Goal: Task Accomplishment & Management: Complete application form

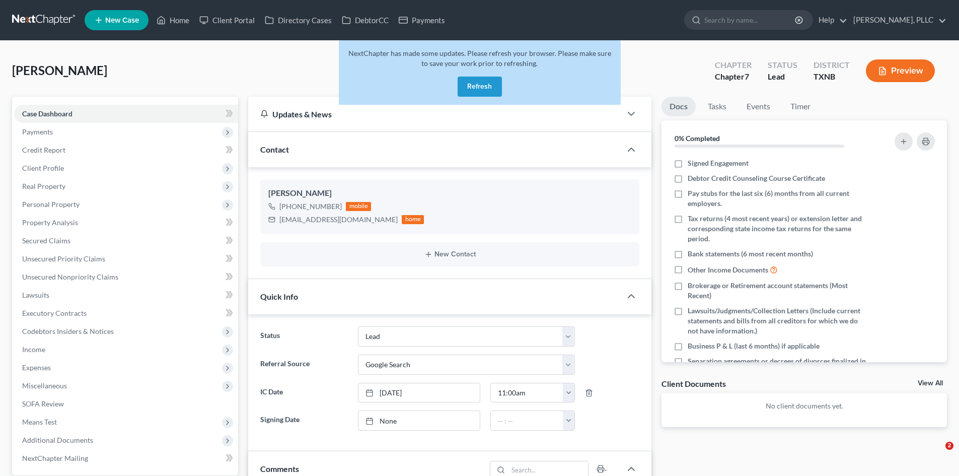
select select "14"
select select "4"
click at [478, 85] on button "Refresh" at bounding box center [480, 87] width 44 height 20
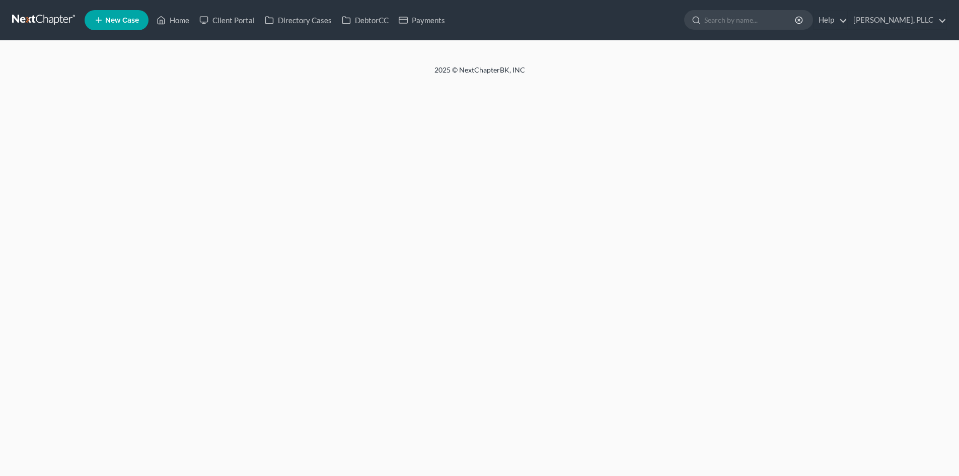
select select "4"
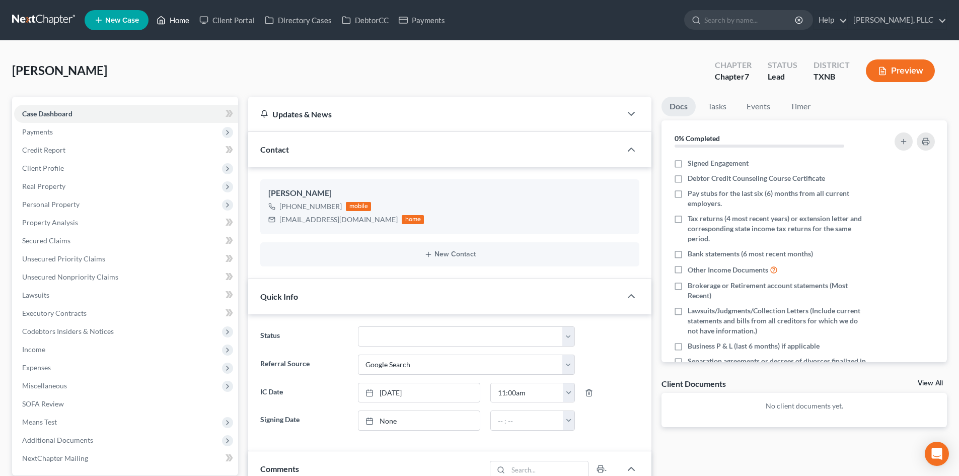
click at [176, 25] on link "Home" at bounding box center [173, 20] width 43 height 18
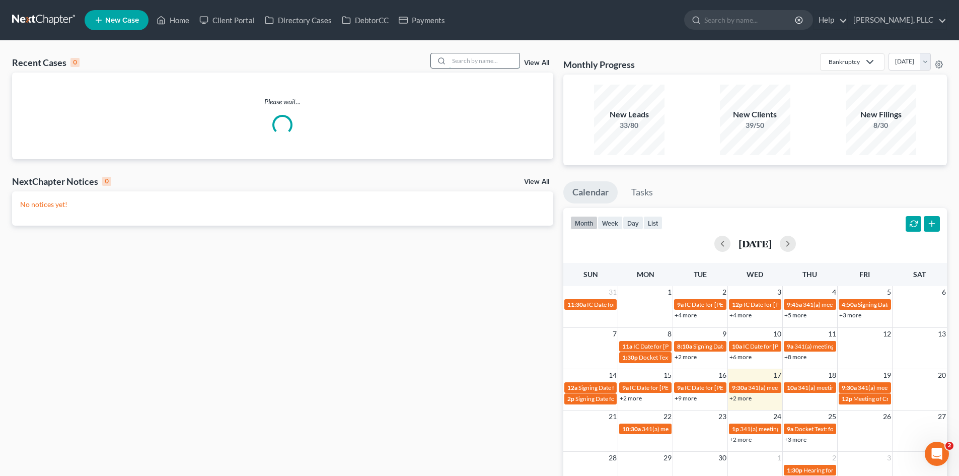
click at [481, 65] on input "search" at bounding box center [484, 60] width 70 height 15
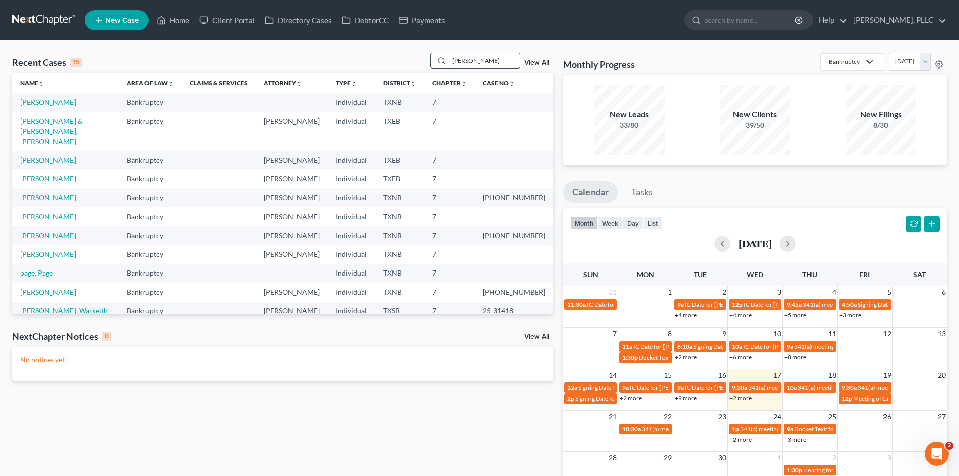
type input "hitt"
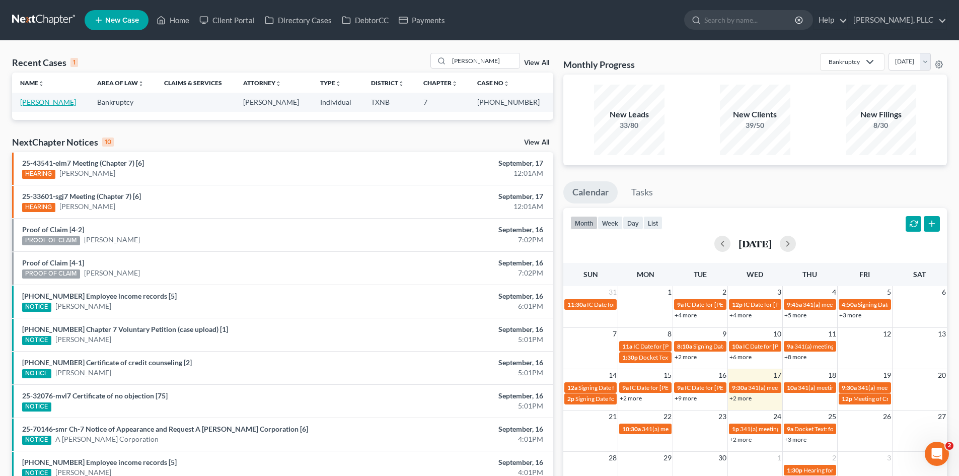
click at [41, 100] on link "[PERSON_NAME]" at bounding box center [48, 102] width 56 height 9
select select "4"
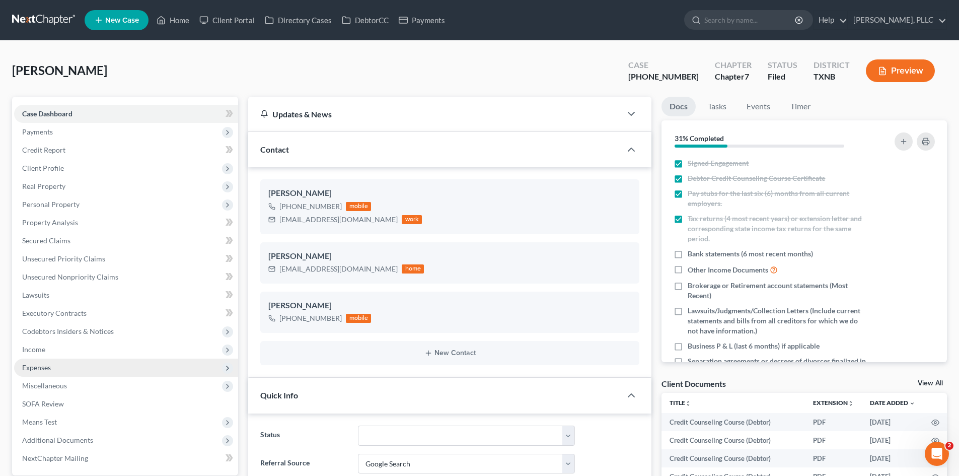
scroll to position [834, 0]
drag, startPoint x: 428, startPoint y: 21, endPoint x: 467, endPoint y: 55, distance: 51.7
click at [428, 21] on link "Payments" at bounding box center [422, 20] width 56 height 18
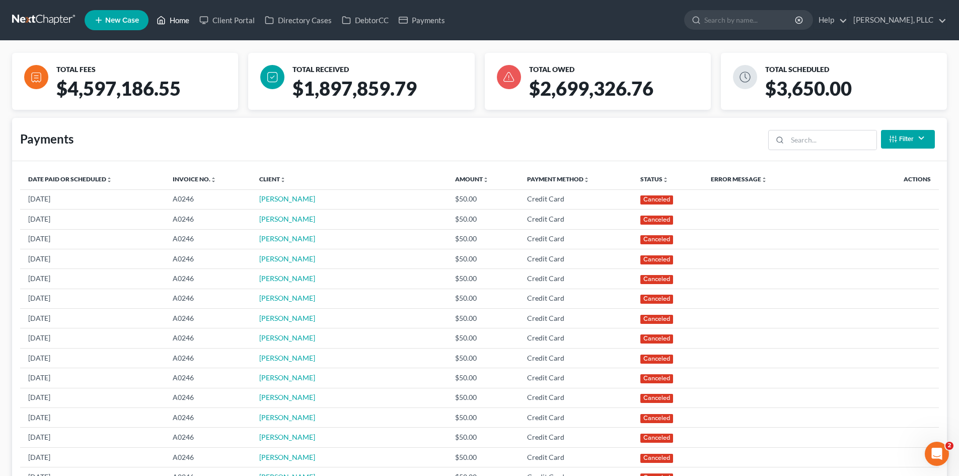
click at [178, 18] on link "Home" at bounding box center [173, 20] width 43 height 18
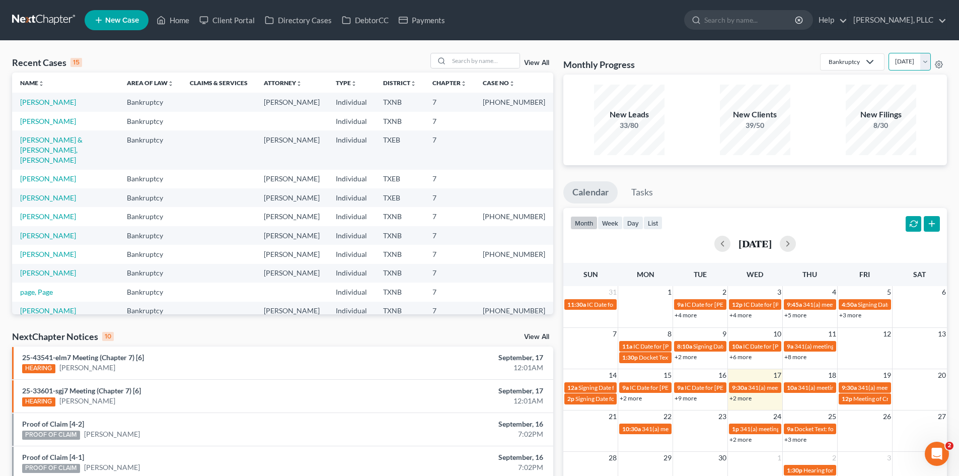
click at [922, 59] on select "September 2025 August 2025 July 2025 June 2025 May 2025 April 2025 March 2025 F…" at bounding box center [909, 62] width 42 height 18
click at [888, 53] on select "September 2025 August 2025 July 2025 June 2025 May 2025 April 2025 March 2025 F…" at bounding box center [909, 62] width 42 height 18
click at [900, 63] on select "September 2025 August 2025 July 2025 June 2025 May 2025 April 2025 March 2025 F…" at bounding box center [909, 62] width 42 height 18
click at [888, 53] on select "September 2025 August 2025 July 2025 June 2025 May 2025 April 2025 March 2025 F…" at bounding box center [909, 62] width 42 height 18
click at [890, 61] on select "September 2025 August 2025 July 2025 June 2025 May 2025 April 2025 March 2025 F…" at bounding box center [909, 62] width 42 height 18
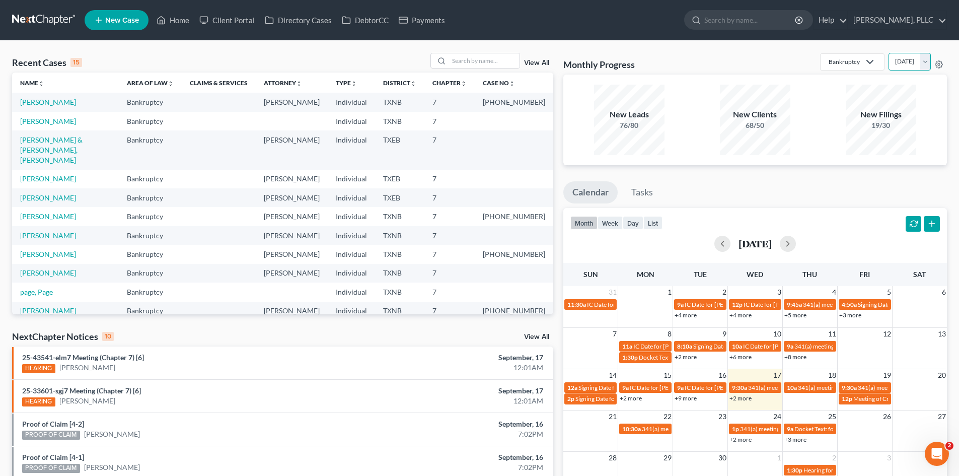
click at [888, 53] on select "September 2025 August 2025 July 2025 June 2025 May 2025 April 2025 March 2025 F…" at bounding box center [909, 62] width 42 height 18
click at [892, 66] on select "September 2025 August 2025 July 2025 June 2025 May 2025 April 2025 March 2025 F…" at bounding box center [909, 62] width 42 height 18
click at [888, 53] on select "September 2025 August 2025 July 2025 June 2025 May 2025 April 2025 March 2025 F…" at bounding box center [909, 62] width 42 height 18
click at [893, 53] on select "September 2025 August 2025 July 2025 June 2025 May 2025 April 2025 March 2025 F…" at bounding box center [909, 62] width 42 height 18
click at [888, 53] on select "September 2025 August 2025 July 2025 June 2025 May 2025 April 2025 March 2025 F…" at bounding box center [909, 62] width 42 height 18
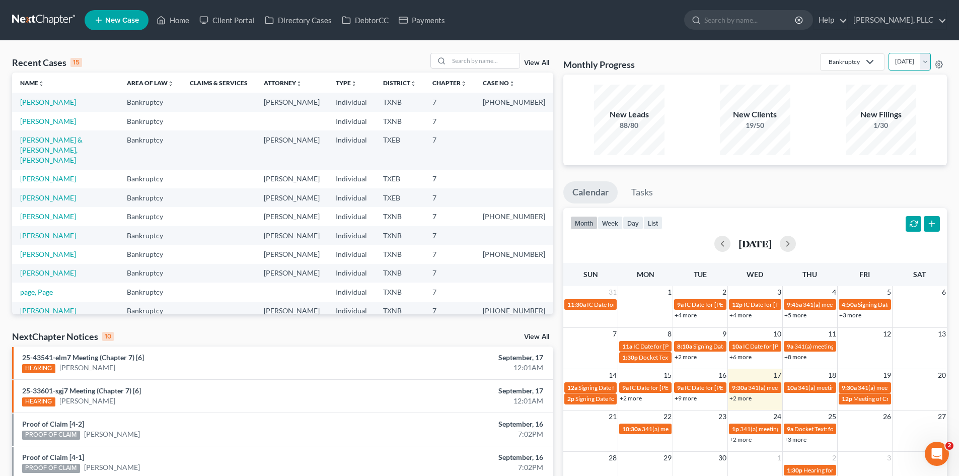
click at [888, 59] on select "September 2025 August 2025 July 2025 June 2025 May 2025 April 2025 March 2025 F…" at bounding box center [909, 62] width 42 height 18
click at [888, 53] on select "September 2025 August 2025 July 2025 June 2025 May 2025 April 2025 March 2025 F…" at bounding box center [909, 62] width 42 height 18
click at [888, 64] on select "September 2025 August 2025 July 2025 June 2025 May 2025 April 2025 March 2025 F…" at bounding box center [909, 62] width 42 height 18
click at [888, 53] on select "September 2025 August 2025 July 2025 June 2025 May 2025 April 2025 March 2025 F…" at bounding box center [909, 62] width 42 height 18
click at [902, 60] on select "September 2025 August 2025 July 2025 June 2025 May 2025 April 2025 March 2025 F…" at bounding box center [909, 62] width 42 height 18
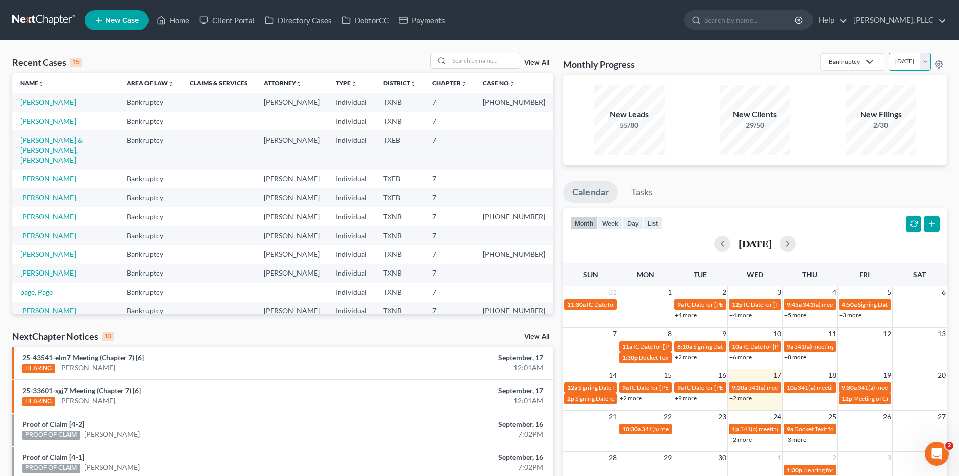
select select "0"
click at [888, 53] on select "September 2025 August 2025 July 2025 June 2025 May 2025 April 2025 March 2025 F…" at bounding box center [909, 62] width 42 height 18
click at [32, 123] on link "[PERSON_NAME]" at bounding box center [48, 121] width 56 height 9
select select "4"
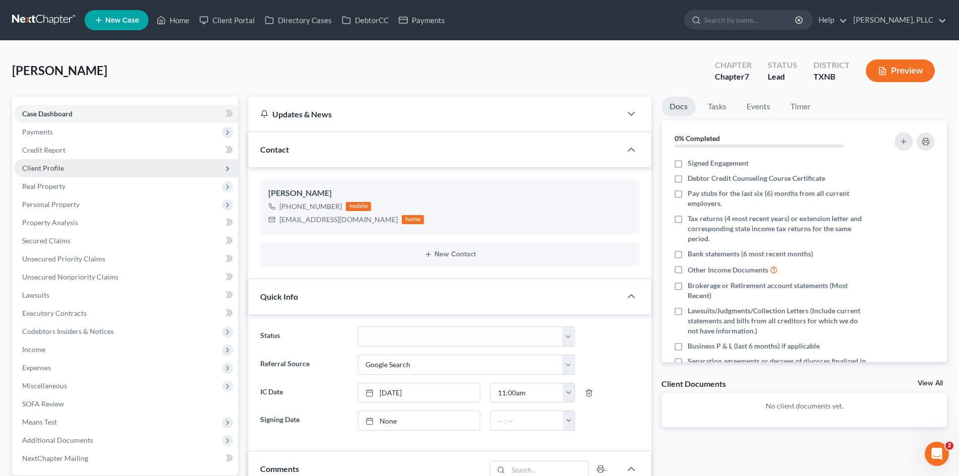
click at [67, 169] on span "Client Profile" at bounding box center [126, 168] width 224 height 18
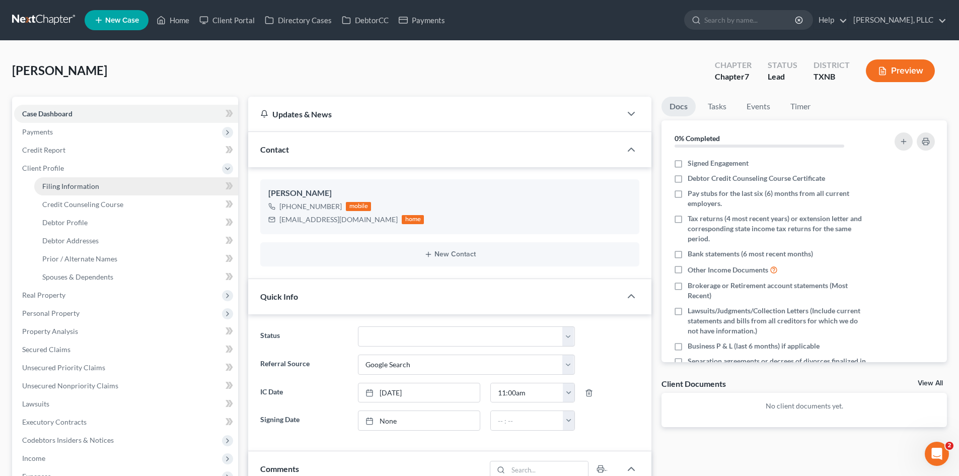
click at [116, 177] on link "Filing Information" at bounding box center [136, 186] width 204 height 18
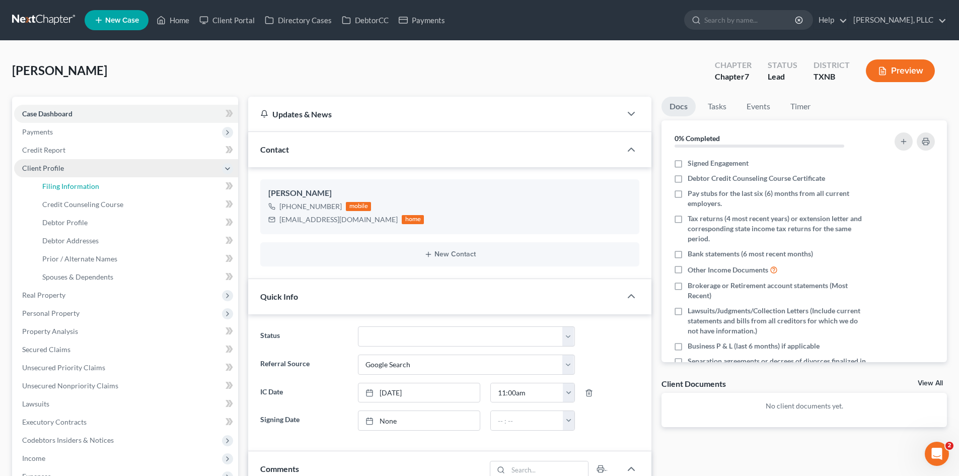
select select "1"
select select "0"
select select "45"
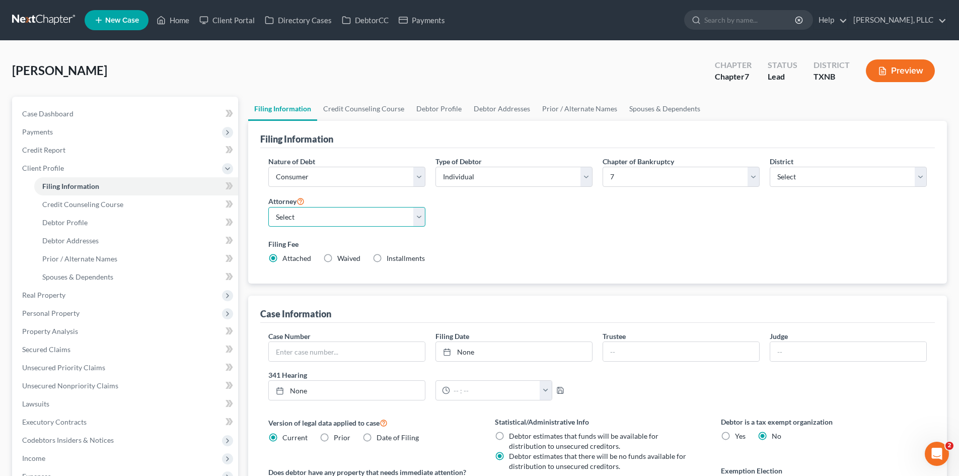
click at [385, 219] on select "Select Guy Holman - TXEB Guy Holman - TXNB Guy Holman - TXSB Guy Holman - TXWB …" at bounding box center [346, 217] width 157 height 20
select select "1"
click at [268, 207] on select "Select Guy Holman - TXEB Guy Holman - TXNB Guy Holman - TXSB Guy Holman - TXWB …" at bounding box center [346, 217] width 157 height 20
click at [164, 20] on icon at bounding box center [161, 20] width 9 height 12
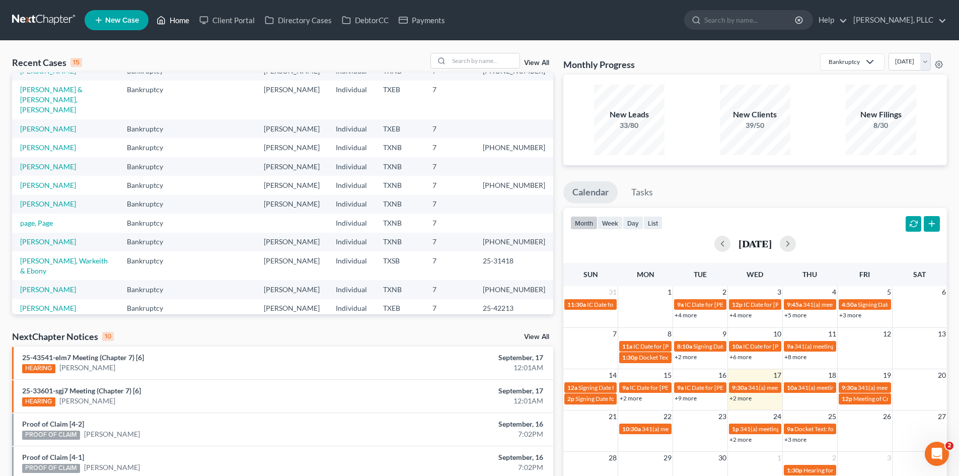
click at [185, 15] on link "Home" at bounding box center [173, 20] width 43 height 18
click at [235, 22] on link "Client Portal" at bounding box center [226, 20] width 65 height 18
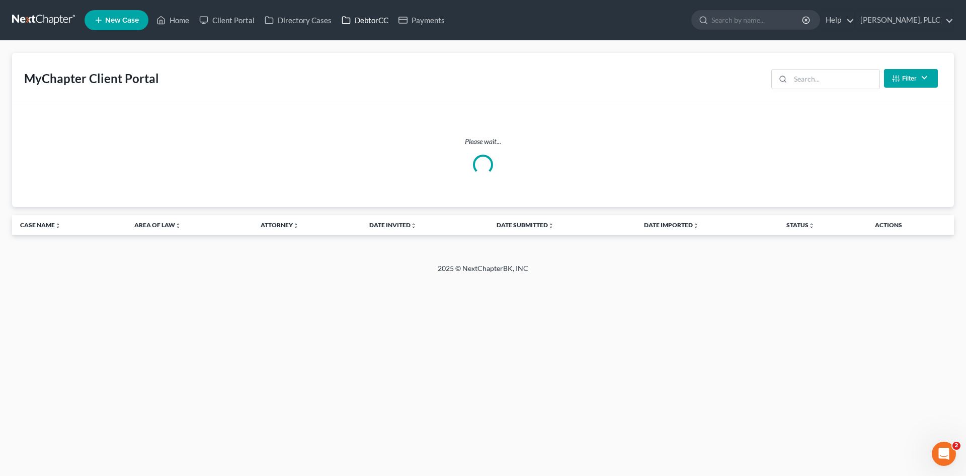
click at [353, 22] on link "DebtorCC" at bounding box center [365, 20] width 57 height 18
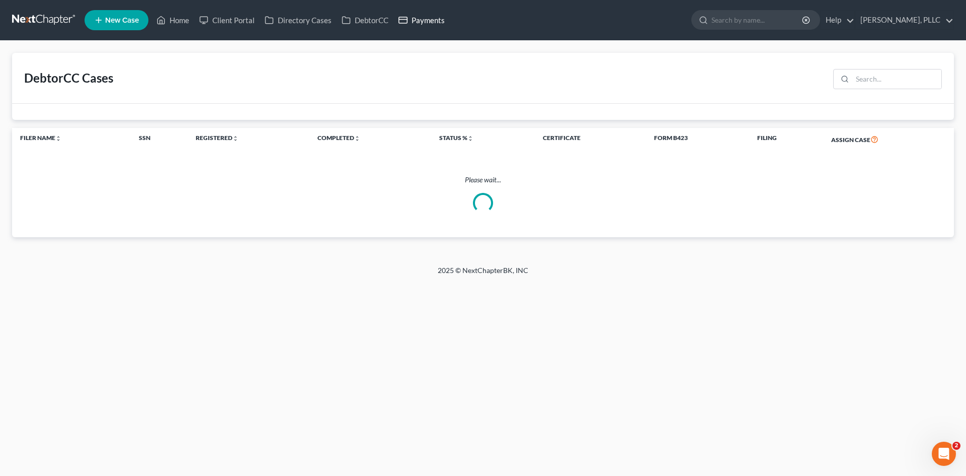
click at [422, 22] on link "Payments" at bounding box center [422, 20] width 56 height 18
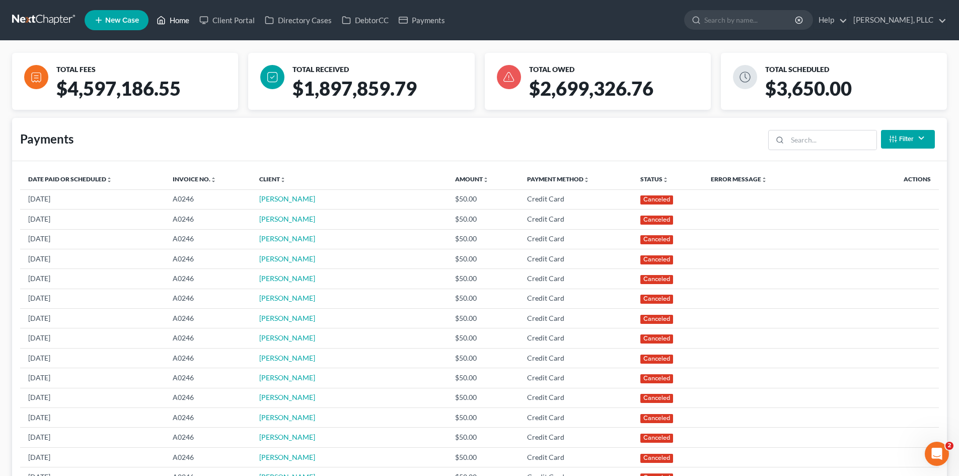
click at [166, 18] on icon at bounding box center [161, 20] width 9 height 12
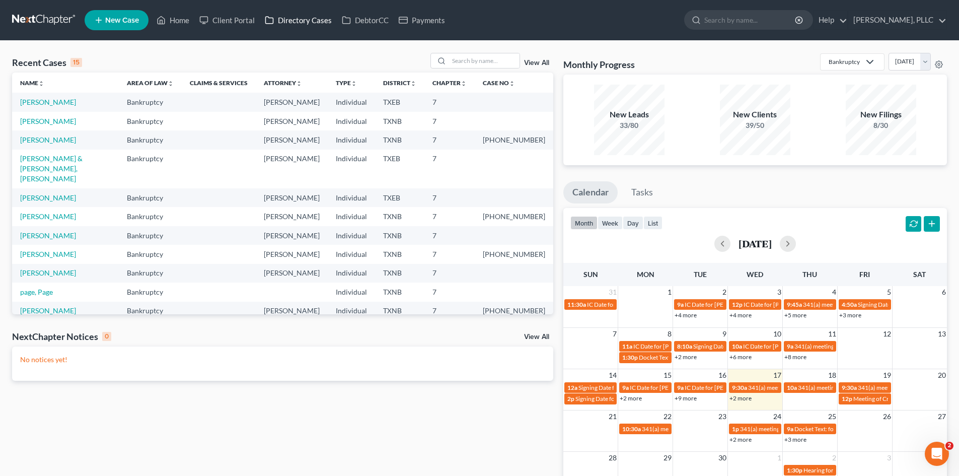
click at [322, 20] on link "Directory Cases" at bounding box center [298, 20] width 77 height 18
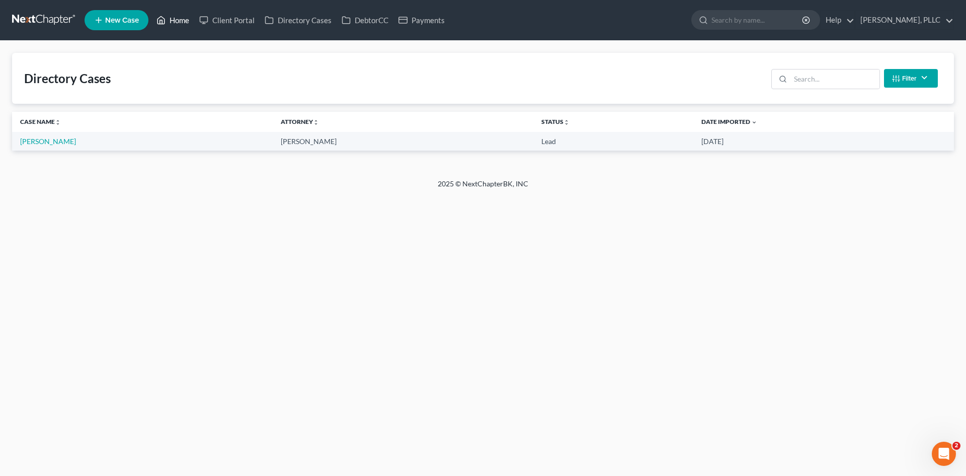
click at [189, 20] on link "Home" at bounding box center [173, 20] width 43 height 18
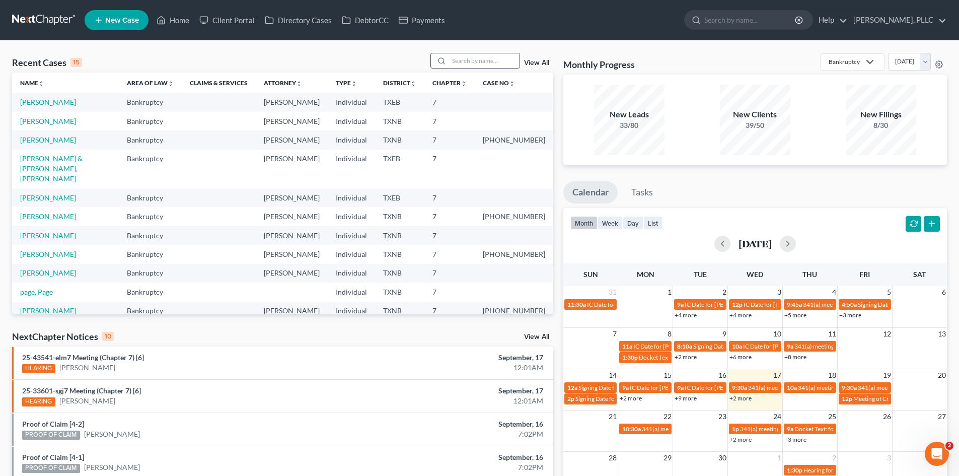
drag, startPoint x: 473, startPoint y: 61, endPoint x: 470, endPoint y: 54, distance: 7.5
click at [472, 62] on input "search" at bounding box center [484, 60] width 70 height 15
type input "morrow"
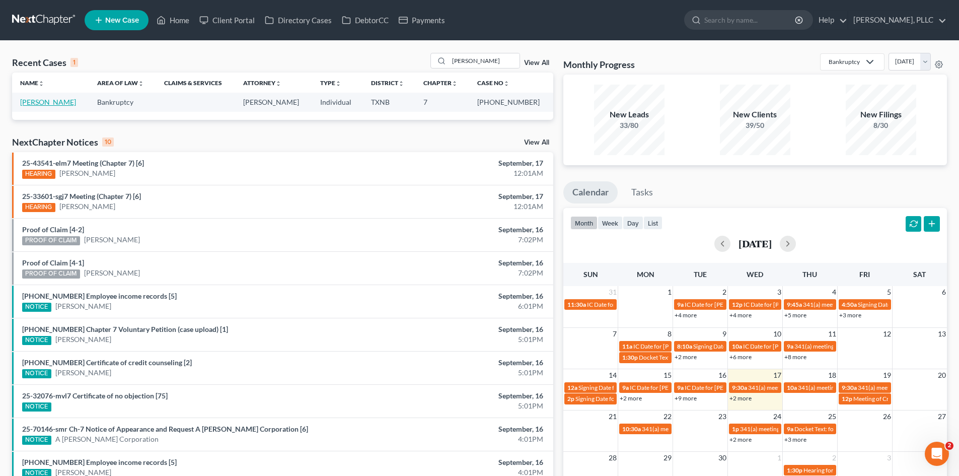
click at [44, 99] on link "[PERSON_NAME]" at bounding box center [48, 102] width 56 height 9
select select "3"
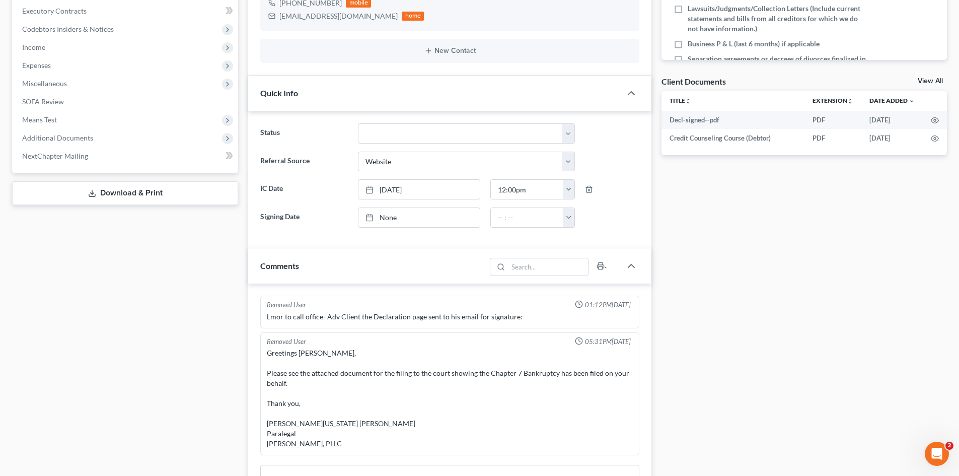
scroll to position [1201, 0]
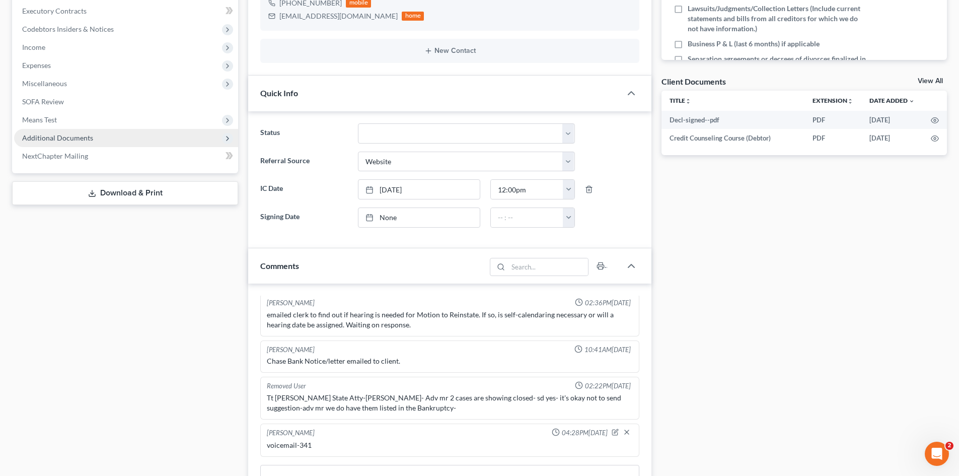
click at [125, 137] on span "Additional Documents" at bounding box center [126, 138] width 224 height 18
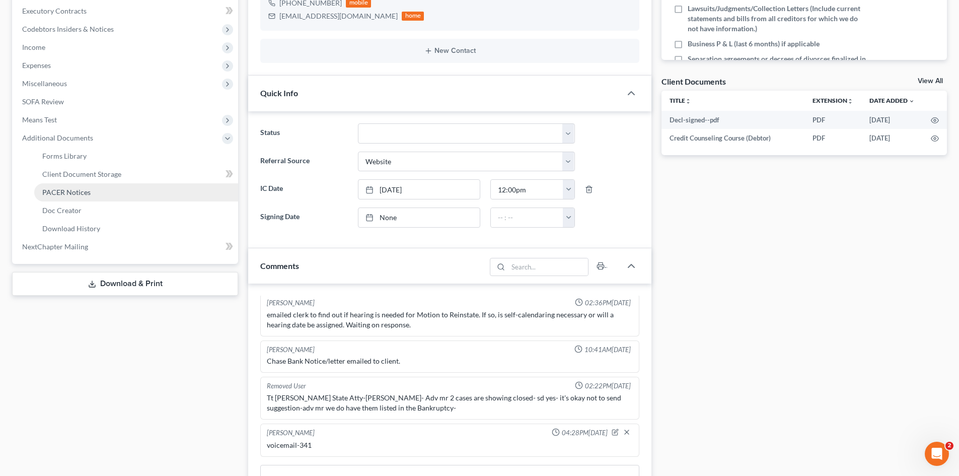
click at [126, 191] on link "PACER Notices" at bounding box center [136, 192] width 204 height 18
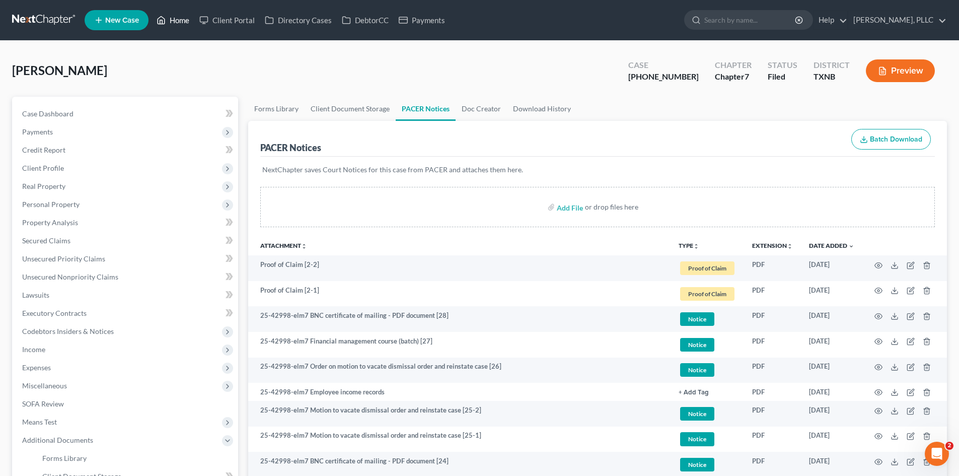
click at [176, 27] on link "Home" at bounding box center [173, 20] width 43 height 18
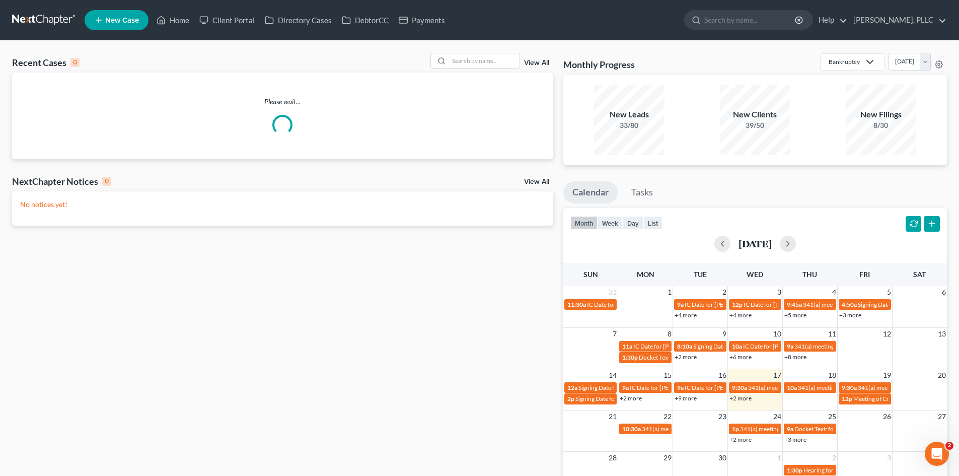
click at [448, 30] on ul "New Case Home Client Portal Directory Cases DebtorCC Payments - No Result - See…" at bounding box center [516, 20] width 862 height 26
click at [439, 23] on link "Payments" at bounding box center [422, 20] width 56 height 18
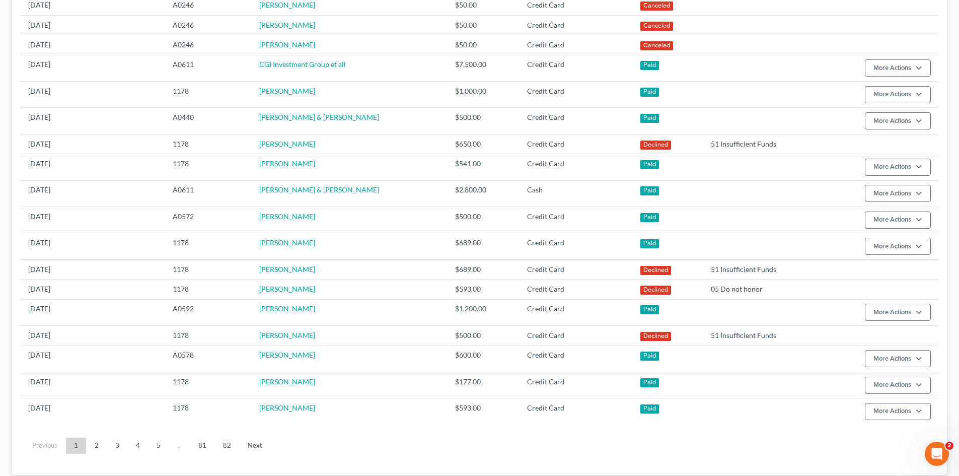
scroll to position [461, 0]
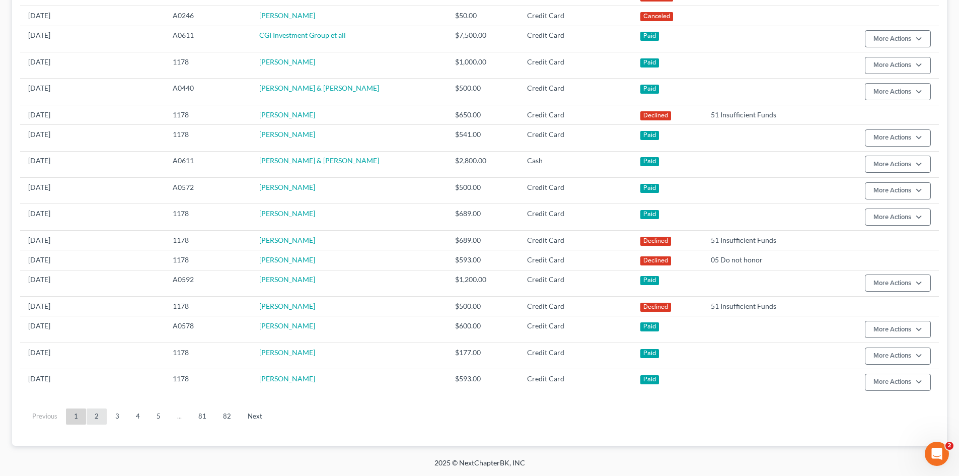
click at [100, 418] on link "2" at bounding box center [97, 416] width 20 height 16
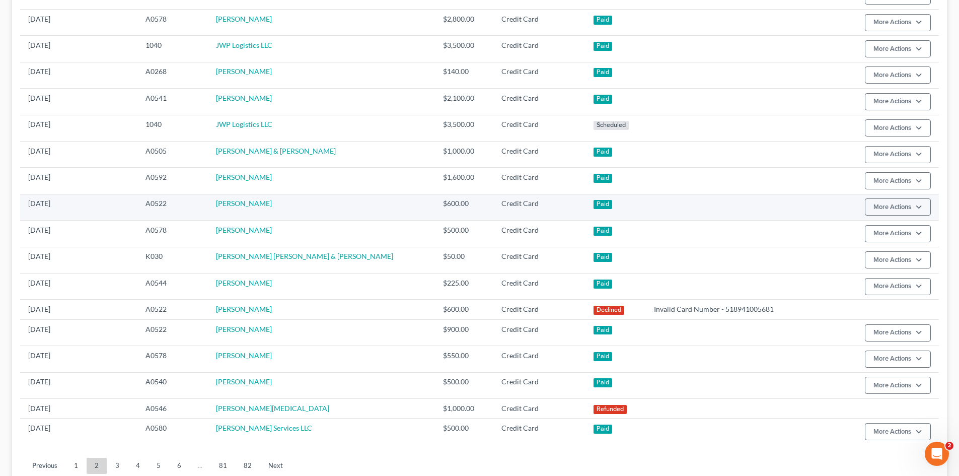
scroll to position [540, 0]
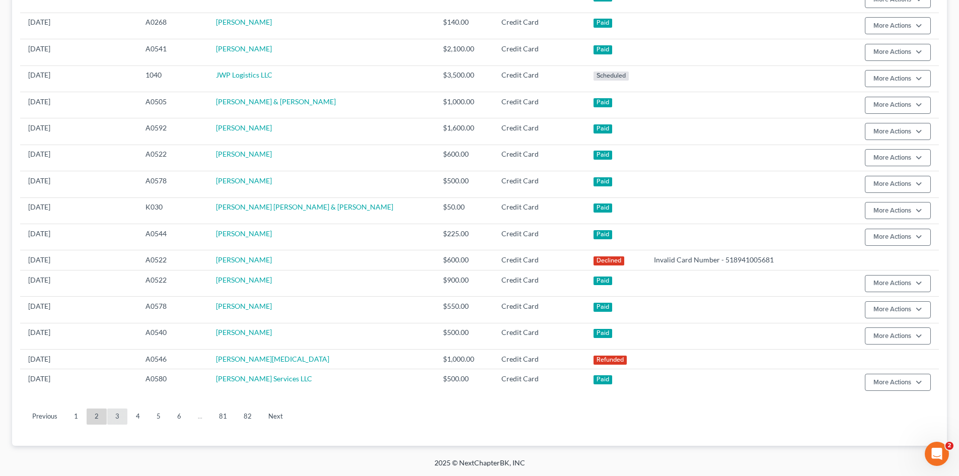
click at [116, 414] on link "3" at bounding box center [117, 416] width 20 height 16
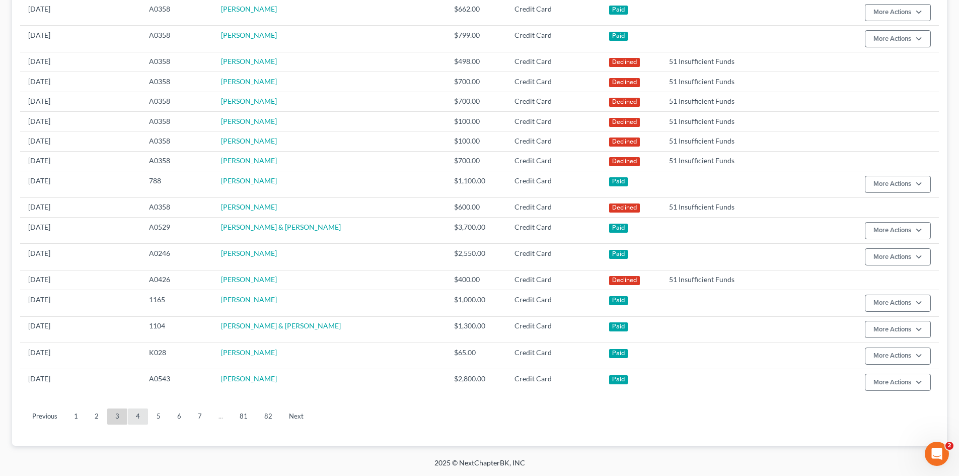
click at [131, 418] on link "4" at bounding box center [138, 416] width 20 height 16
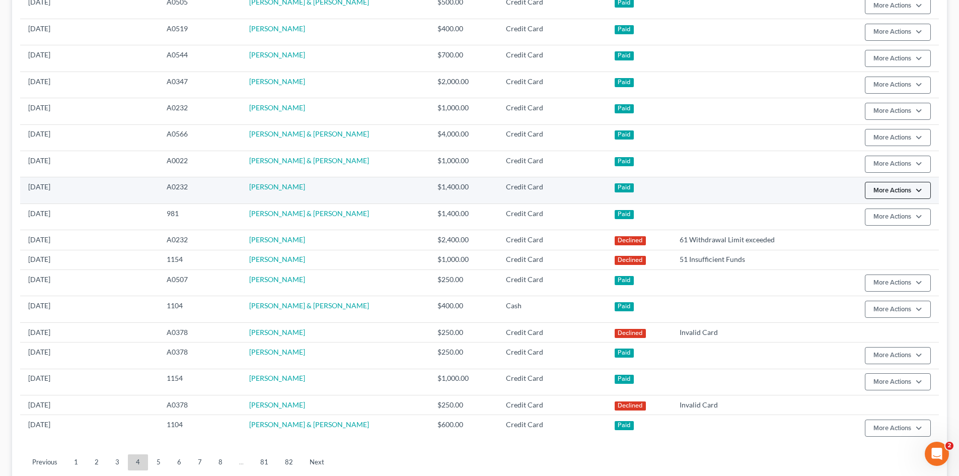
drag, startPoint x: 41, startPoint y: 169, endPoint x: 899, endPoint y: 194, distance: 857.6
click at [53, 169] on td "08/19/2025" at bounding box center [89, 164] width 138 height 26
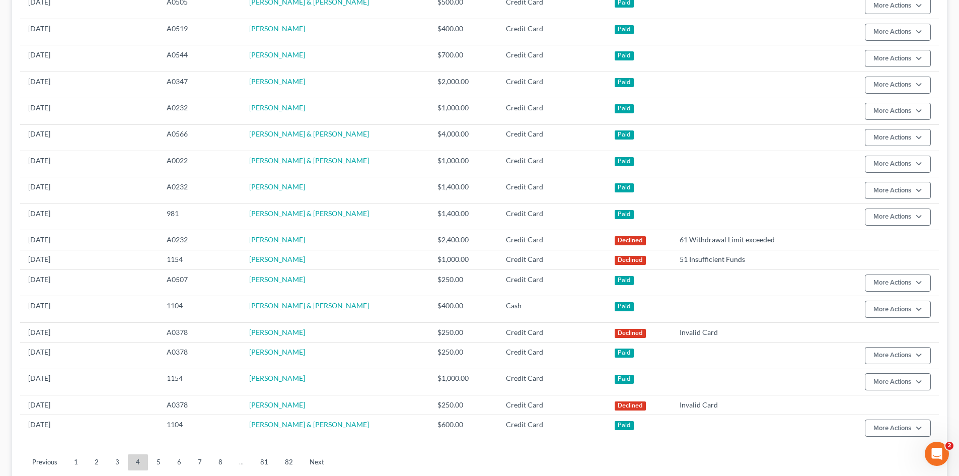
drag, startPoint x: 924, startPoint y: 270, endPoint x: 958, endPoint y: 275, distance: 34.6
click at [936, 273] on tbody "08/25/2025 A0543 Luis Licona $2,800.00 Credit Card Paid More Actions Refund 08/…" at bounding box center [479, 58] width 919 height 765
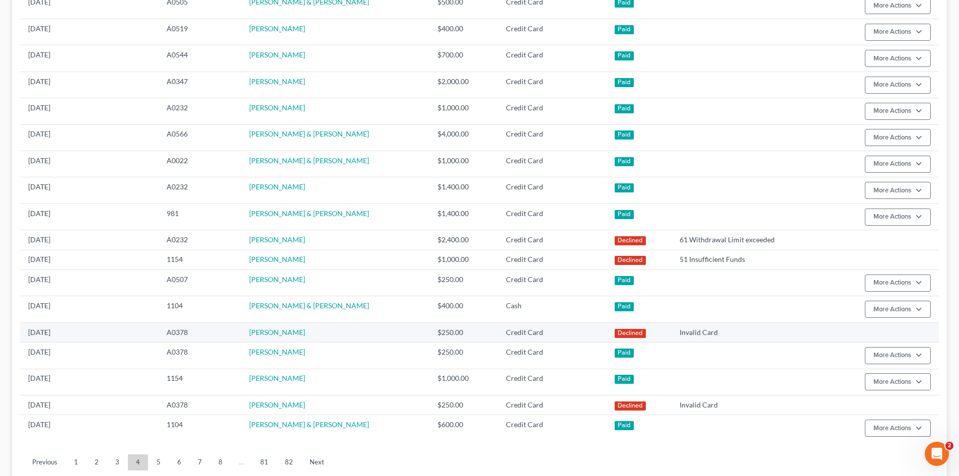
drag, startPoint x: 0, startPoint y: 299, endPoint x: 179, endPoint y: 324, distance: 180.5
click at [6, 302] on div "TOTAL FEES $4,597,186.55 TOTAL RECEIVED $1,897,859.79 TOTAL OWED $2,699,326.76 …" at bounding box center [479, 15] width 959 height 976
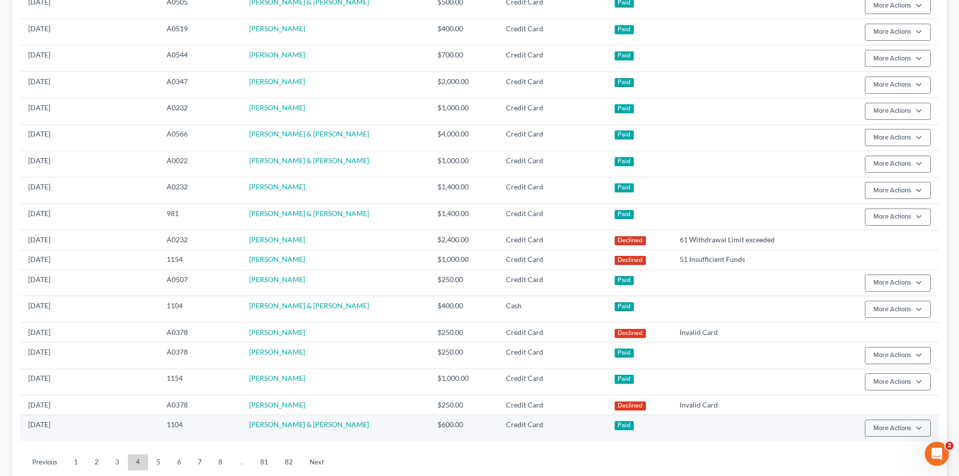
drag, startPoint x: 0, startPoint y: 443, endPoint x: 171, endPoint y: 436, distance: 171.3
click at [5, 443] on div "TOTAL FEES $4,597,186.55 TOTAL RECEIVED $1,897,859.79 TOTAL OWED $2,699,326.76 …" at bounding box center [479, 15] width 959 height 976
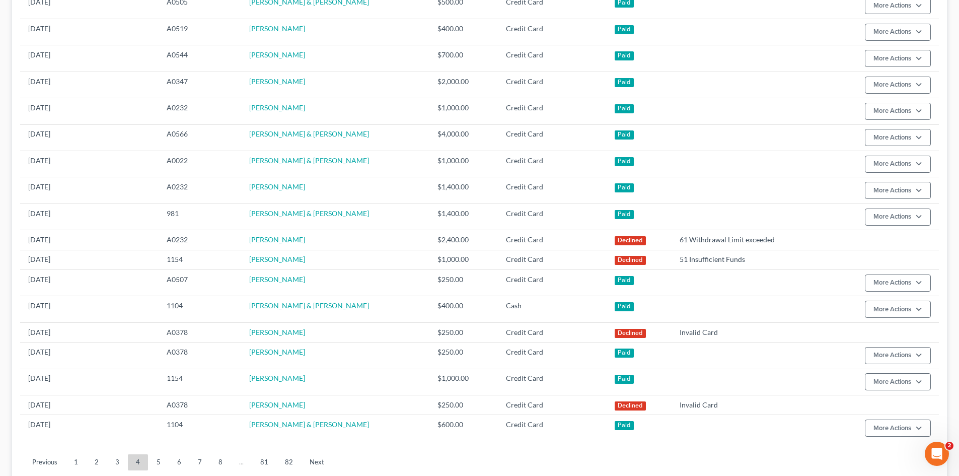
click at [0, 353] on div "TOTAL FEES $4,597,186.55 TOTAL RECEIVED $1,897,859.79 TOTAL OWED $2,699,326.76 …" at bounding box center [479, 15] width 959 height 976
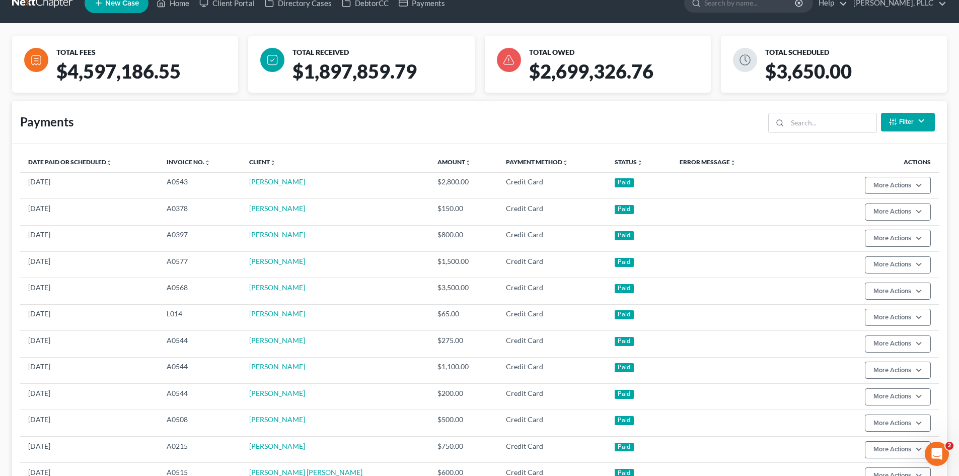
scroll to position [0, 0]
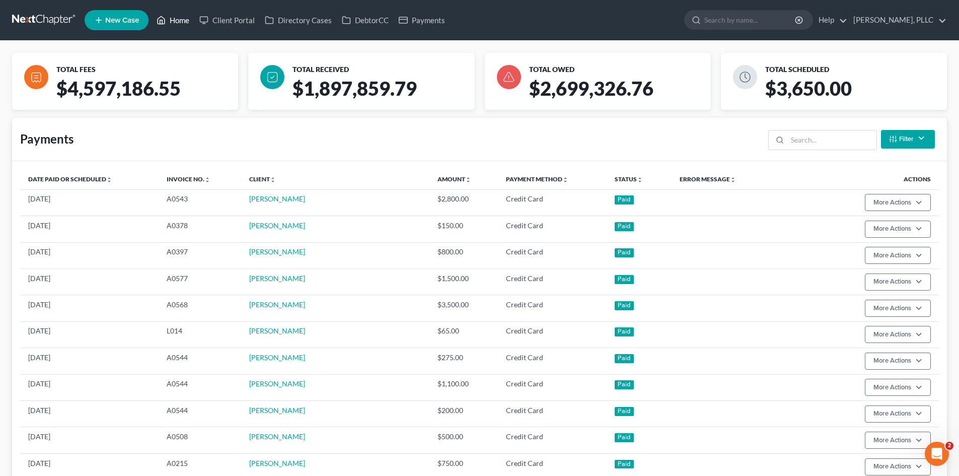
click at [177, 21] on link "Home" at bounding box center [173, 20] width 43 height 18
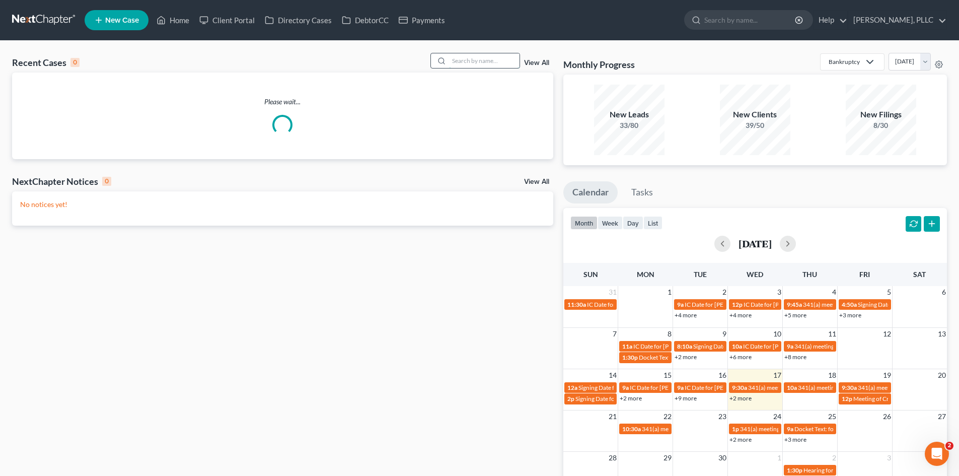
click at [473, 62] on input "search" at bounding box center [484, 60] width 70 height 15
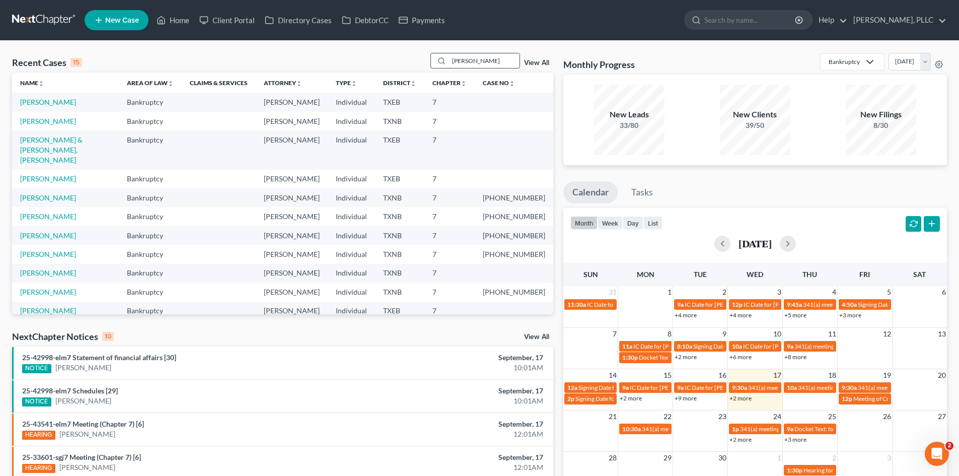
type input "[PERSON_NAME]"
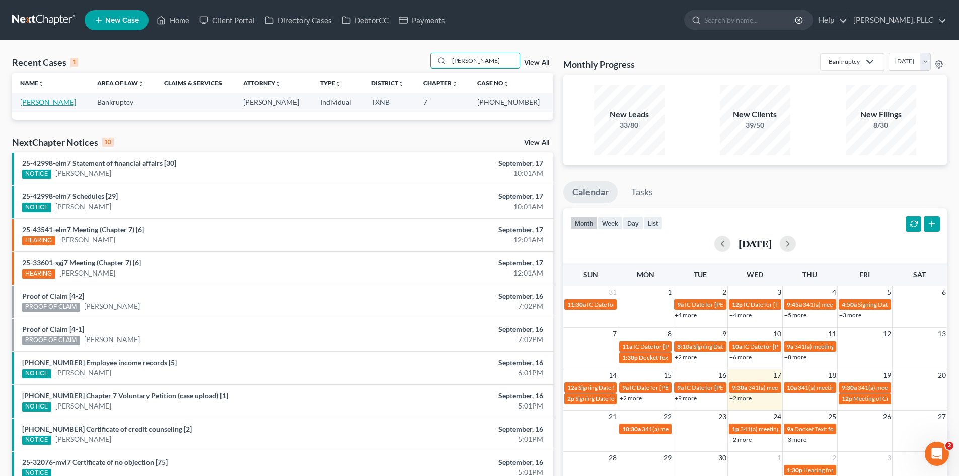
click at [74, 100] on link "[PERSON_NAME]" at bounding box center [48, 102] width 56 height 9
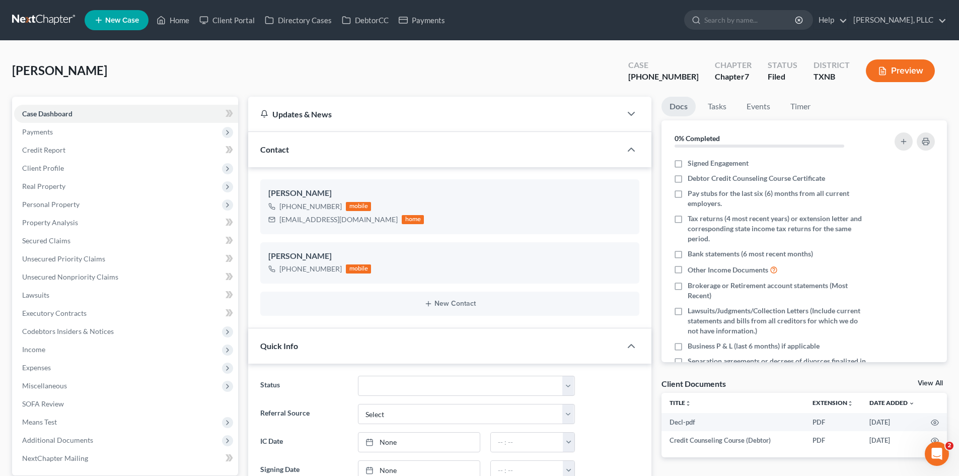
scroll to position [1692, 0]
drag, startPoint x: 95, startPoint y: 134, endPoint x: 100, endPoint y: 132, distance: 5.7
click at [95, 134] on span "Payments" at bounding box center [126, 132] width 224 height 18
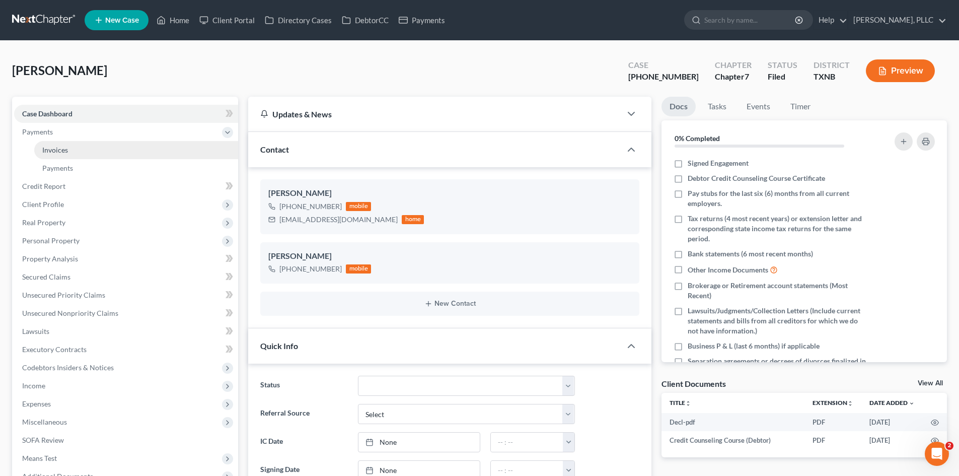
click at [71, 149] on link "Invoices" at bounding box center [136, 150] width 204 height 18
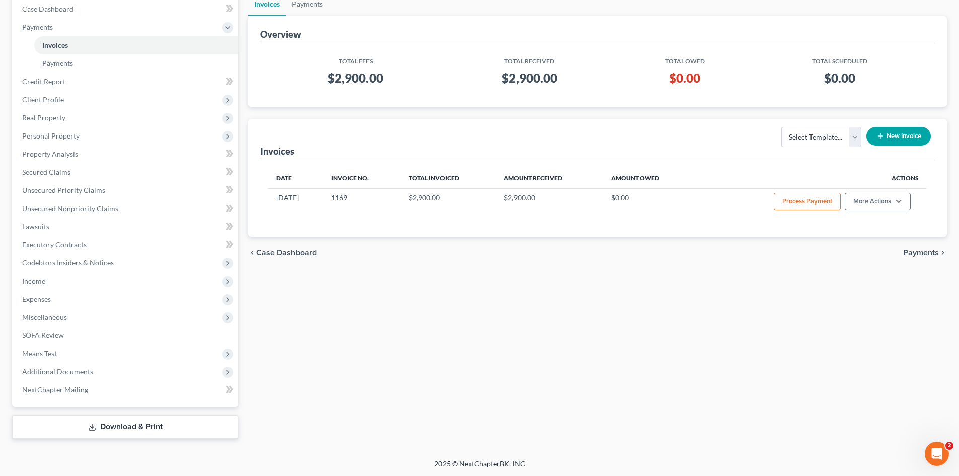
scroll to position [106, 0]
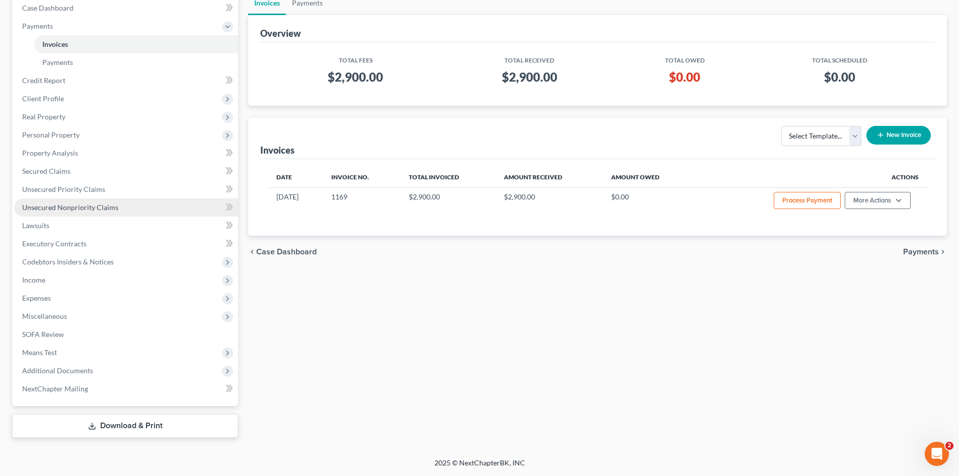
click at [56, 200] on link "Unsecured Nonpriority Claims" at bounding box center [126, 207] width 224 height 18
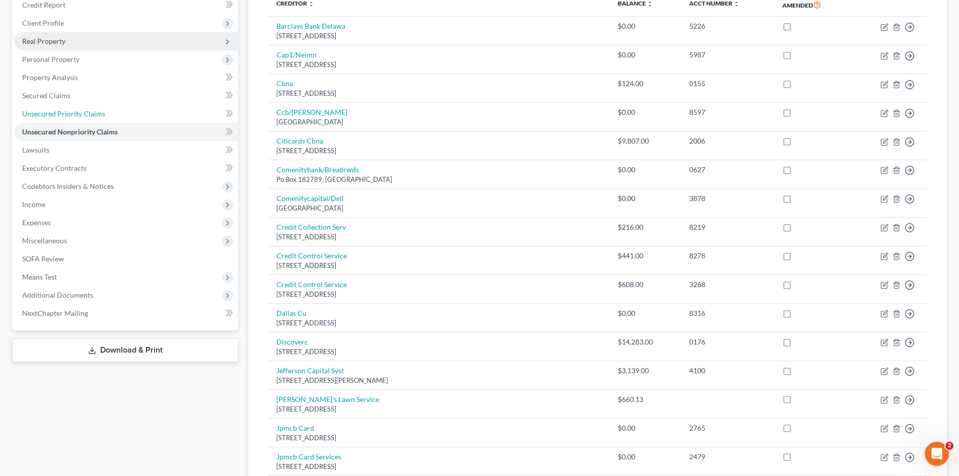
click at [163, 117] on link "Unsecured Priority Claims" at bounding box center [126, 114] width 224 height 18
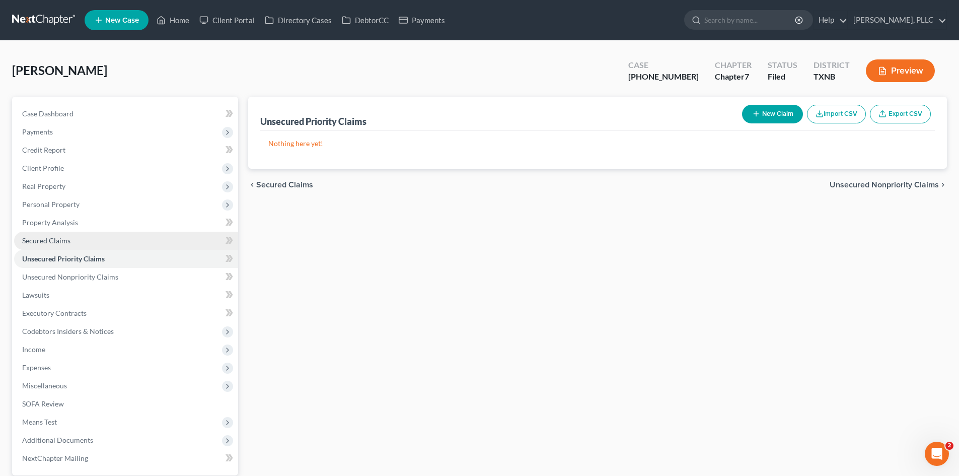
click at [48, 241] on span "Secured Claims" at bounding box center [46, 240] width 48 height 9
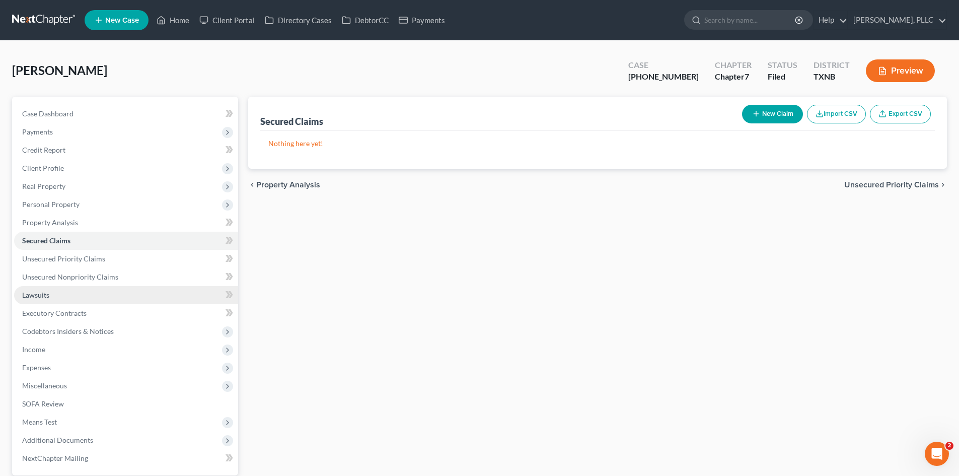
click at [98, 293] on link "Lawsuits" at bounding box center [126, 295] width 224 height 18
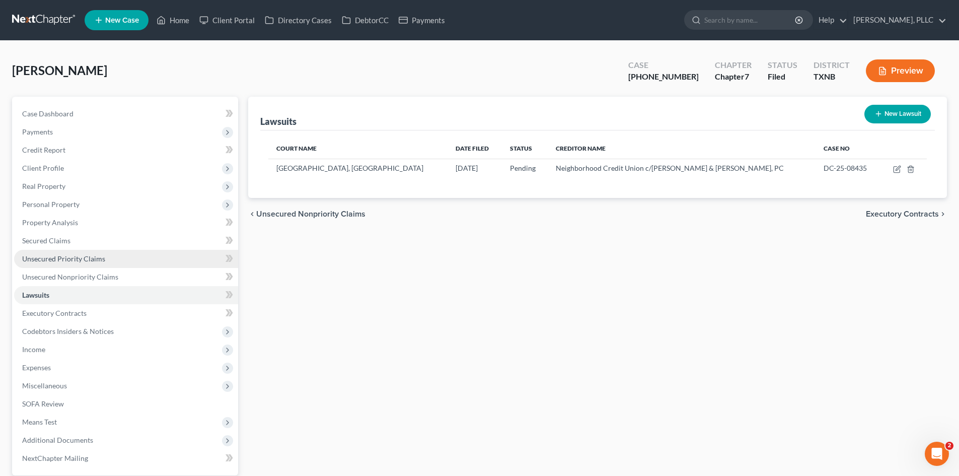
click at [69, 250] on link "Unsecured Priority Claims" at bounding box center [126, 259] width 224 height 18
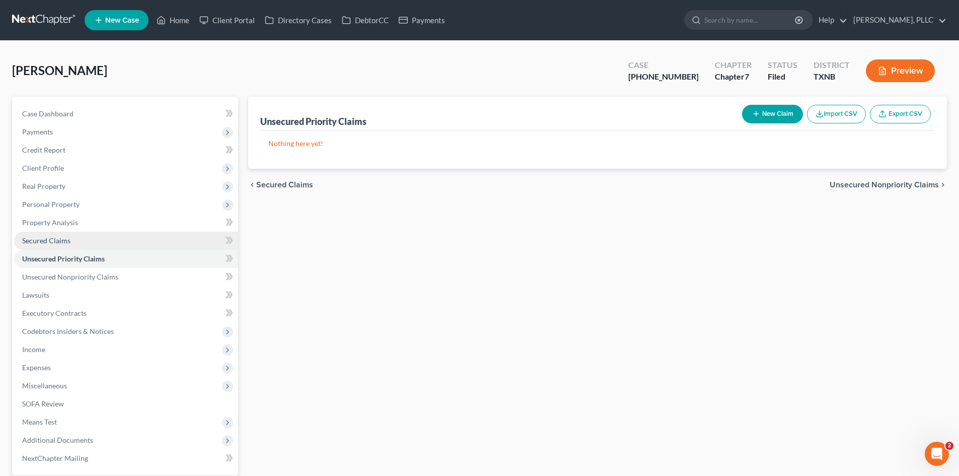
click at [71, 238] on link "Secured Claims" at bounding box center [126, 241] width 224 height 18
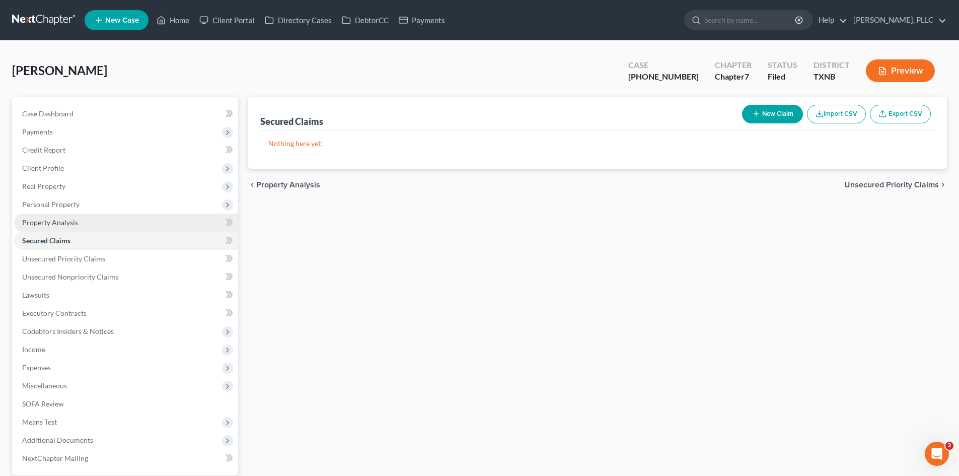
click at [80, 223] on link "Property Analysis" at bounding box center [126, 222] width 224 height 18
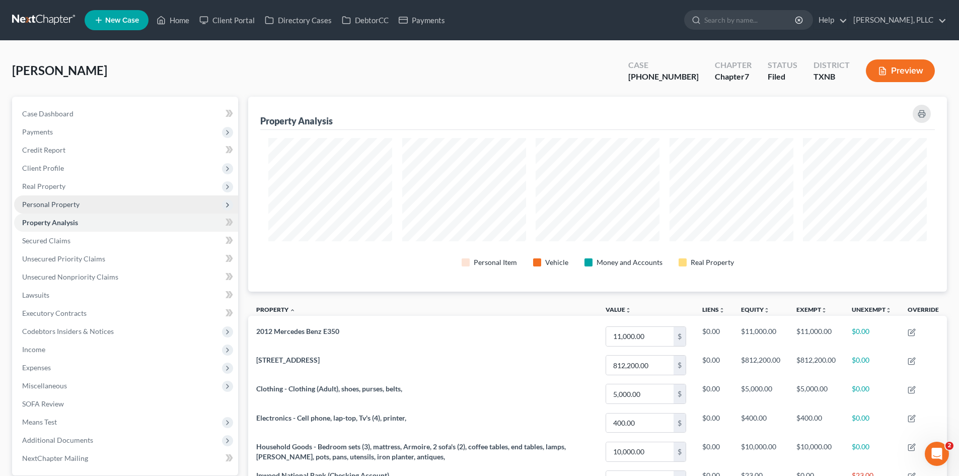
click at [67, 200] on span "Personal Property" at bounding box center [50, 204] width 57 height 9
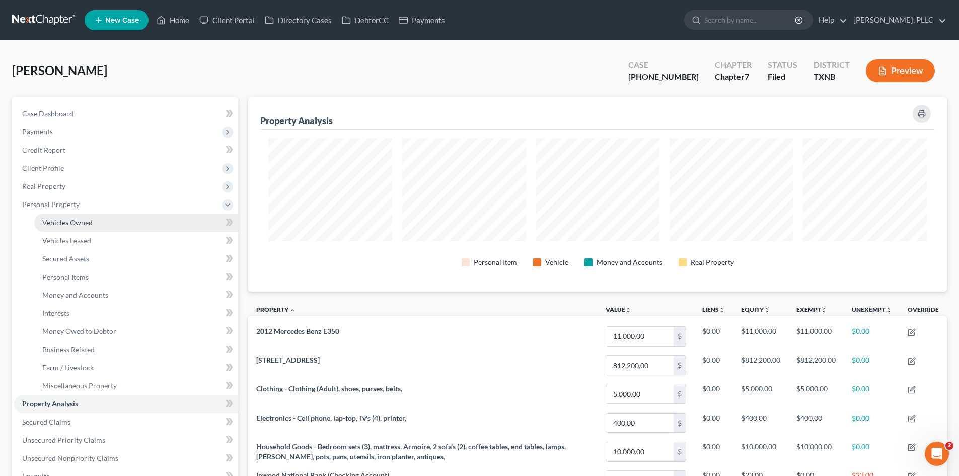
click at [125, 230] on link "Vehicles Owned" at bounding box center [136, 222] width 204 height 18
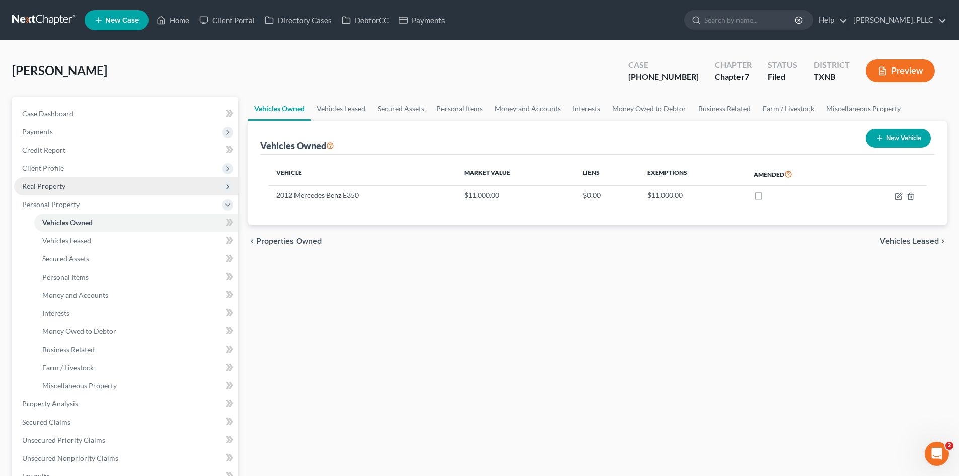
click at [42, 178] on span "Real Property" at bounding box center [126, 186] width 224 height 18
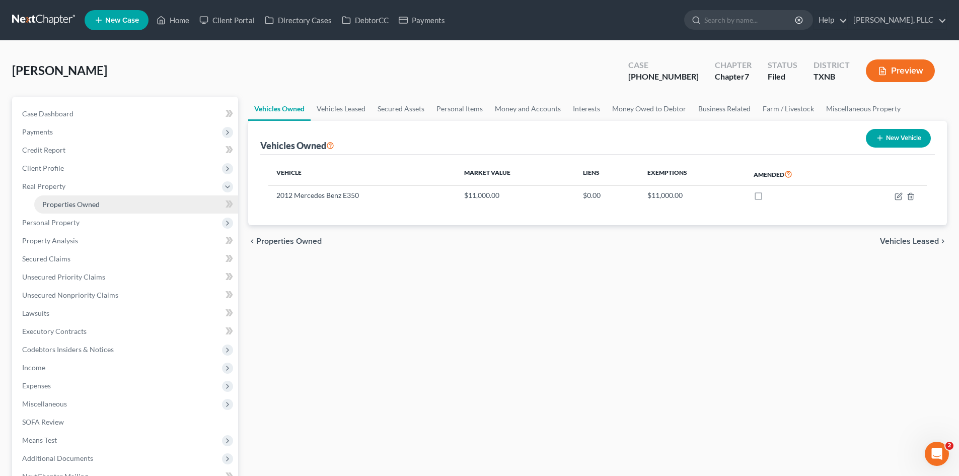
click at [66, 201] on span "Properties Owned" at bounding box center [70, 204] width 57 height 9
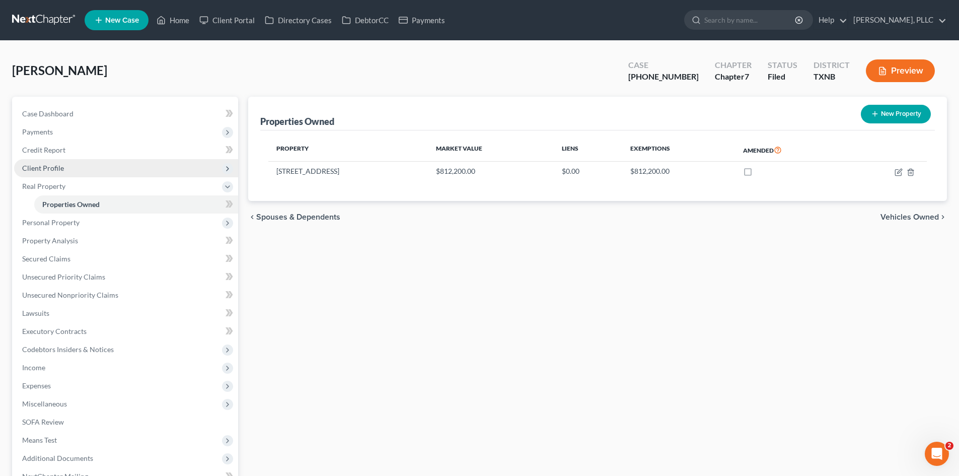
click at [63, 166] on span "Client Profile" at bounding box center [126, 168] width 224 height 18
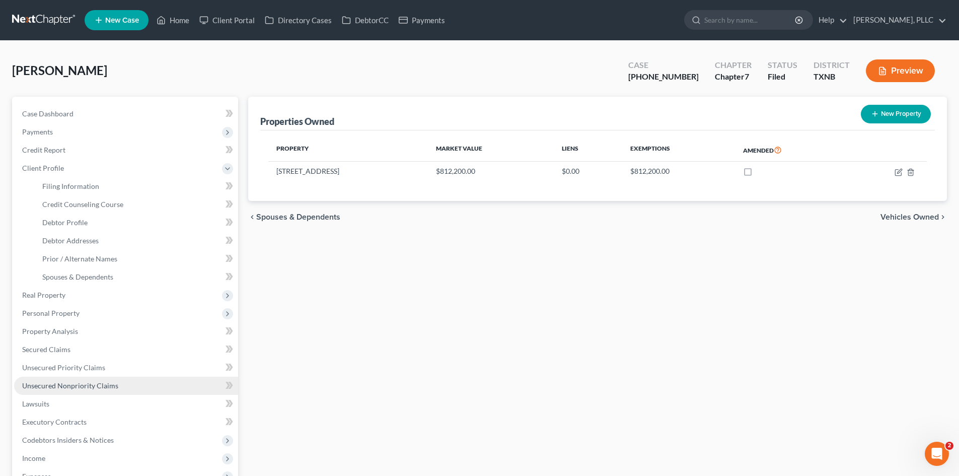
click at [77, 391] on link "Unsecured Nonpriority Claims" at bounding box center [126, 386] width 224 height 18
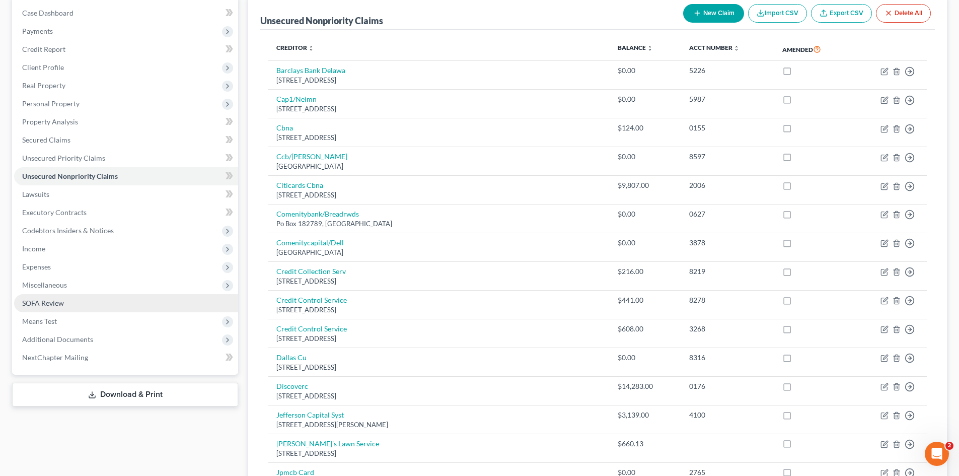
click at [51, 298] on span "SOFA Review" at bounding box center [43, 302] width 42 height 9
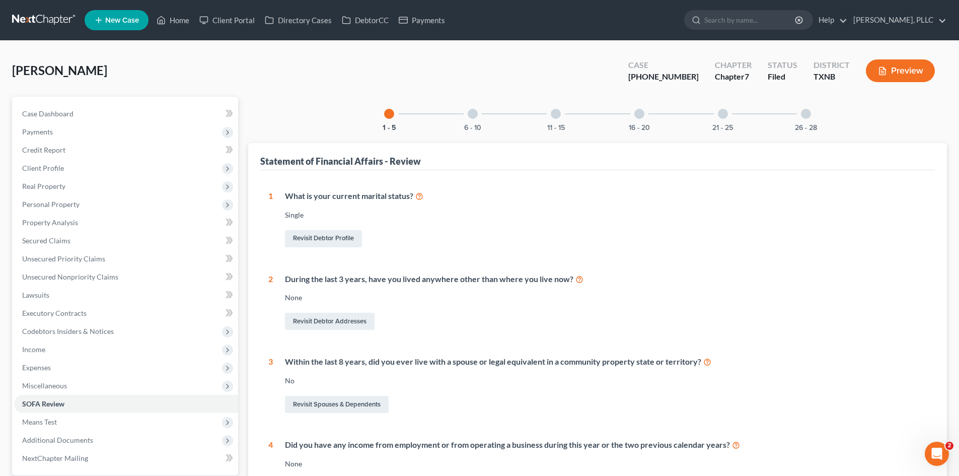
click at [465, 122] on div "6 - 10" at bounding box center [473, 114] width 34 height 34
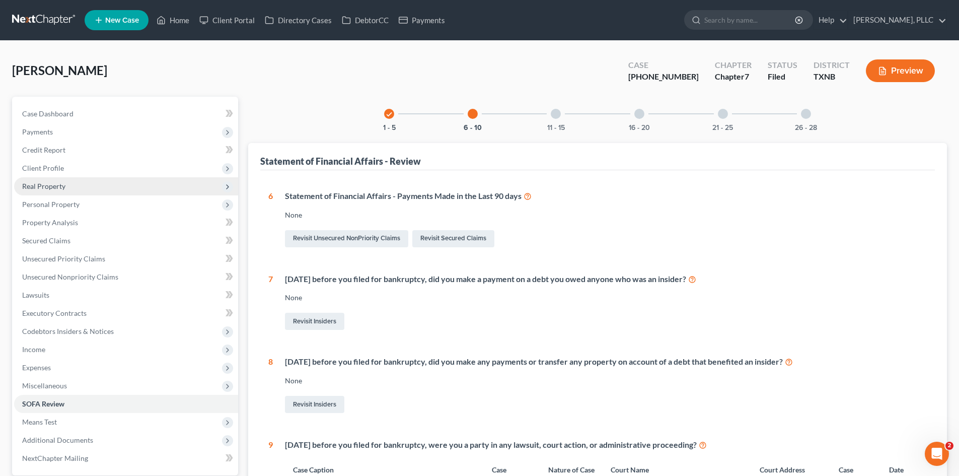
click at [66, 182] on span "Real Property" at bounding box center [126, 186] width 224 height 18
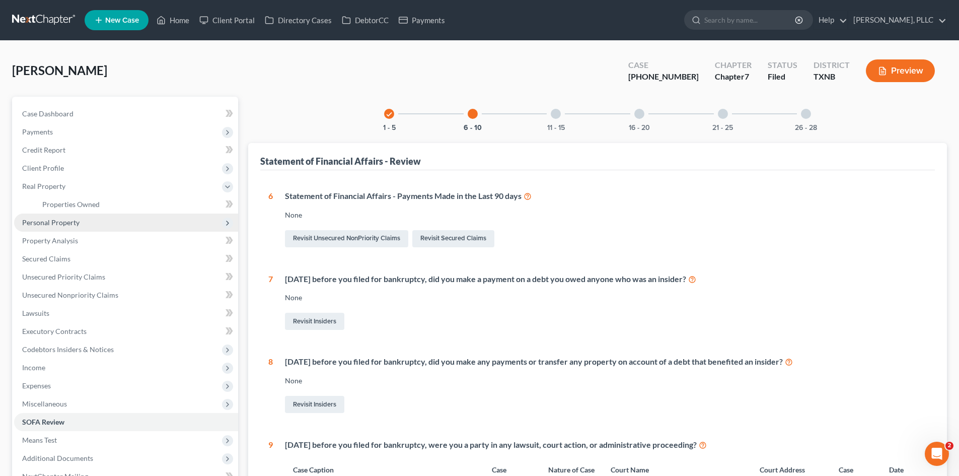
click at [85, 216] on span "Personal Property" at bounding box center [126, 222] width 224 height 18
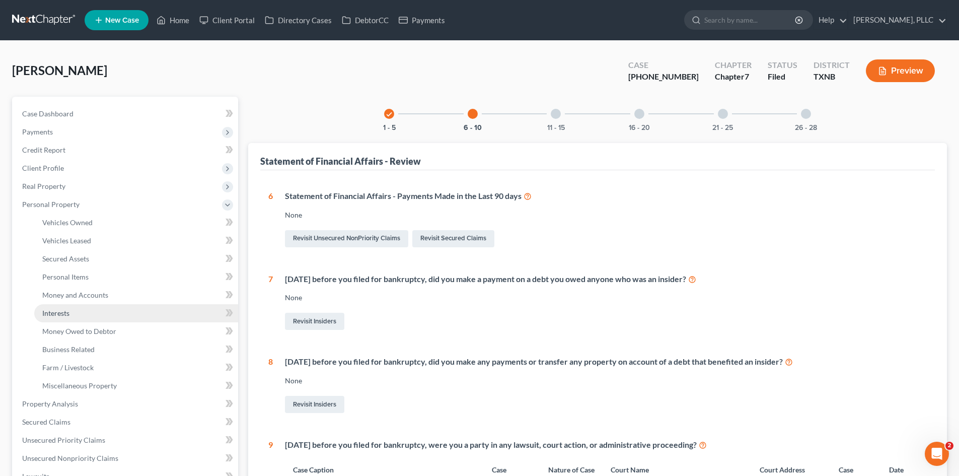
click at [87, 309] on link "Interests" at bounding box center [136, 313] width 204 height 18
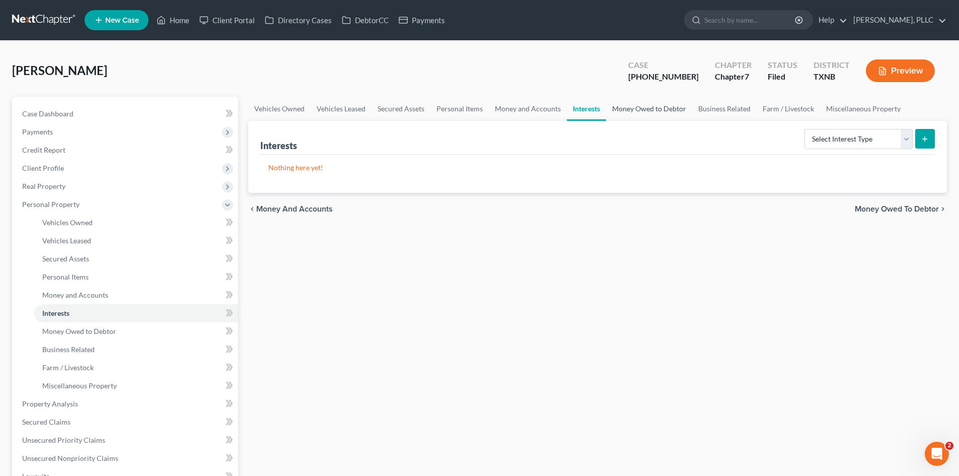
click at [638, 111] on link "Money Owed to Debtor" at bounding box center [649, 109] width 86 height 24
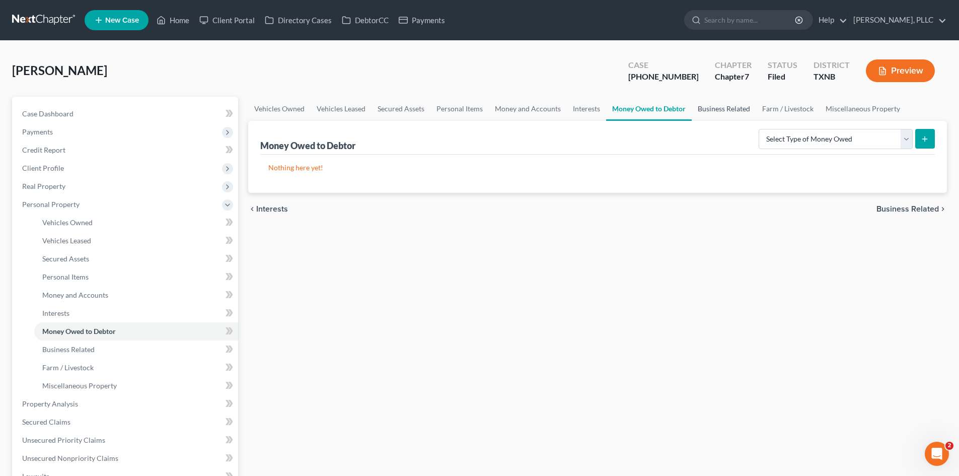
click at [724, 110] on link "Business Related" at bounding box center [724, 109] width 64 height 24
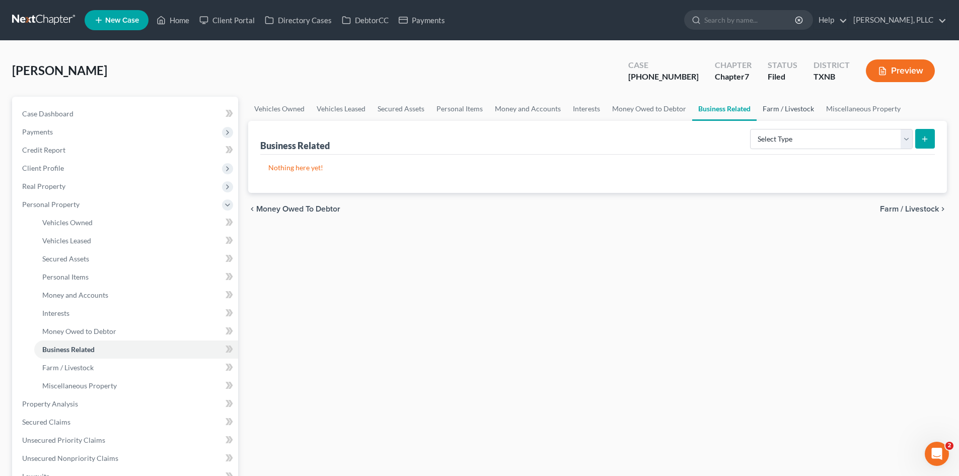
click at [798, 113] on link "Farm / Livestock" at bounding box center [788, 109] width 63 height 24
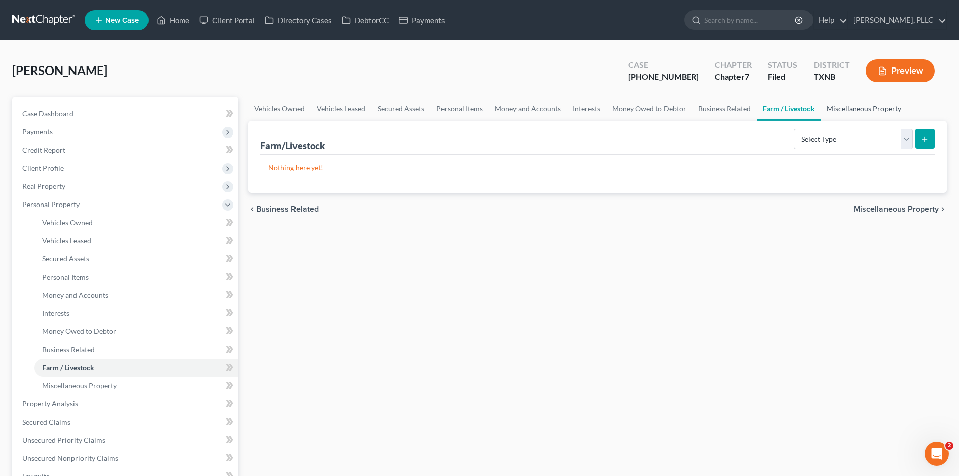
click at [837, 103] on link "Miscellaneous Property" at bounding box center [863, 109] width 87 height 24
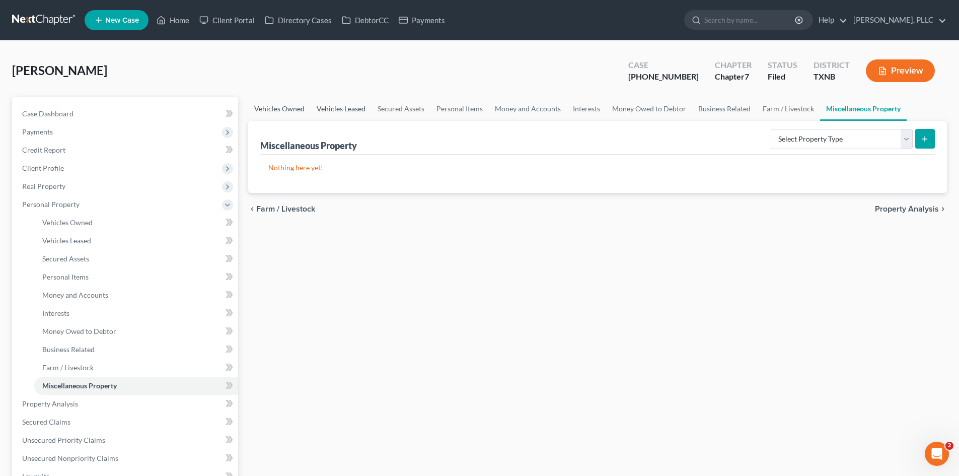
drag, startPoint x: 291, startPoint y: 108, endPoint x: 347, endPoint y: 109, distance: 56.4
click at [290, 108] on link "Vehicles Owned" at bounding box center [279, 109] width 62 height 24
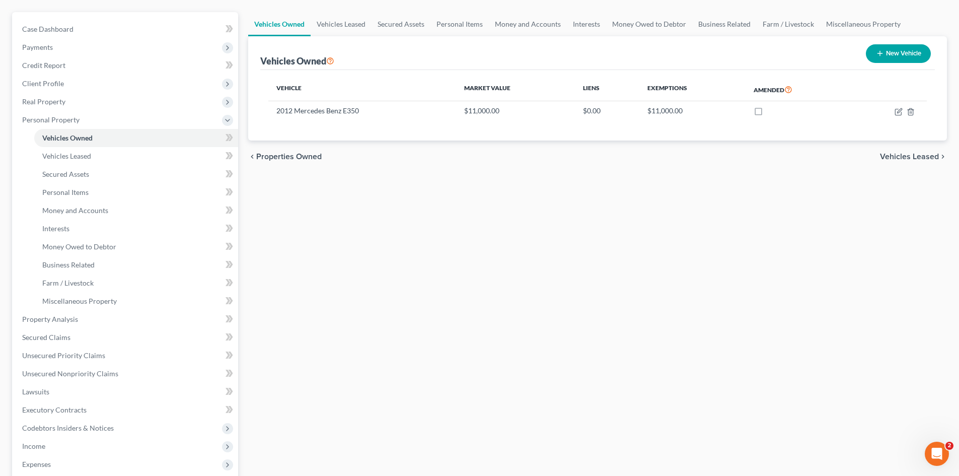
scroll to position [101, 0]
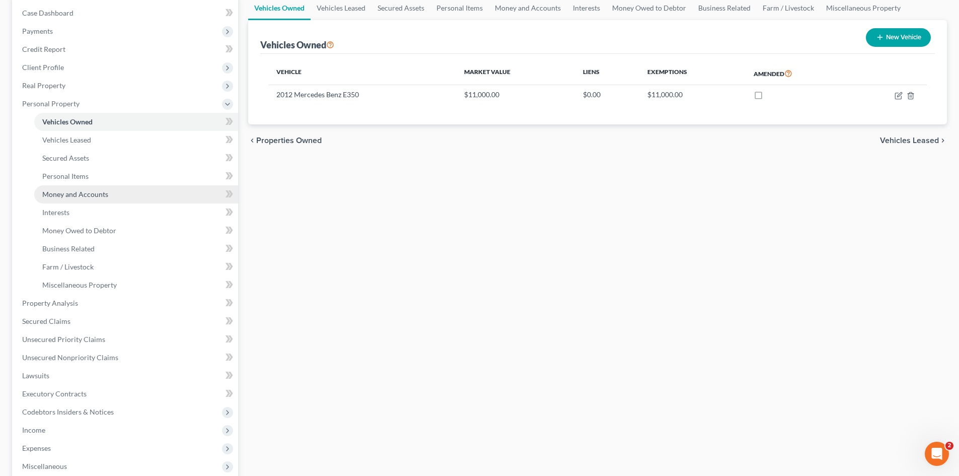
click at [145, 201] on link "Money and Accounts" at bounding box center [136, 194] width 204 height 18
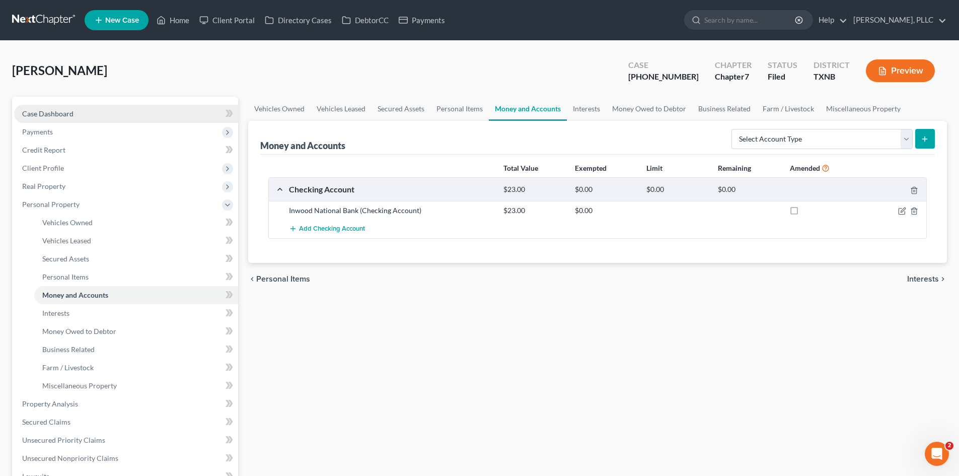
click at [103, 114] on link "Case Dashboard" at bounding box center [126, 114] width 224 height 18
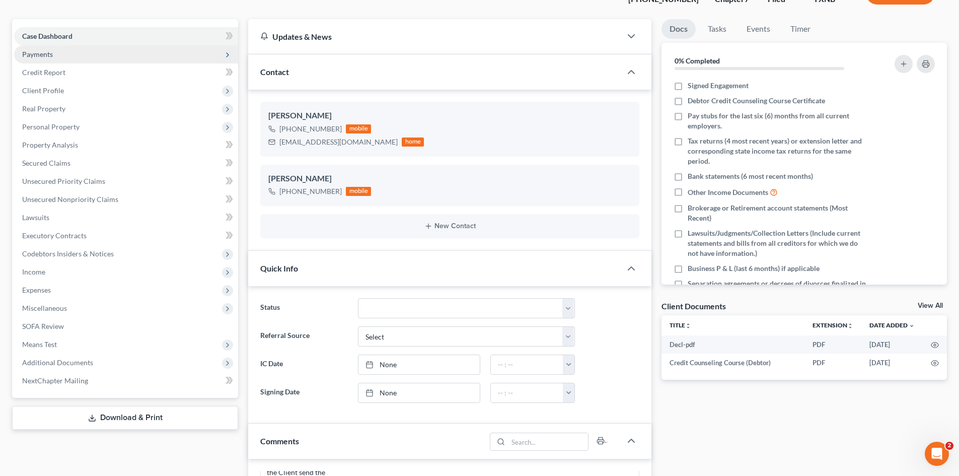
scroll to position [101, 0]
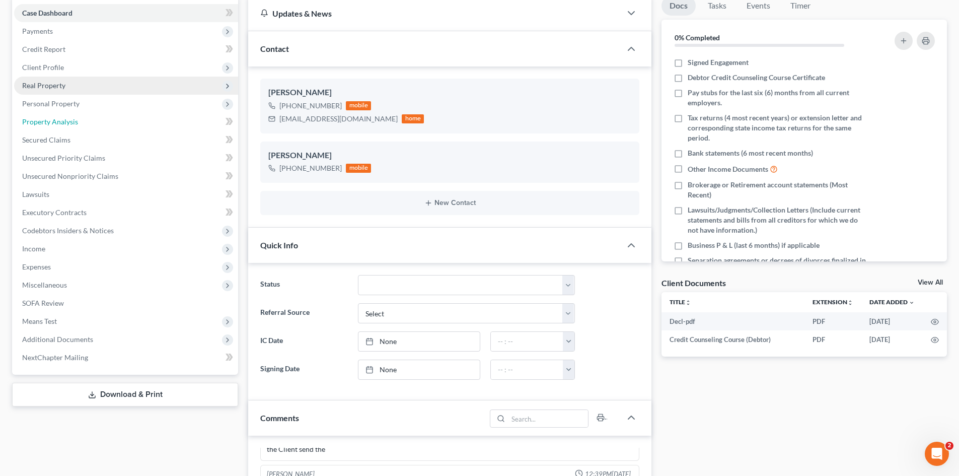
drag, startPoint x: 58, startPoint y: 121, endPoint x: 65, endPoint y: 118, distance: 7.7
click at [58, 121] on span "Property Analysis" at bounding box center [50, 121] width 56 height 9
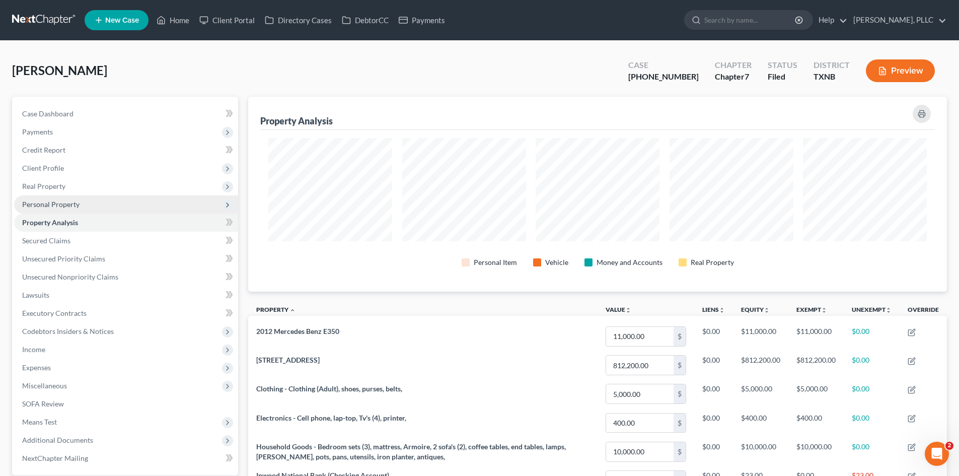
click at [85, 203] on span "Personal Property" at bounding box center [126, 204] width 224 height 18
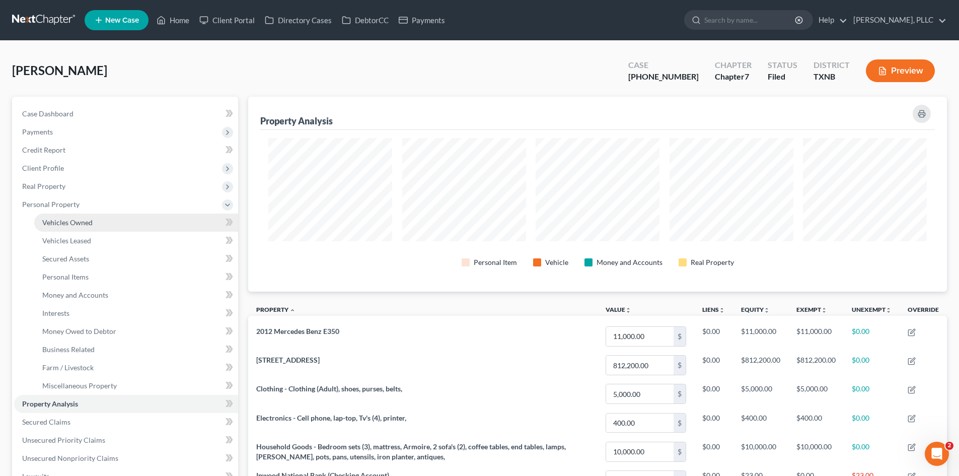
click at [154, 221] on link "Vehicles Owned" at bounding box center [136, 222] width 204 height 18
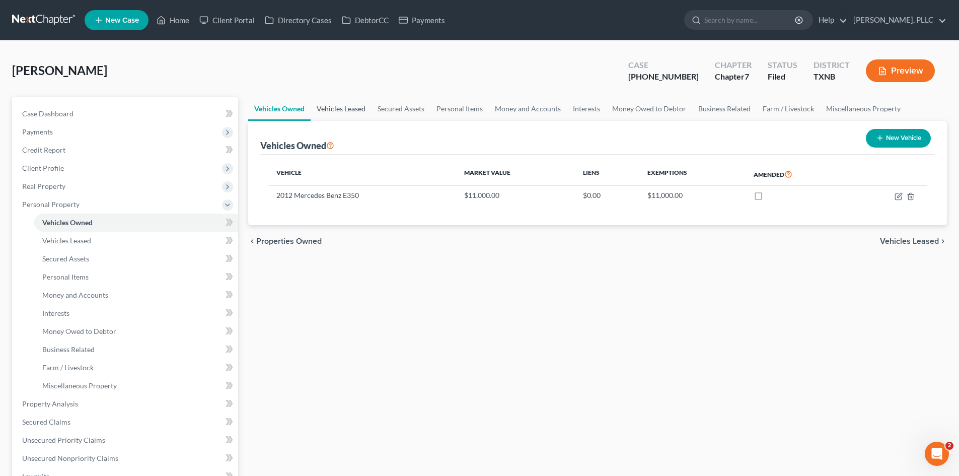
click at [344, 113] on link "Vehicles Leased" at bounding box center [341, 109] width 61 height 24
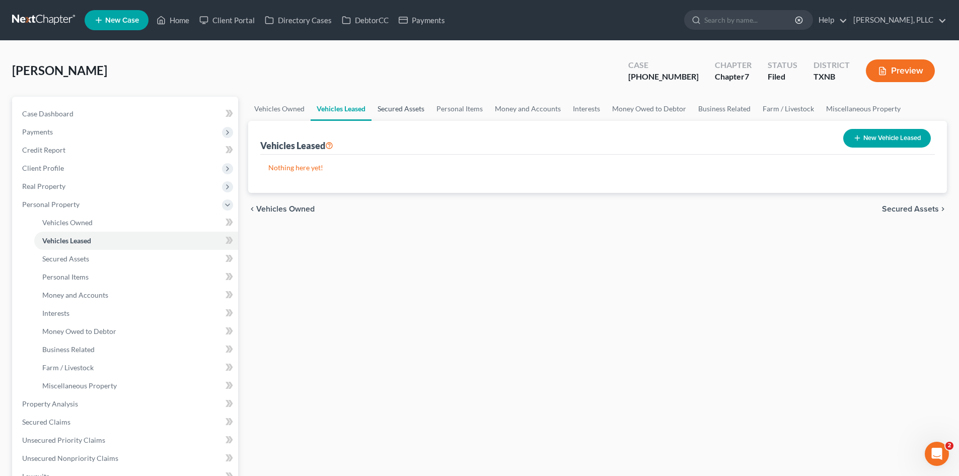
click at [426, 106] on link "Secured Assets" at bounding box center [400, 109] width 59 height 24
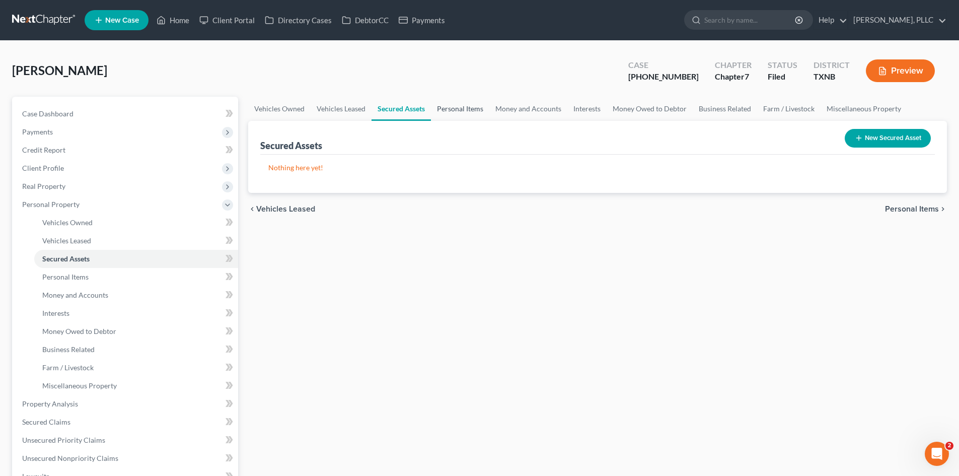
click at [457, 113] on link "Personal Items" at bounding box center [460, 109] width 58 height 24
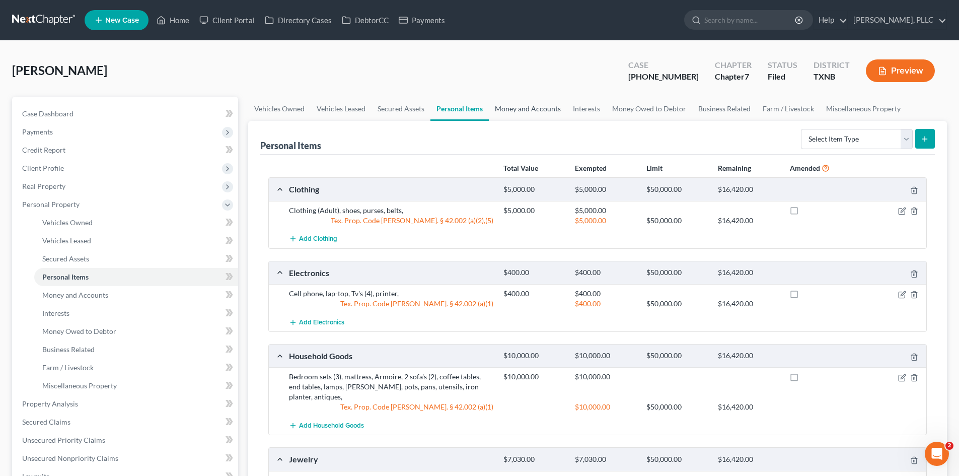
click at [545, 107] on link "Money and Accounts" at bounding box center [528, 109] width 78 height 24
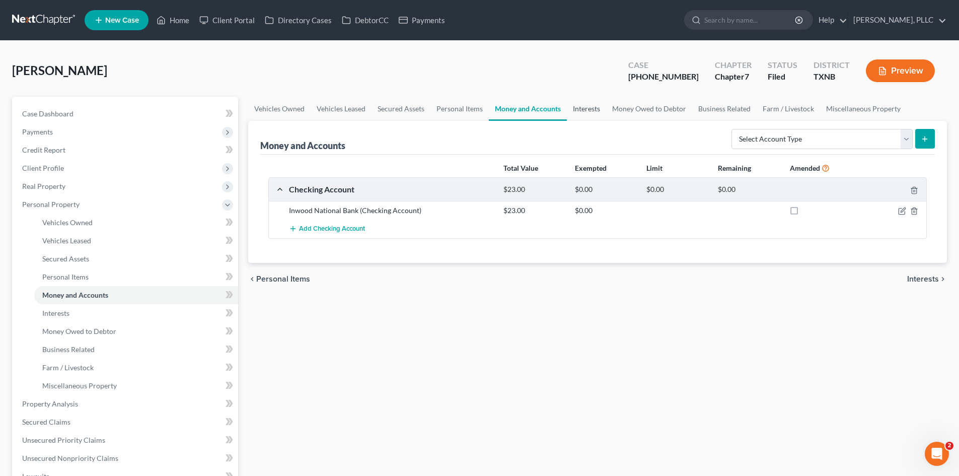
click at [569, 104] on link "Interests" at bounding box center [586, 109] width 39 height 24
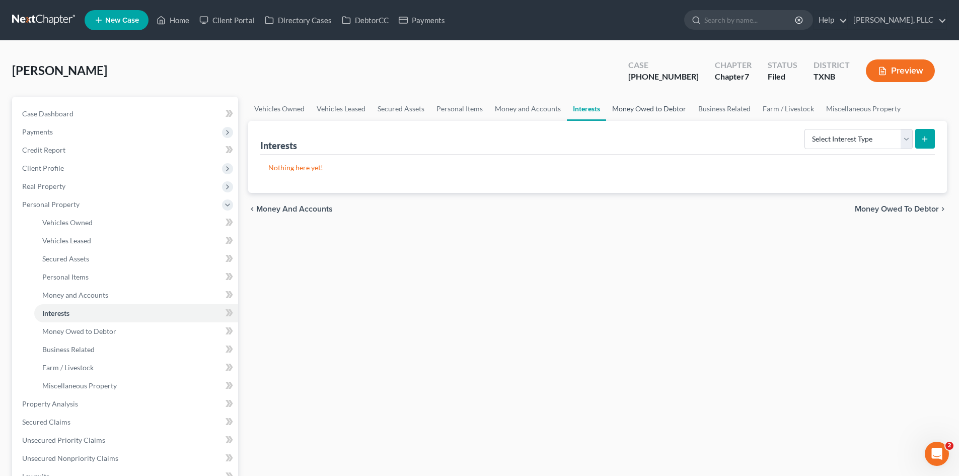
click at [633, 108] on link "Money Owed to Debtor" at bounding box center [649, 109] width 86 height 24
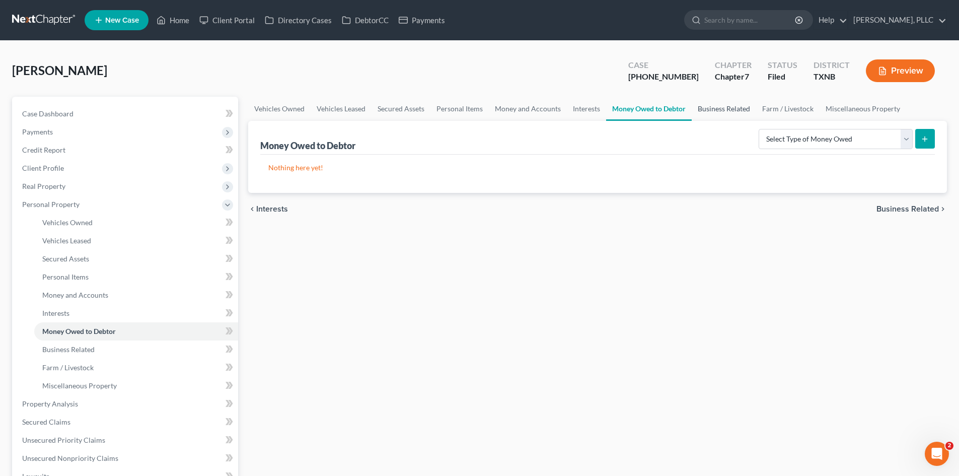
click at [712, 105] on link "Business Related" at bounding box center [724, 109] width 64 height 24
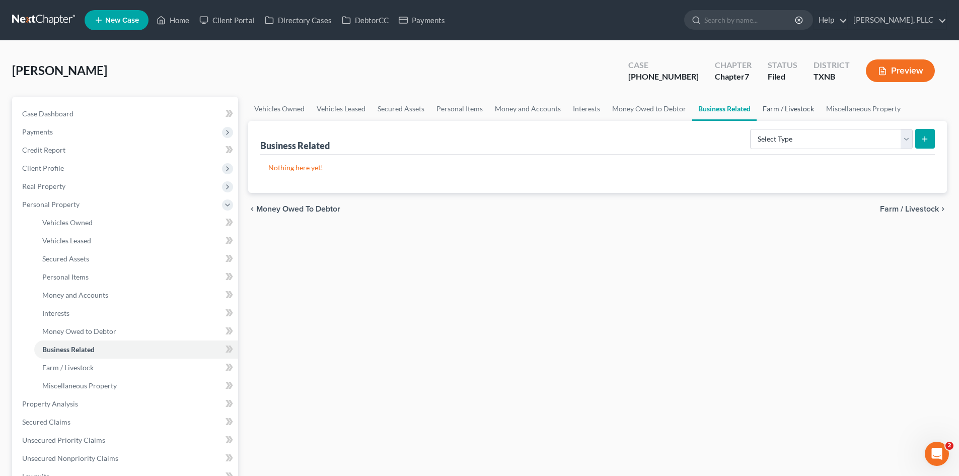
click at [787, 107] on link "Farm / Livestock" at bounding box center [788, 109] width 63 height 24
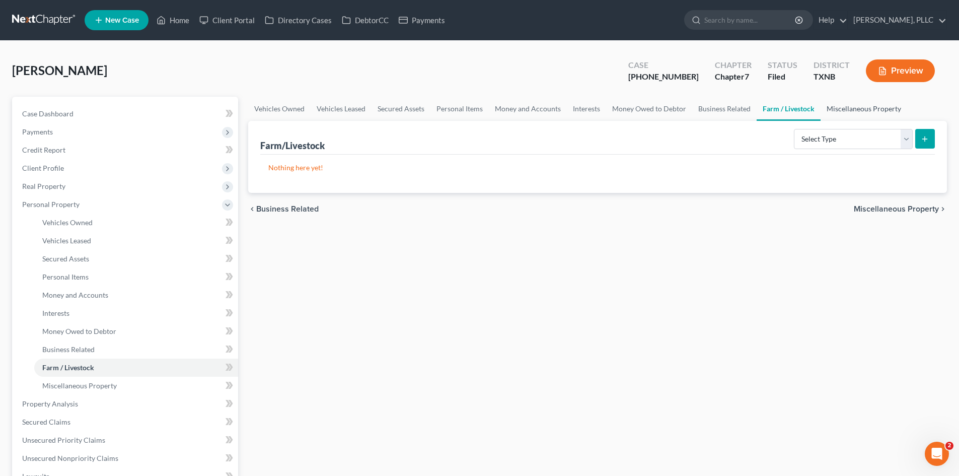
click at [846, 110] on link "Miscellaneous Property" at bounding box center [863, 109] width 87 height 24
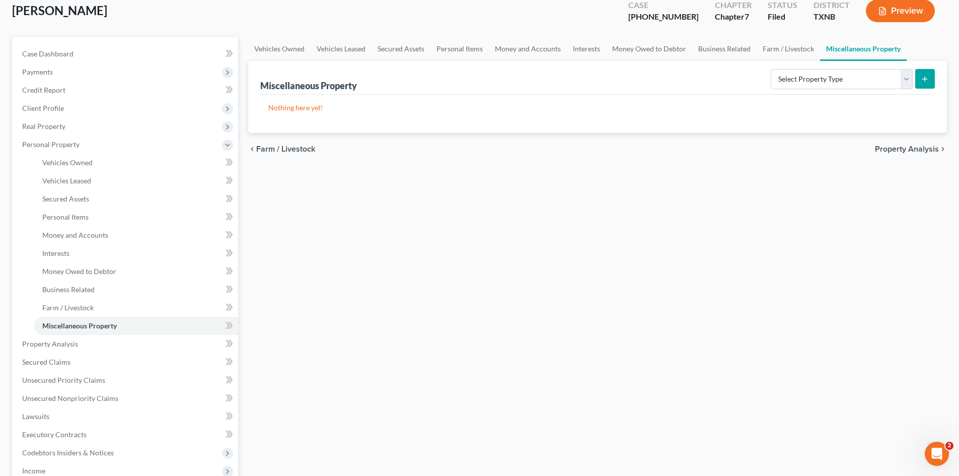
scroll to position [151, 0]
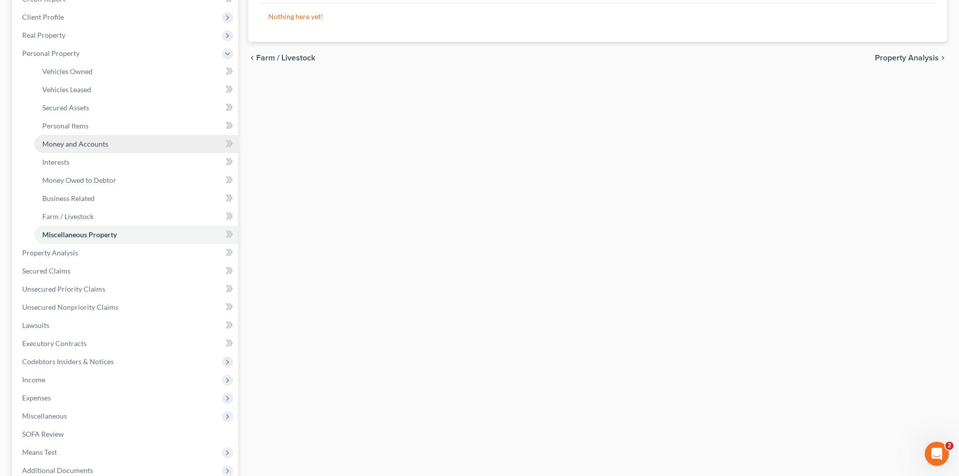
click at [116, 142] on link "Money and Accounts" at bounding box center [136, 144] width 204 height 18
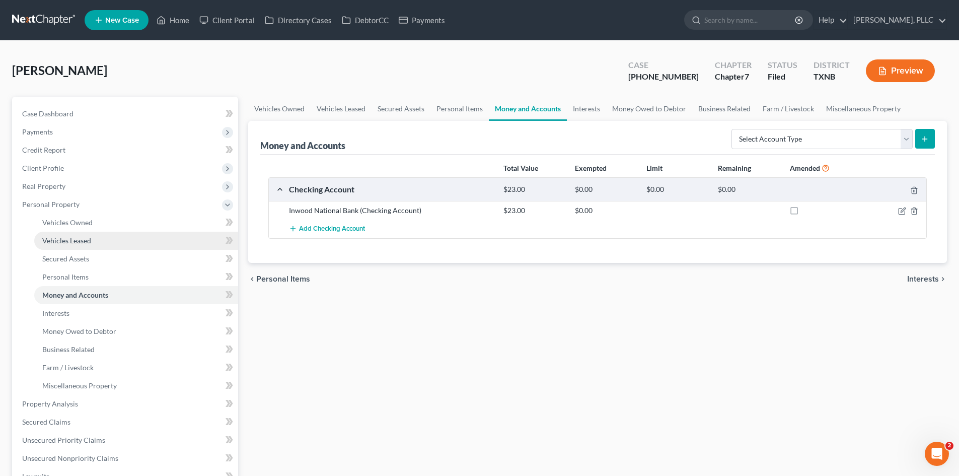
click at [119, 232] on link "Vehicles Leased" at bounding box center [136, 241] width 204 height 18
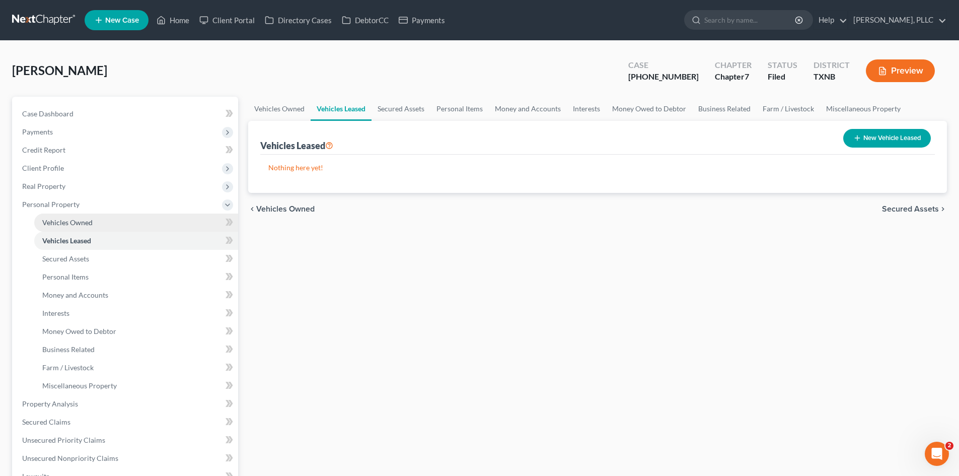
click at [118, 219] on link "Vehicles Owned" at bounding box center [136, 222] width 204 height 18
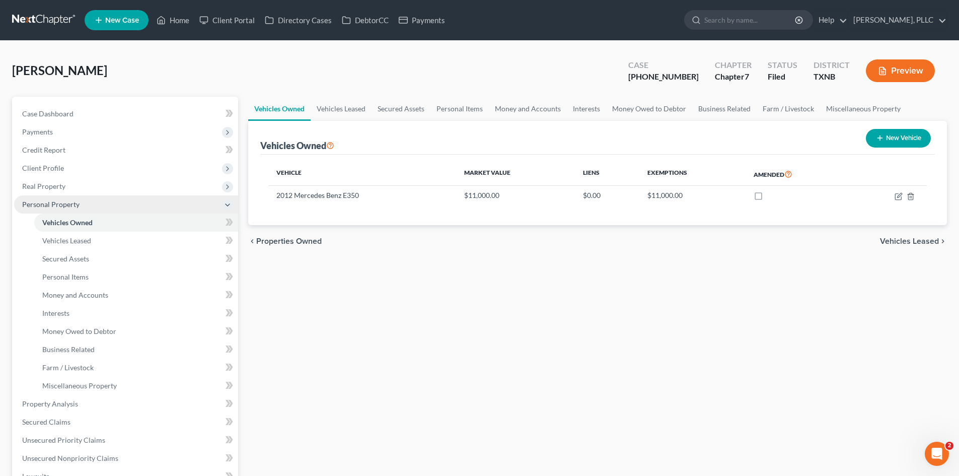
click at [113, 199] on span "Personal Property" at bounding box center [126, 204] width 224 height 18
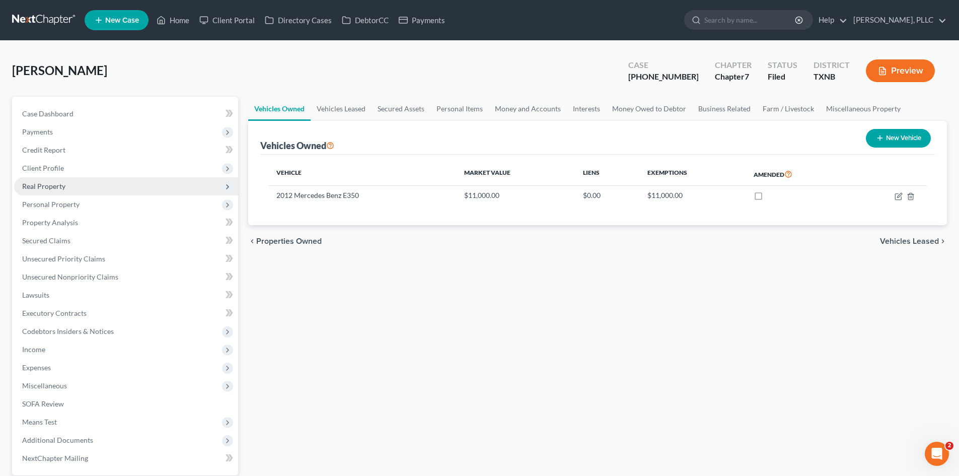
click at [92, 182] on span "Real Property" at bounding box center [126, 186] width 224 height 18
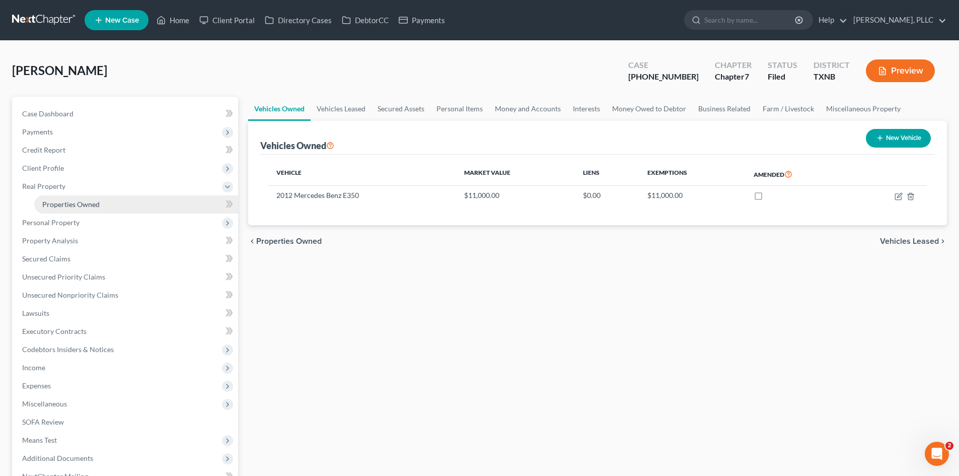
click at [84, 196] on link "Properties Owned" at bounding box center [136, 204] width 204 height 18
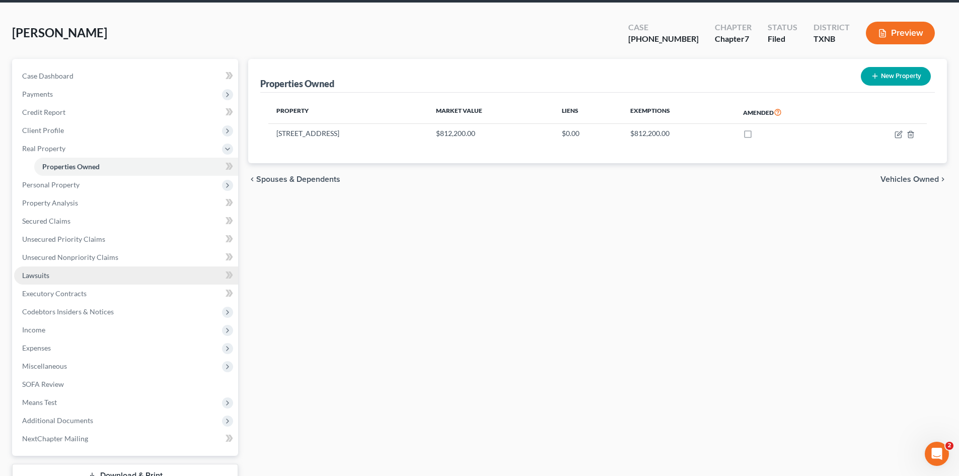
scroll to position [88, 0]
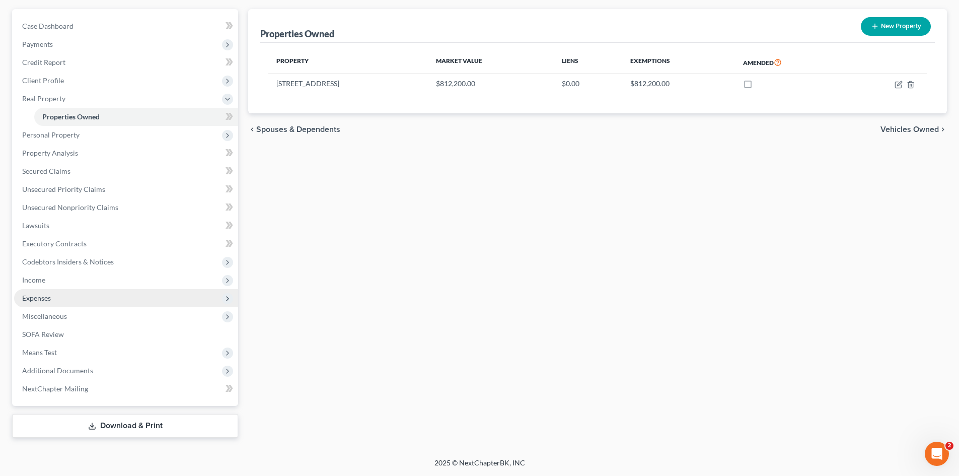
click at [91, 297] on span "Expenses" at bounding box center [126, 298] width 224 height 18
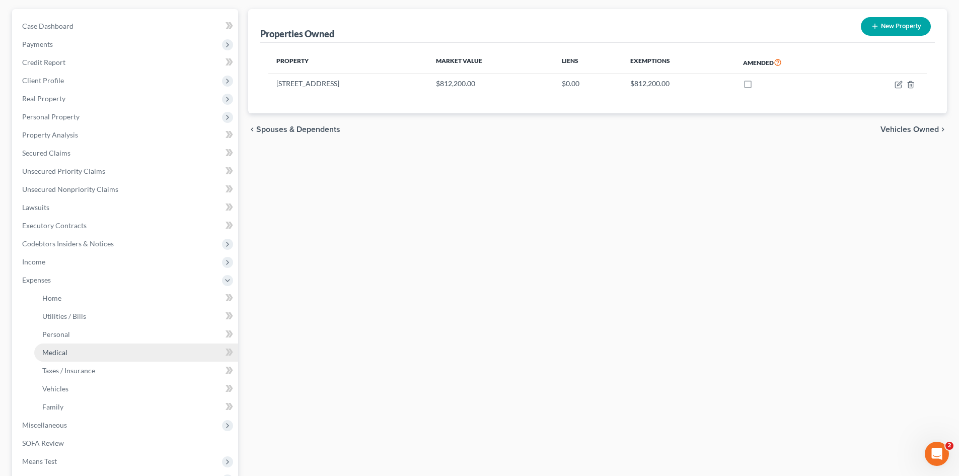
click at [94, 352] on link "Medical" at bounding box center [136, 352] width 204 height 18
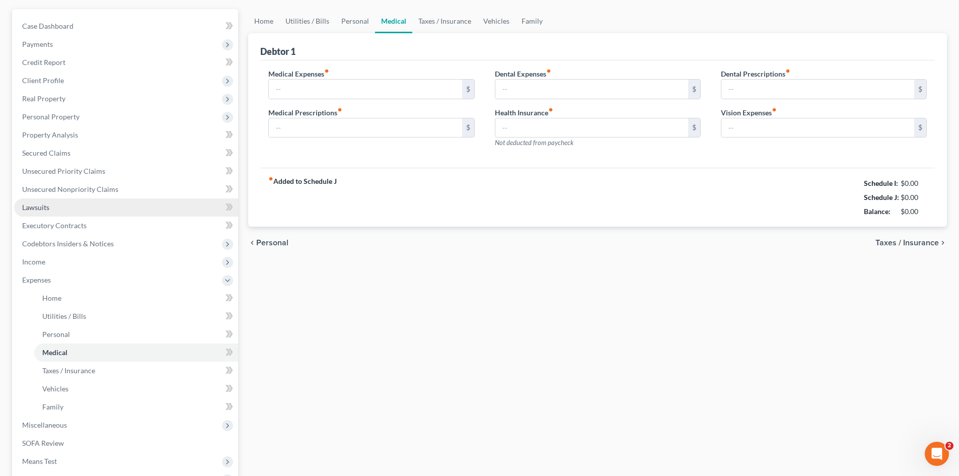
type input "100.00"
type input "0.00"
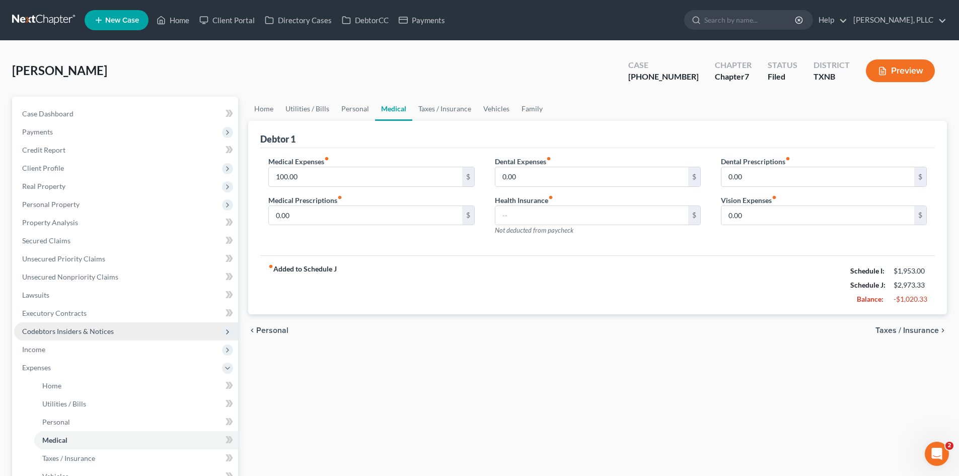
click at [97, 330] on span "Codebtors Insiders & Notices" at bounding box center [68, 331] width 92 height 9
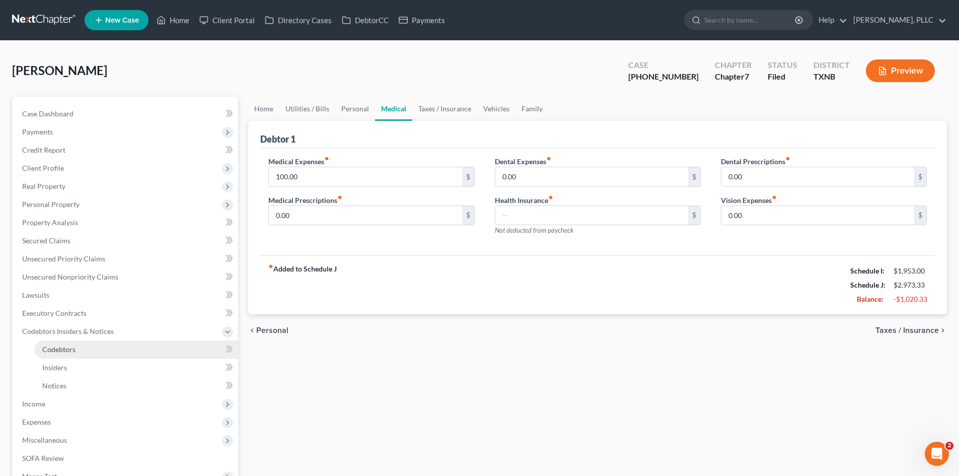
click at [99, 353] on link "Codebtors" at bounding box center [136, 349] width 204 height 18
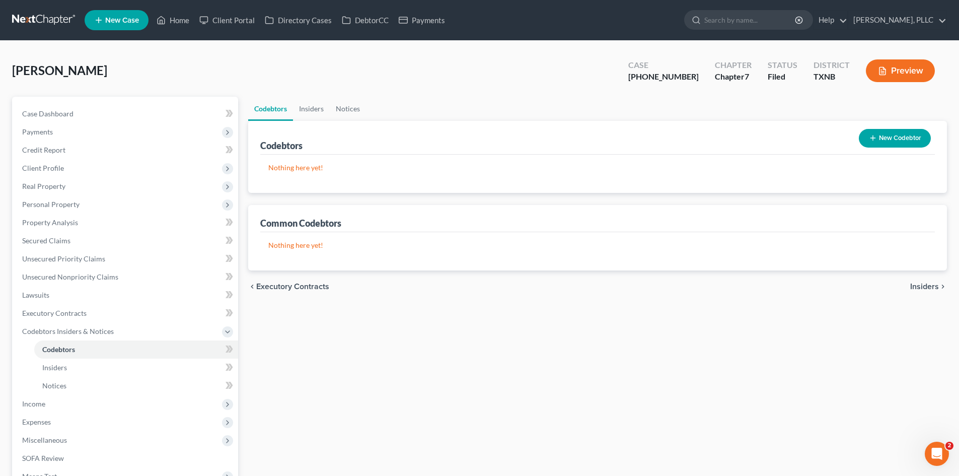
drag, startPoint x: 533, startPoint y: 95, endPoint x: 103, endPoint y: 24, distance: 435.2
click at [440, 86] on div "Pickering, Julieann Upgraded Case 25-33081-7 Chapter Chapter 7 Status Filed Dis…" at bounding box center [479, 75] width 935 height 44
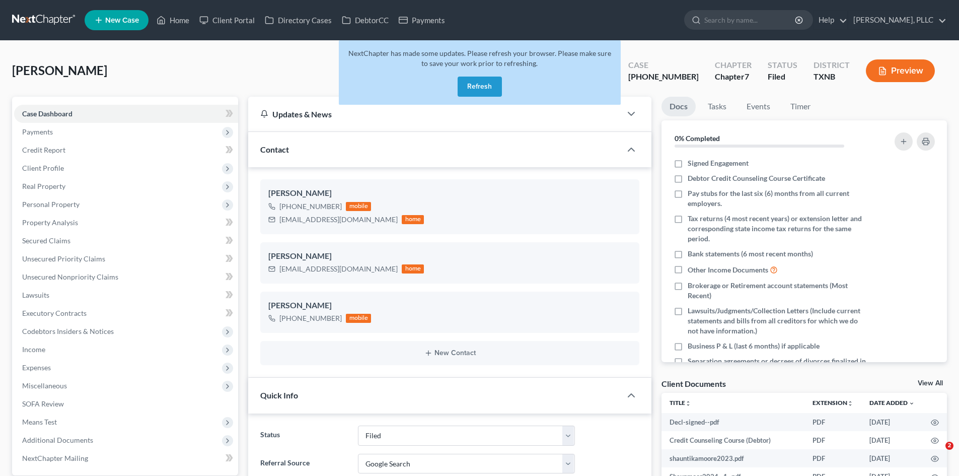
select select "10"
select select "4"
drag, startPoint x: 464, startPoint y: 89, endPoint x: 47, endPoint y: 1, distance: 426.4
click at [464, 89] on button "Refresh" at bounding box center [480, 87] width 44 height 20
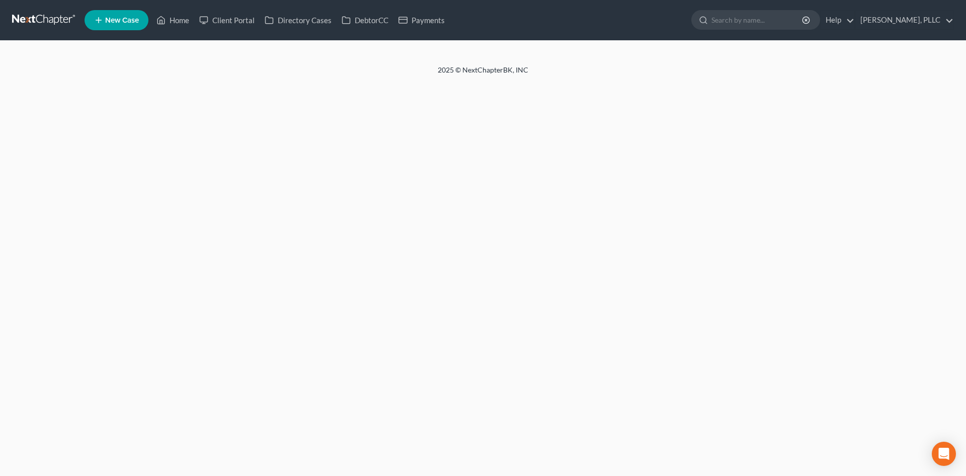
select select "4"
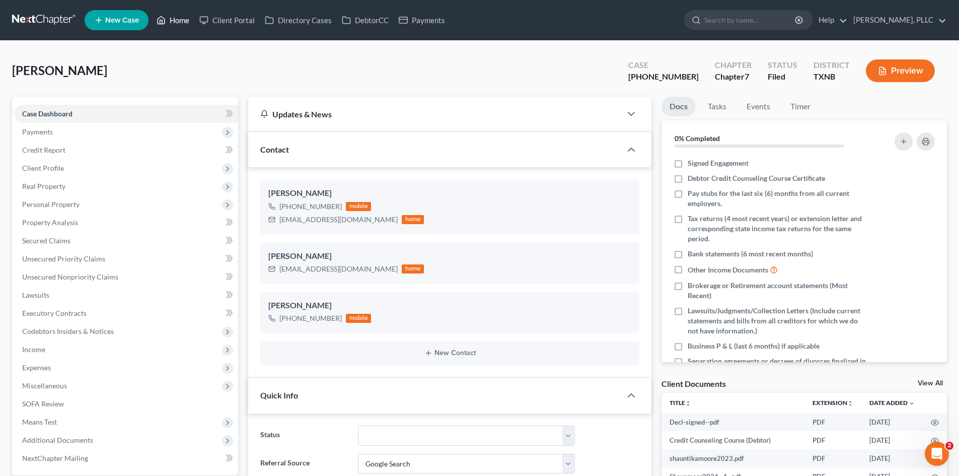
click at [184, 22] on link "Home" at bounding box center [173, 20] width 43 height 18
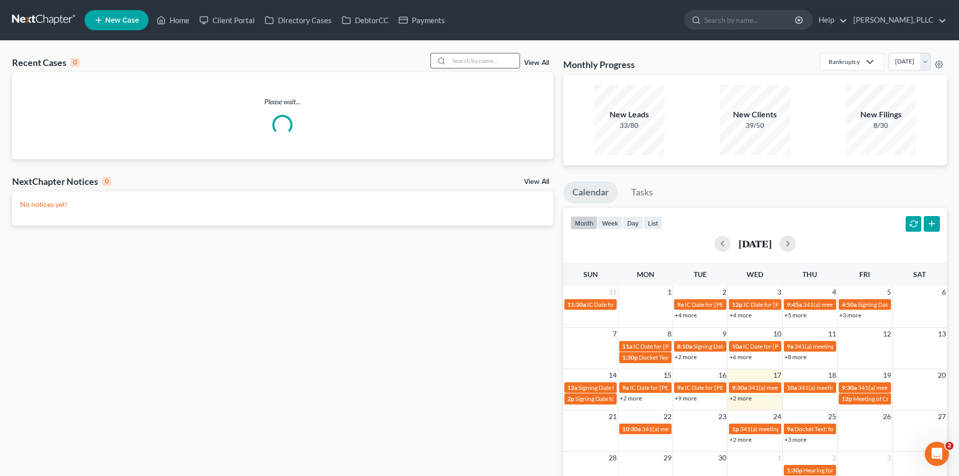
click at [471, 61] on input "search" at bounding box center [484, 60] width 70 height 15
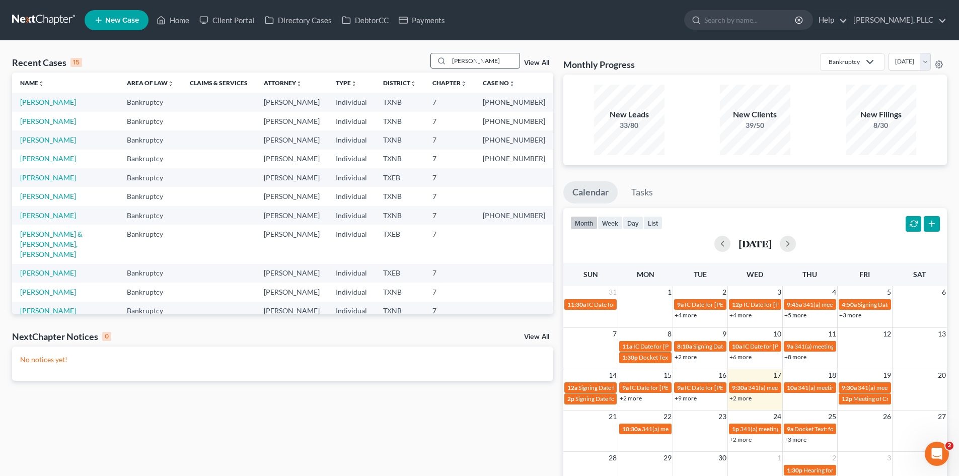
type input "[PERSON_NAME]"
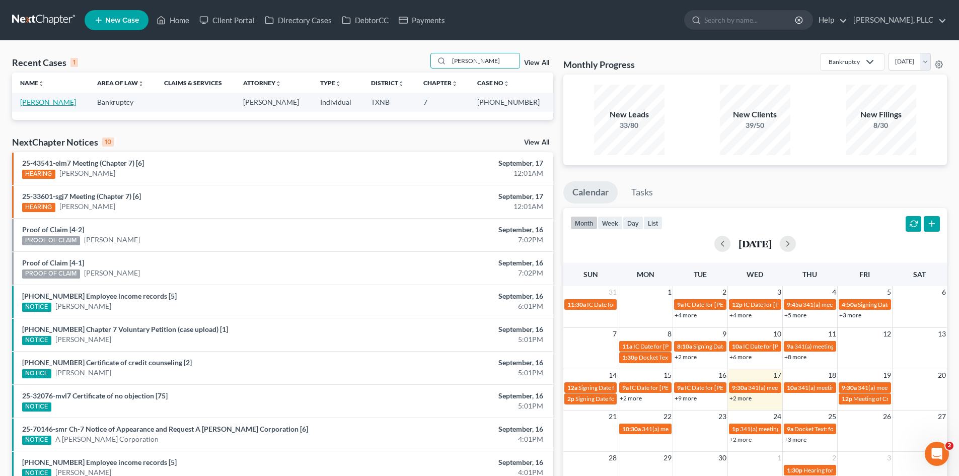
click at [53, 102] on link "[PERSON_NAME]" at bounding box center [48, 102] width 56 height 9
select select "3"
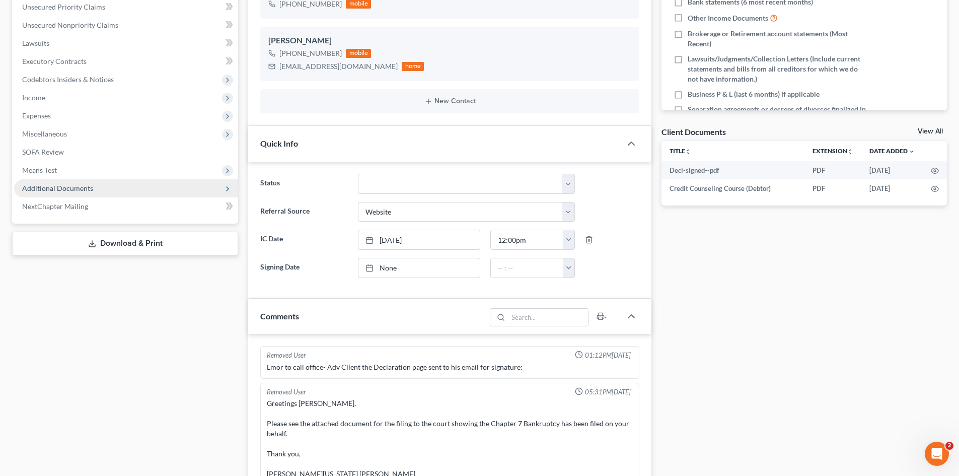
scroll to position [1201, 0]
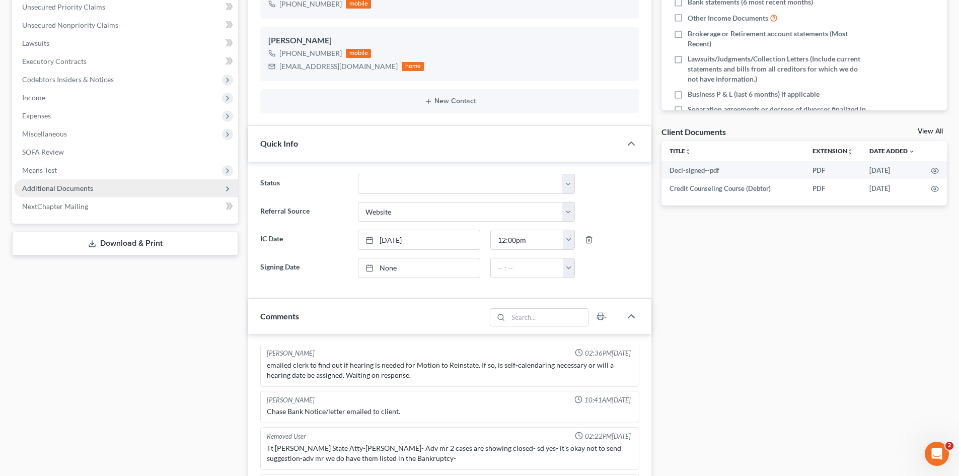
click at [89, 188] on span "Additional Documents" at bounding box center [57, 188] width 71 height 9
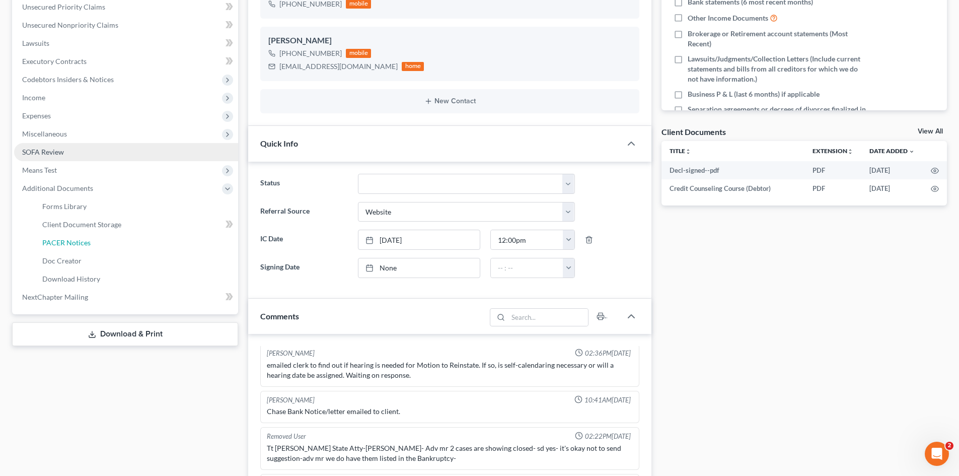
click at [112, 243] on link "PACER Notices" at bounding box center [136, 243] width 204 height 18
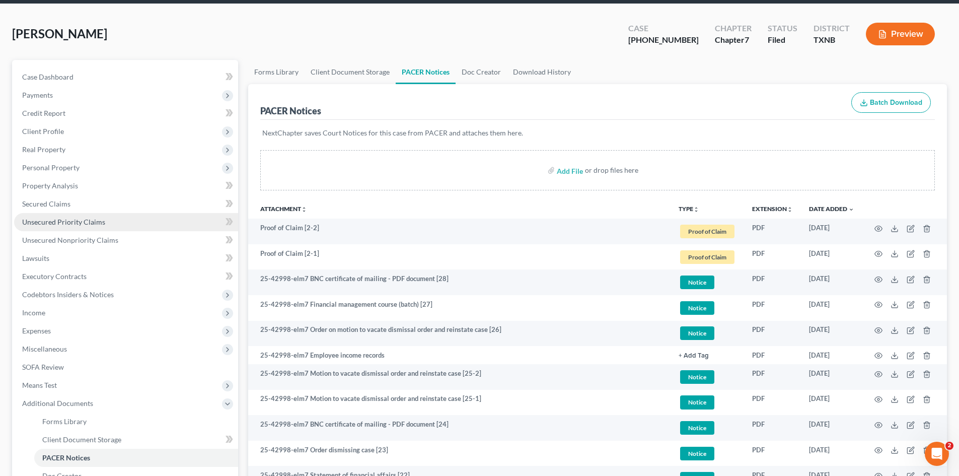
scroll to position [36, 0]
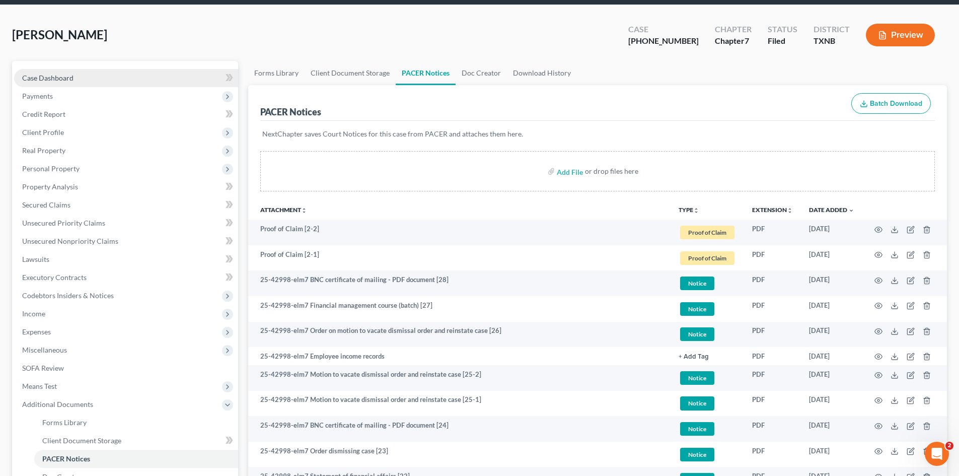
click at [69, 81] on span "Case Dashboard" at bounding box center [47, 77] width 51 height 9
select select "3"
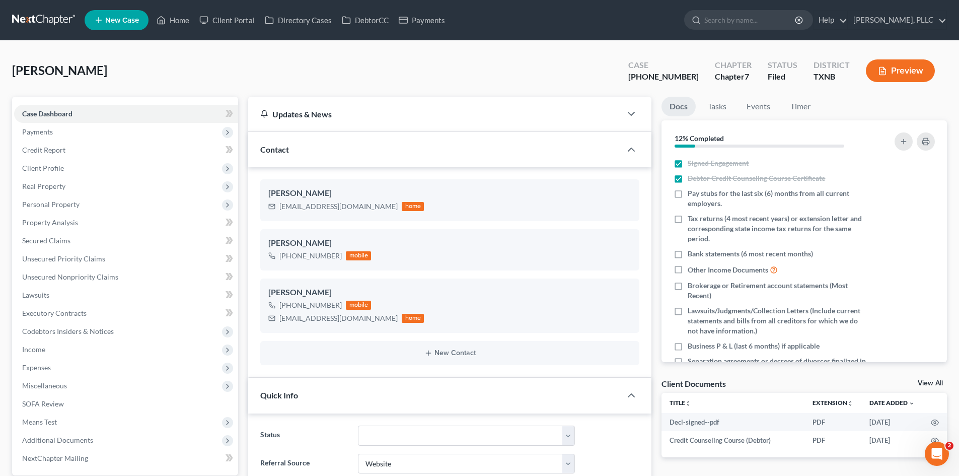
scroll to position [1201, 0]
click at [57, 295] on link "Lawsuits" at bounding box center [126, 295] width 224 height 18
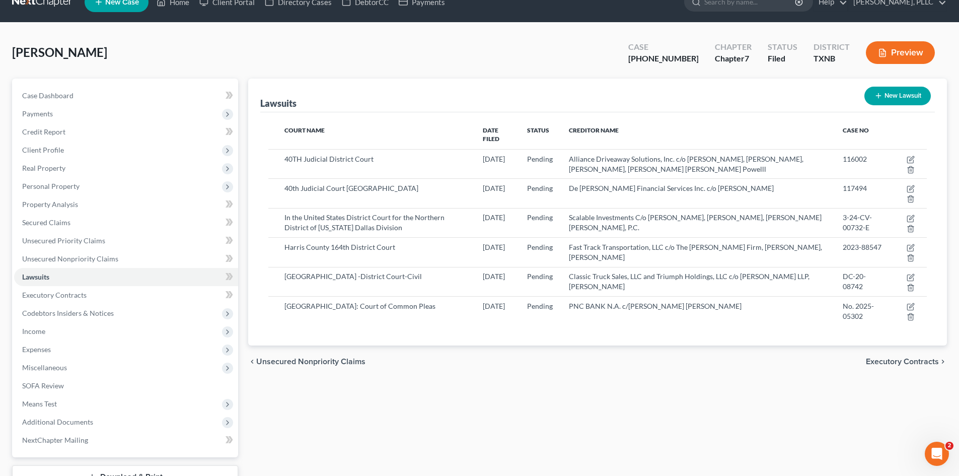
scroll to position [50, 0]
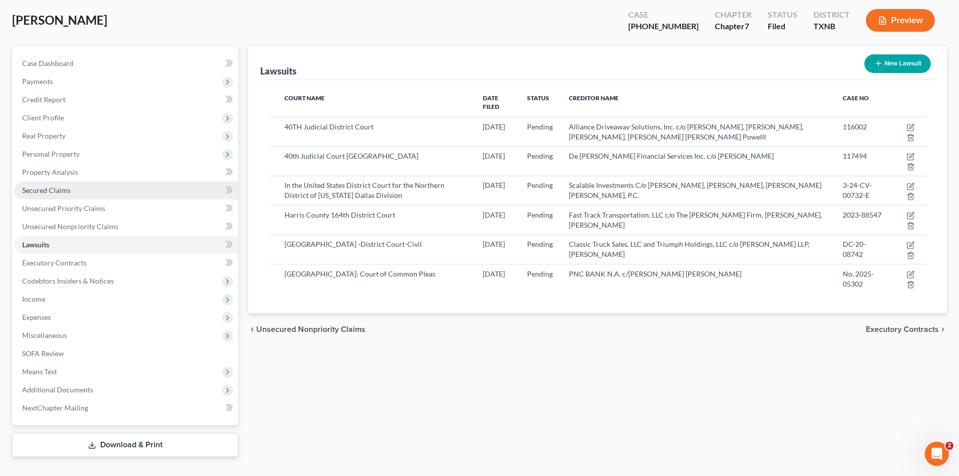
click at [55, 196] on link "Secured Claims" at bounding box center [126, 190] width 224 height 18
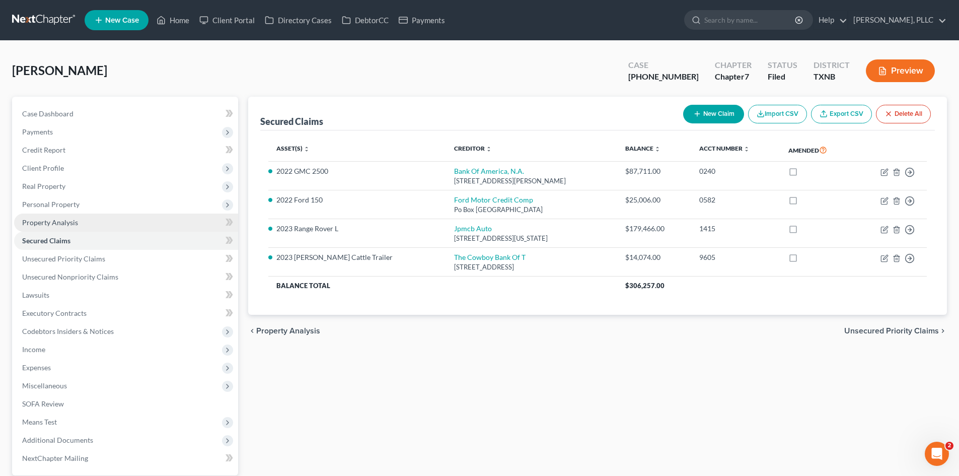
click at [73, 213] on link "Property Analysis" at bounding box center [126, 222] width 224 height 18
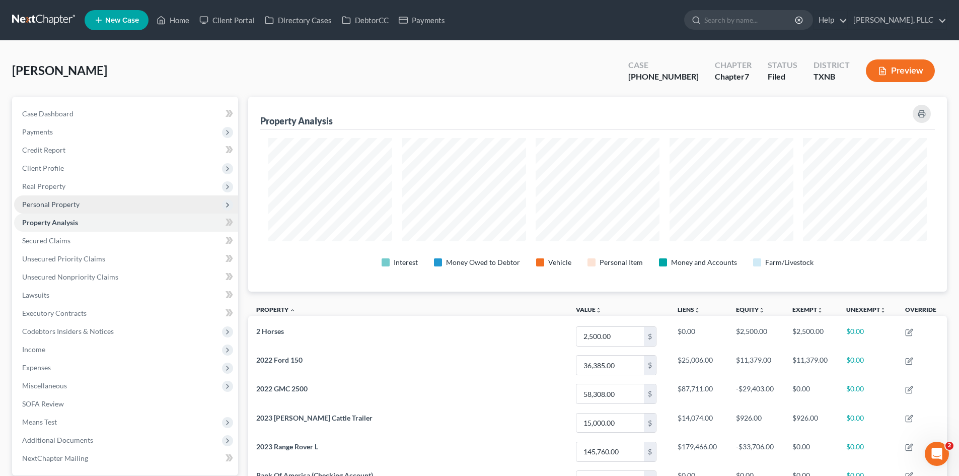
scroll to position [195, 699]
click at [69, 203] on span "Personal Property" at bounding box center [50, 204] width 57 height 9
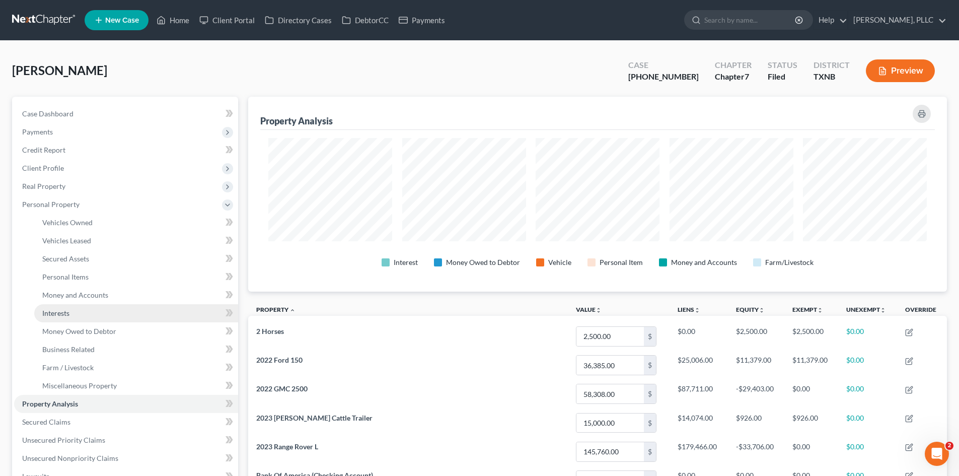
click at [85, 307] on link "Interests" at bounding box center [136, 313] width 204 height 18
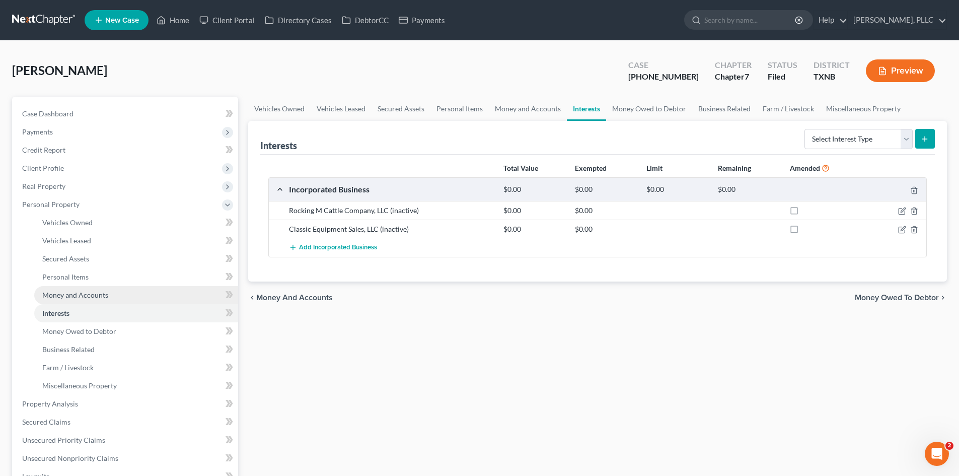
click at [59, 292] on span "Money and Accounts" at bounding box center [75, 294] width 66 height 9
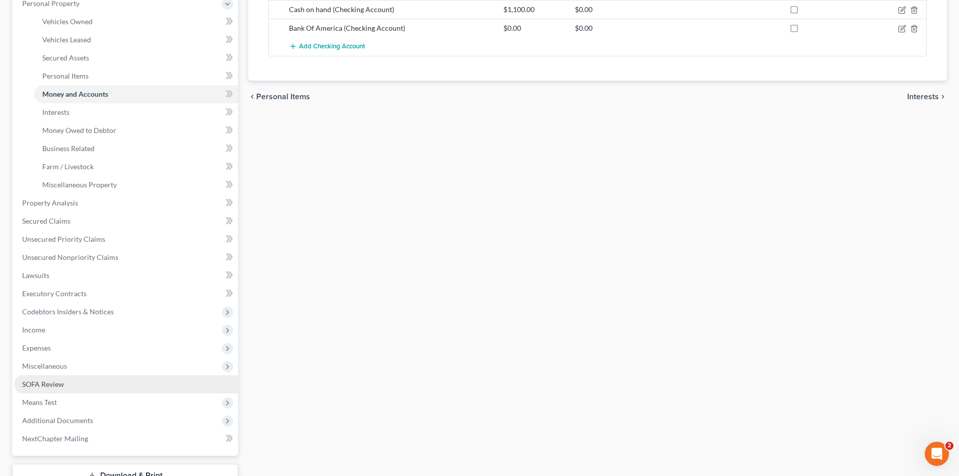
scroll to position [201, 0]
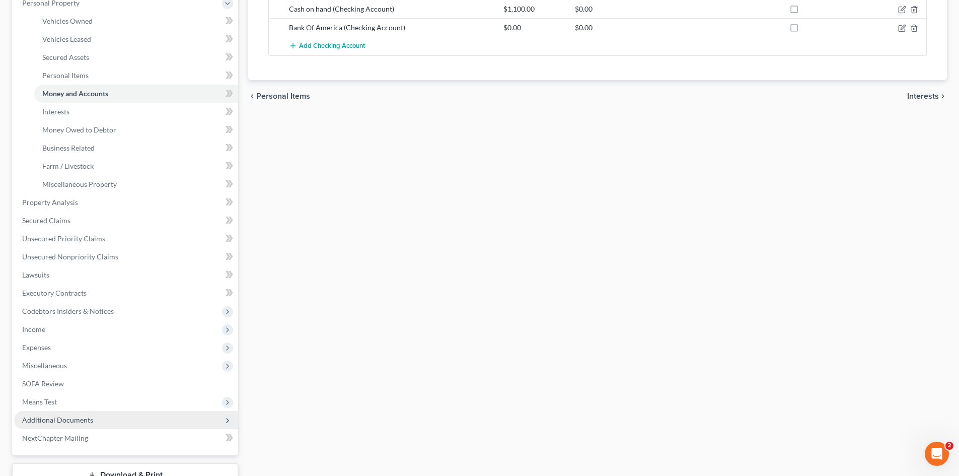
click at [156, 412] on span "Additional Documents" at bounding box center [126, 420] width 224 height 18
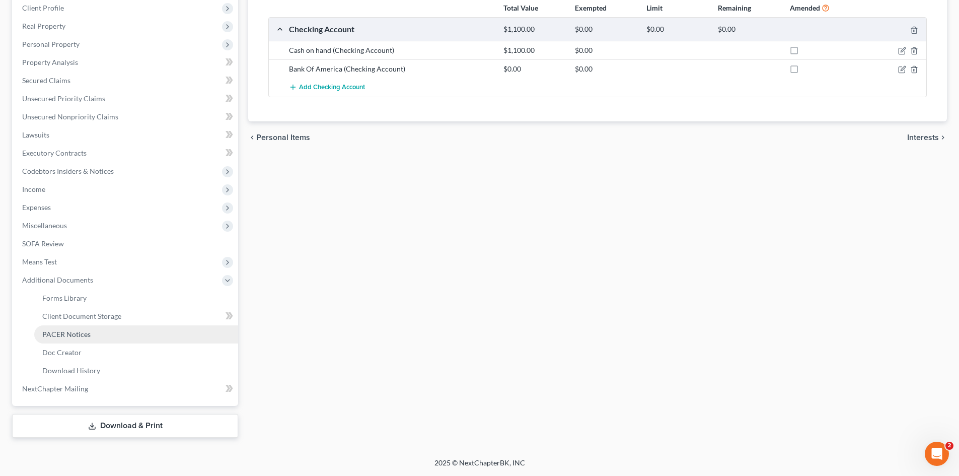
click at [103, 337] on link "PACER Notices" at bounding box center [136, 334] width 204 height 18
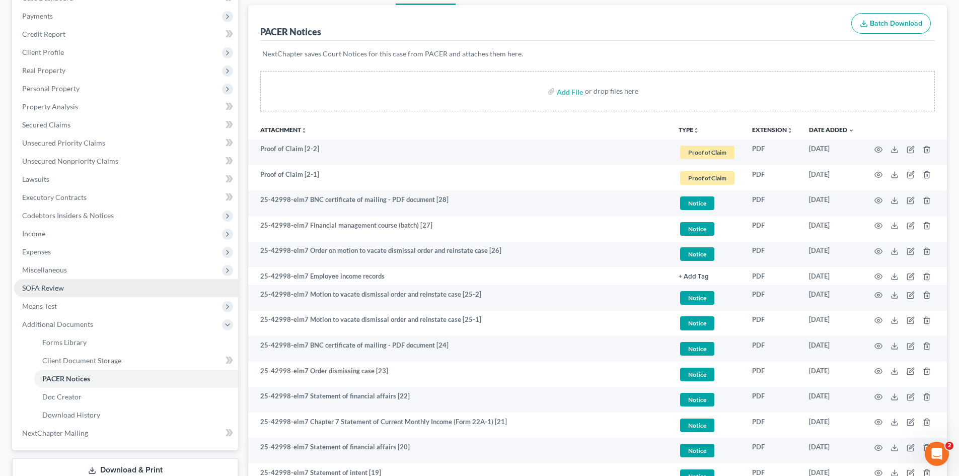
scroll to position [50, 0]
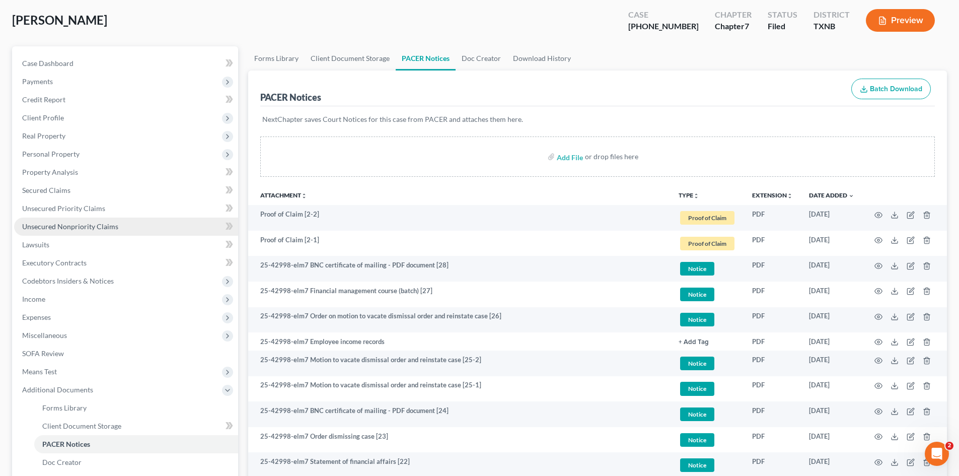
click at [98, 222] on span "Unsecured Nonpriority Claims" at bounding box center [70, 226] width 96 height 9
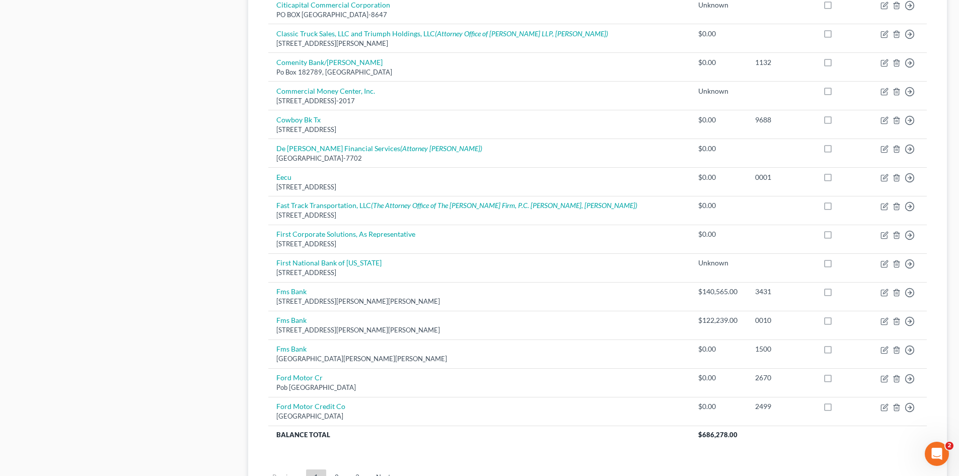
scroll to position [403, 0]
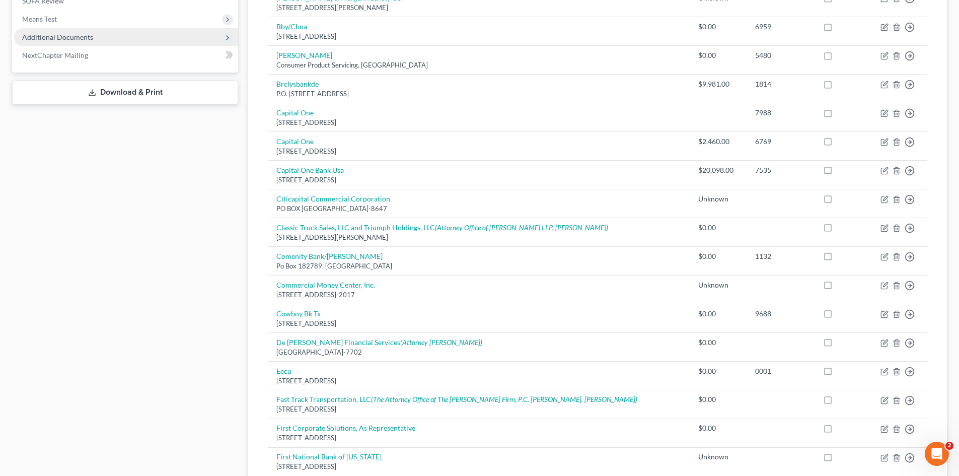
click at [165, 36] on span "Additional Documents" at bounding box center [126, 37] width 224 height 18
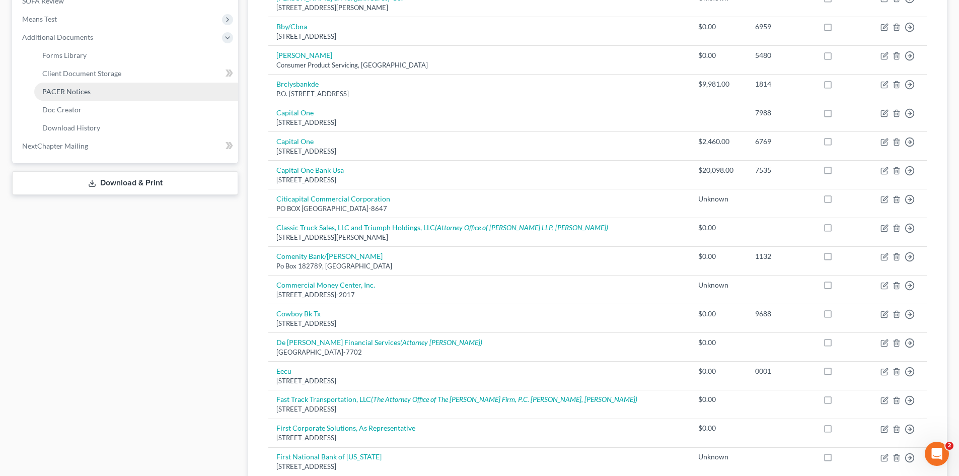
click at [156, 95] on link "PACER Notices" at bounding box center [136, 92] width 204 height 18
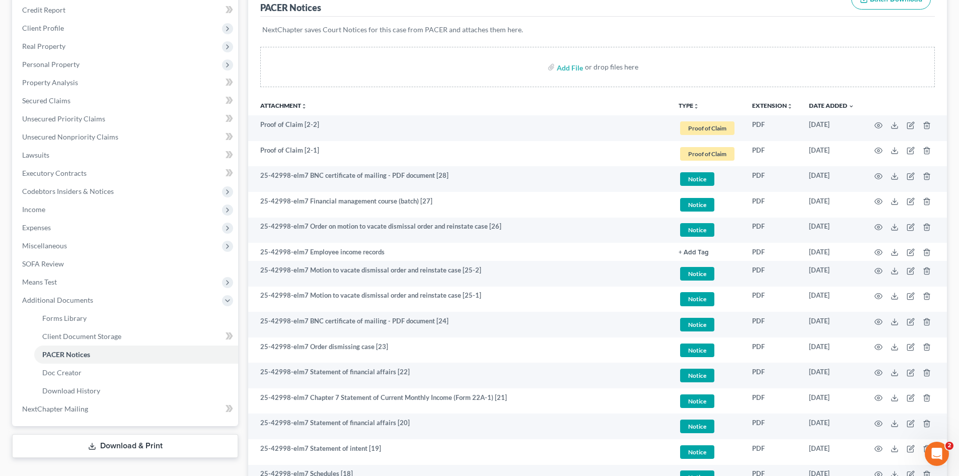
scroll to position [252, 0]
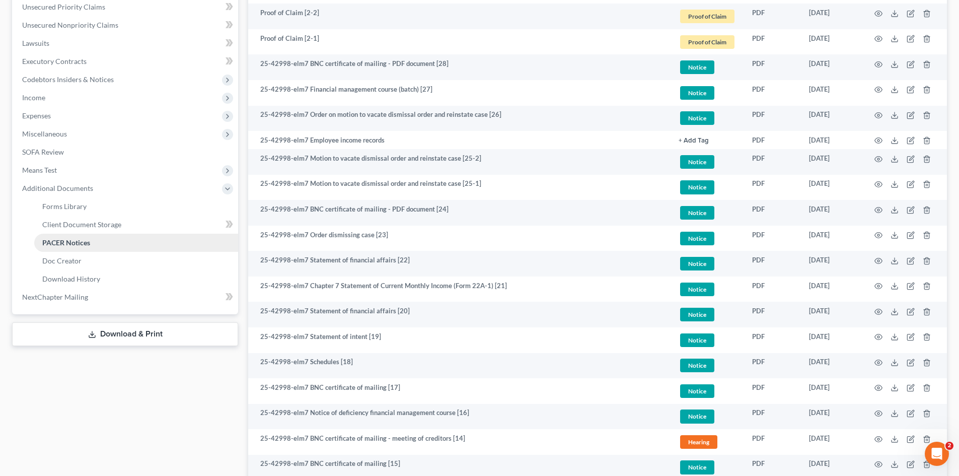
click at [199, 240] on link "PACER Notices" at bounding box center [136, 243] width 204 height 18
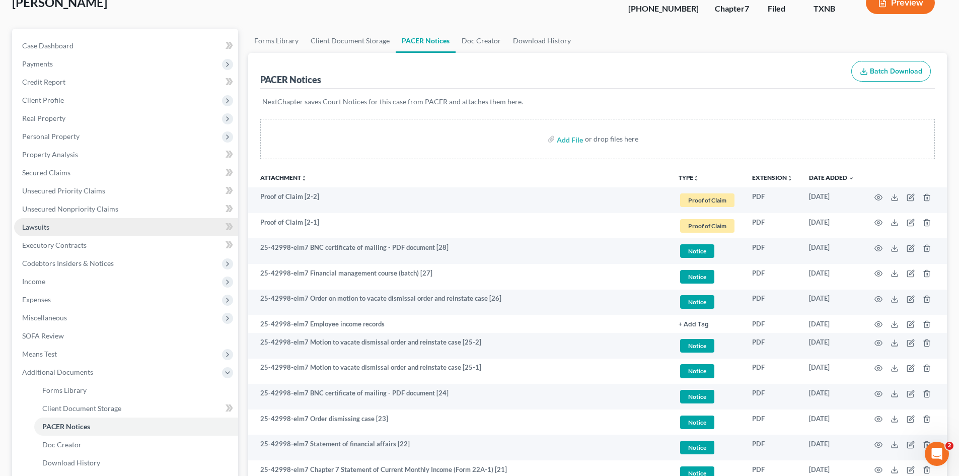
scroll to position [50, 0]
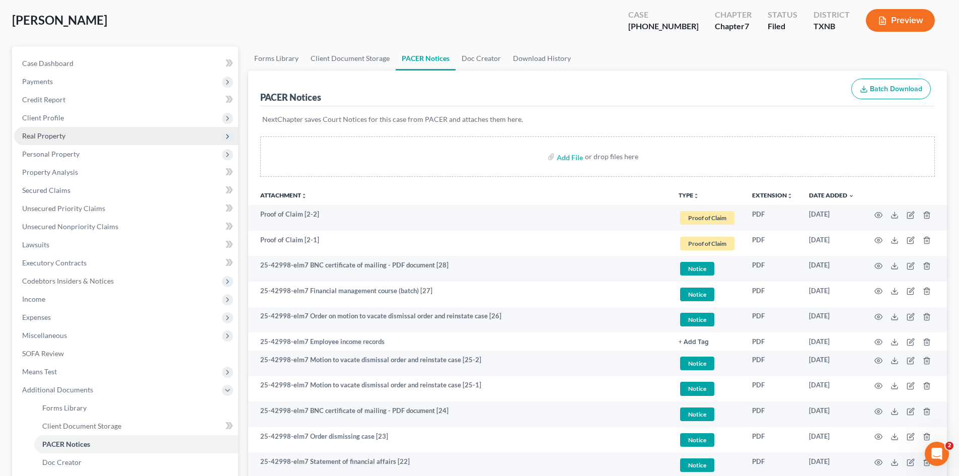
click at [85, 132] on span "Real Property" at bounding box center [126, 136] width 224 height 18
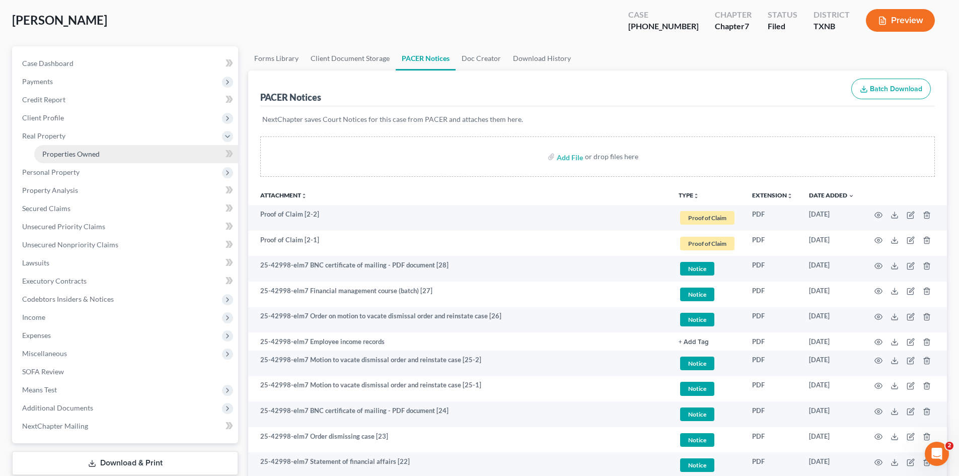
click at [137, 160] on link "Properties Owned" at bounding box center [136, 154] width 204 height 18
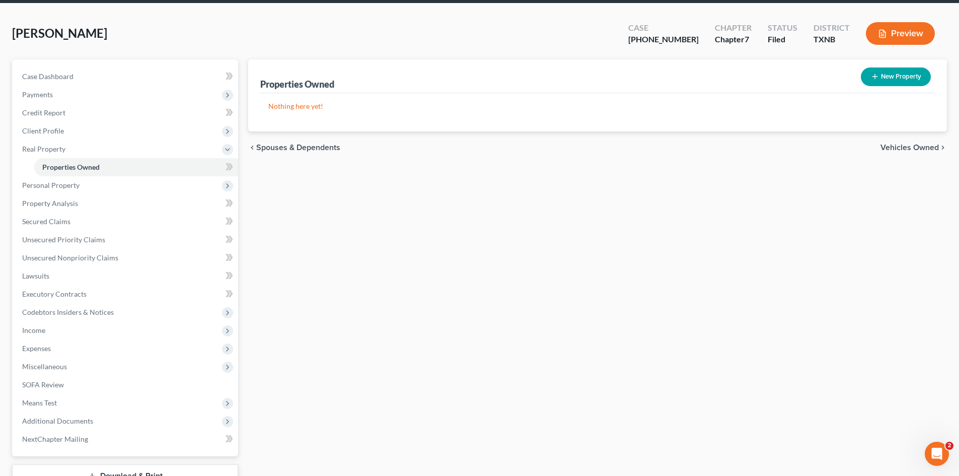
scroll to position [88, 0]
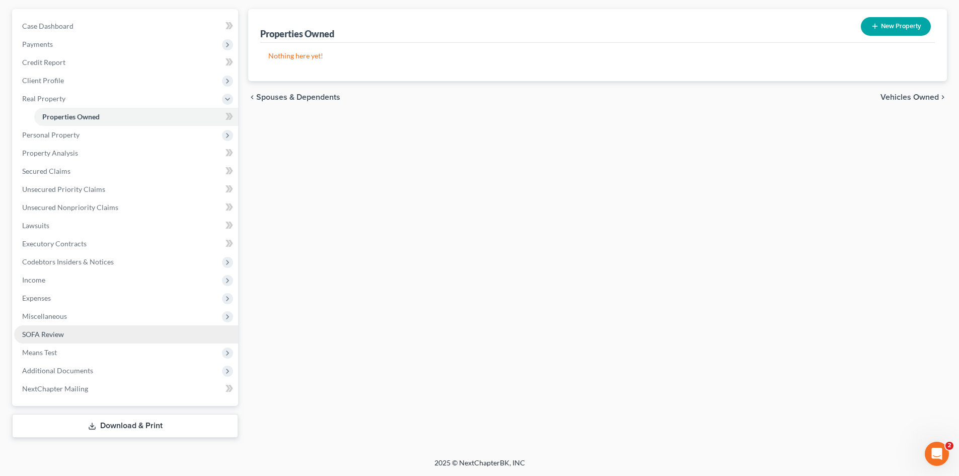
click at [86, 340] on link "SOFA Review" at bounding box center [126, 334] width 224 height 18
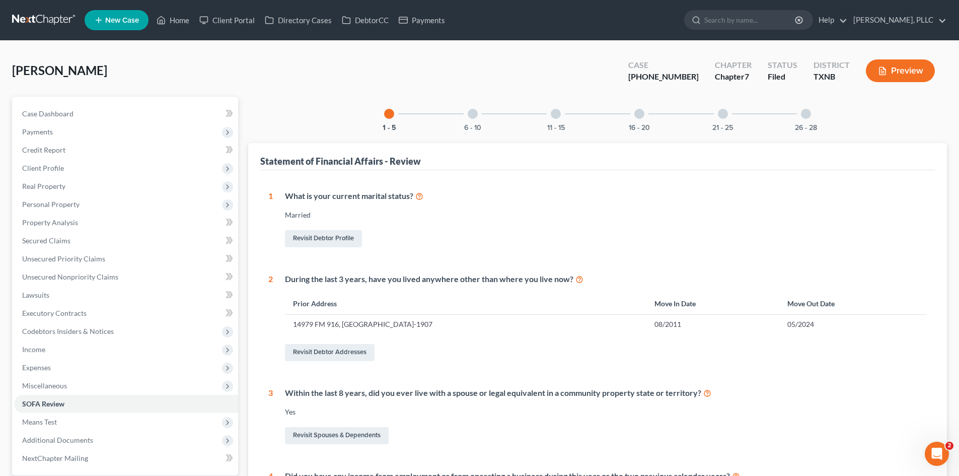
click at [481, 118] on div "6 - 10" at bounding box center [473, 114] width 34 height 34
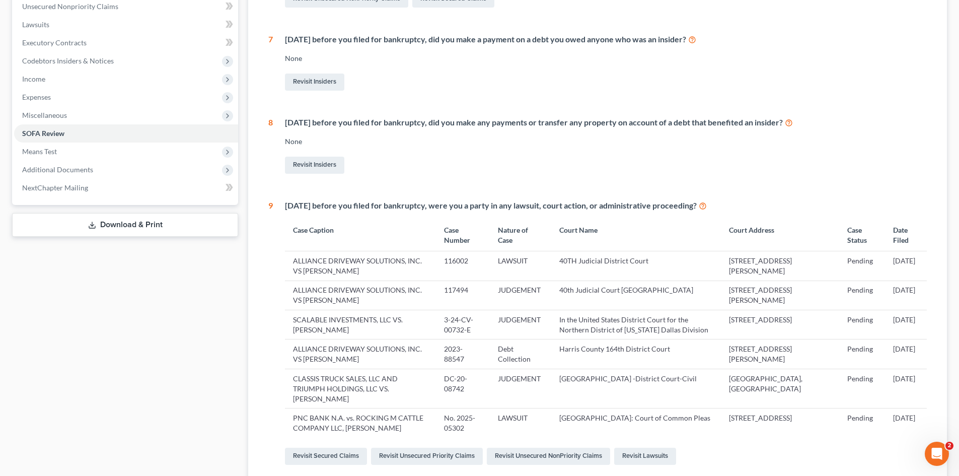
scroll to position [69, 0]
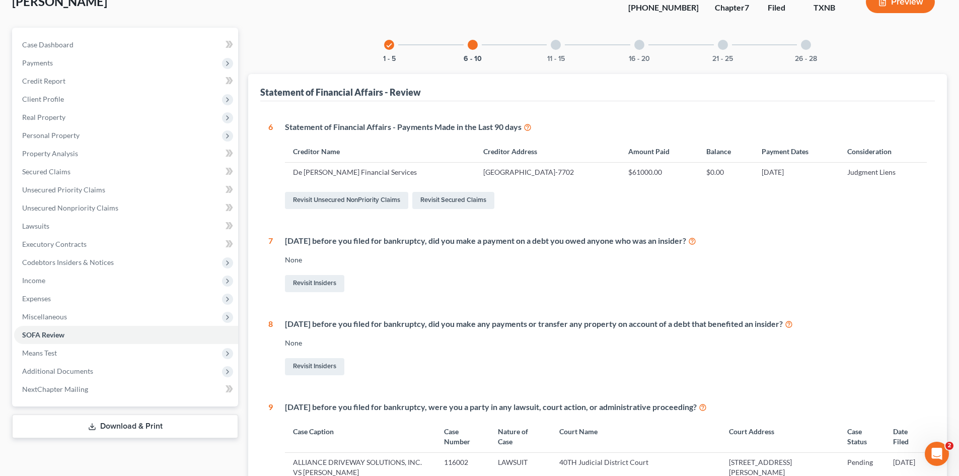
click at [562, 52] on div "11 - 15" at bounding box center [556, 45] width 34 height 34
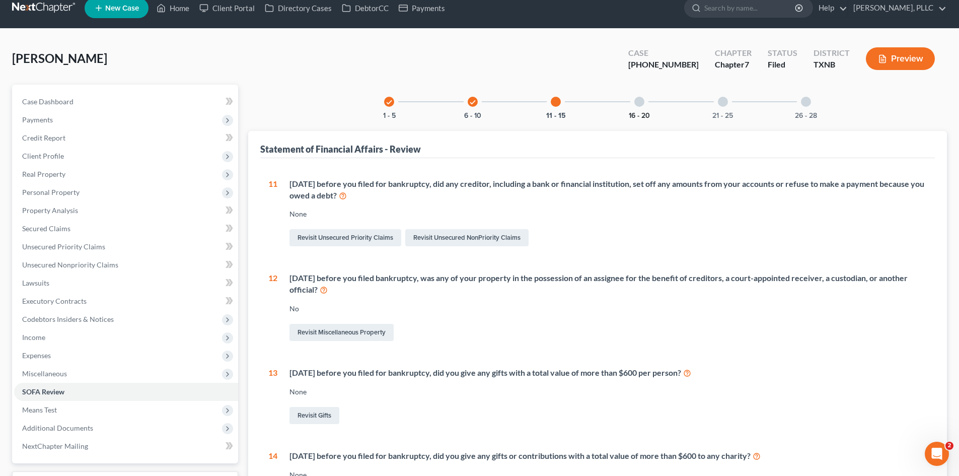
scroll to position [0, 0]
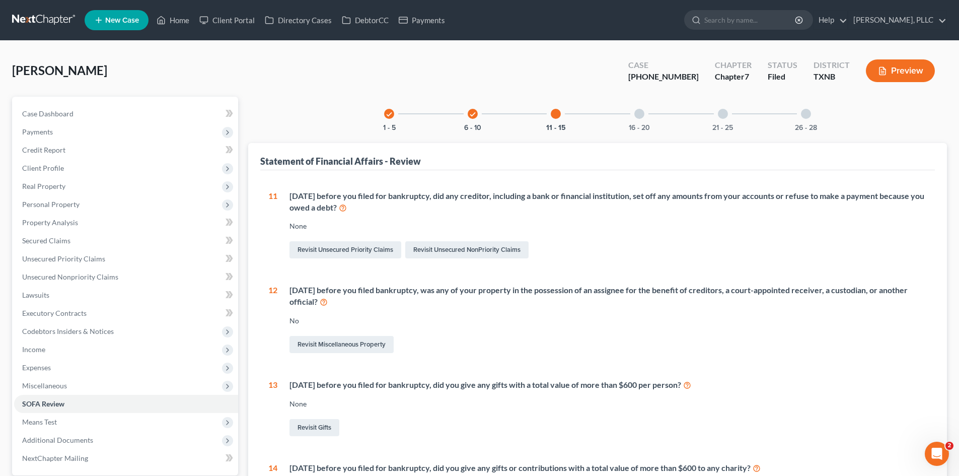
drag, startPoint x: 633, startPoint y: 115, endPoint x: 709, endPoint y: 108, distance: 76.8
click at [633, 114] on div "16 - 20" at bounding box center [639, 114] width 34 height 34
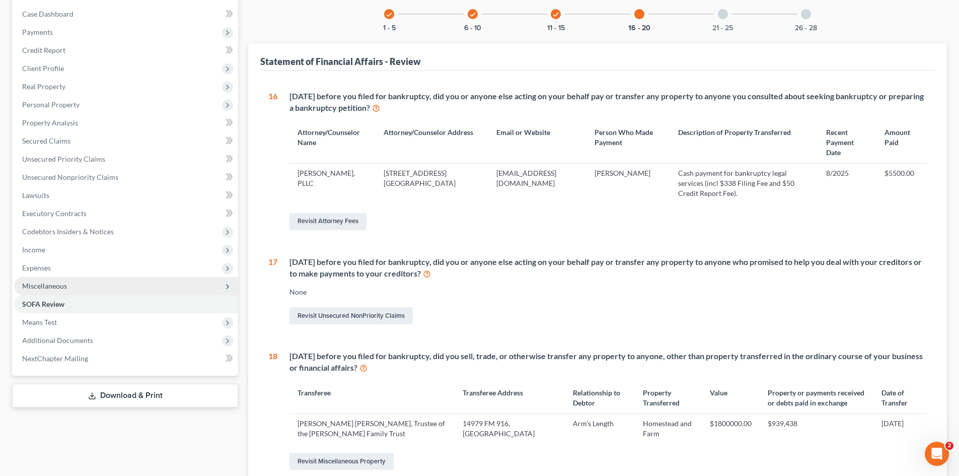
scroll to position [97, 0]
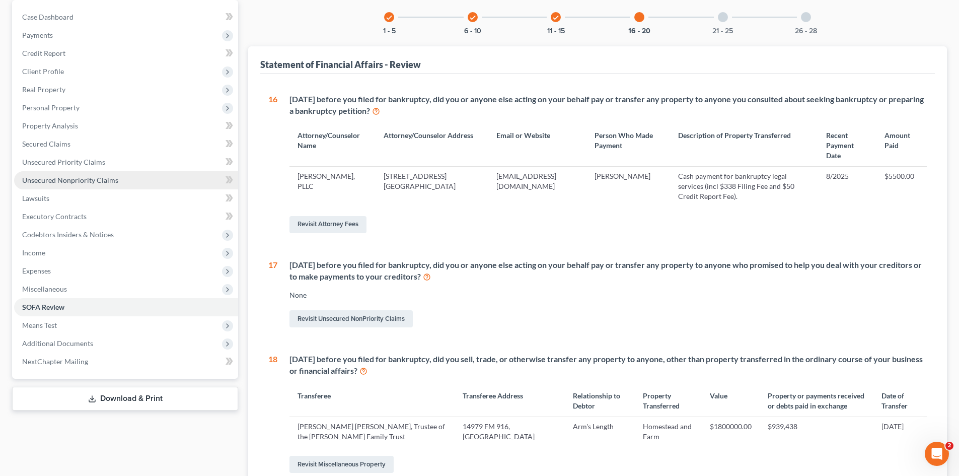
click at [76, 184] on span "Unsecured Nonpriority Claims" at bounding box center [70, 180] width 96 height 9
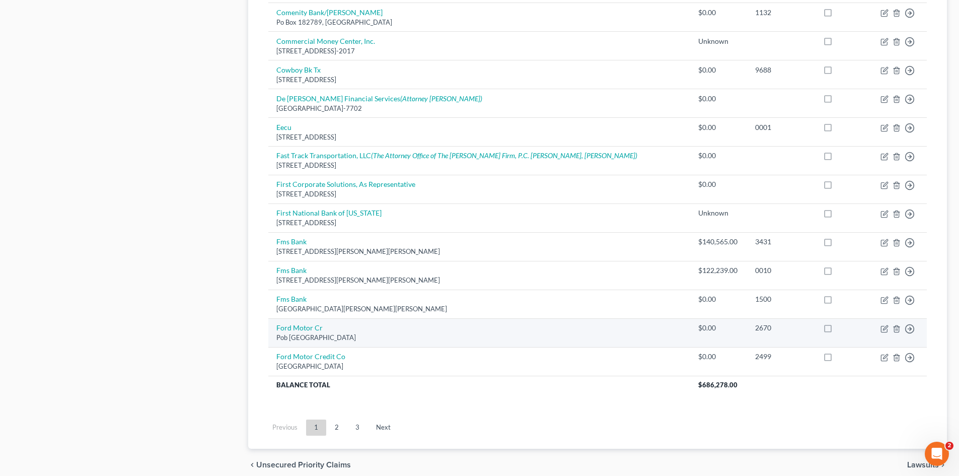
scroll to position [690, 0]
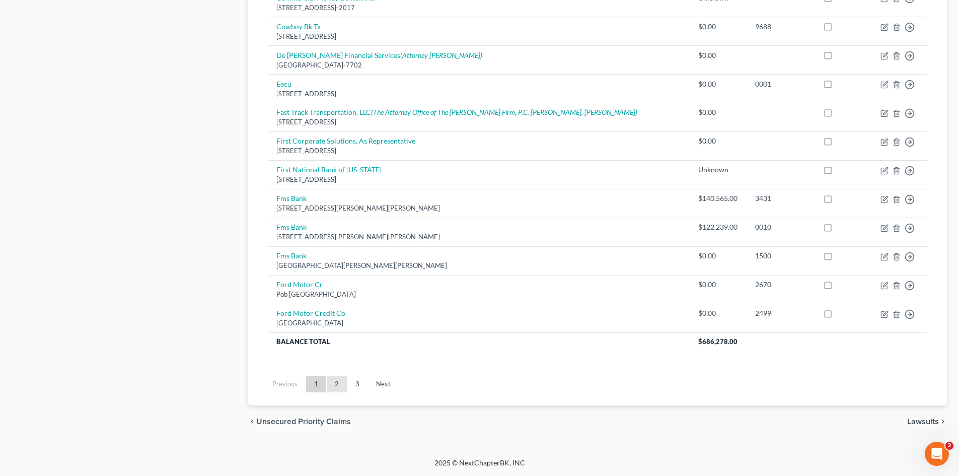
click at [340, 379] on link "2" at bounding box center [337, 384] width 20 height 16
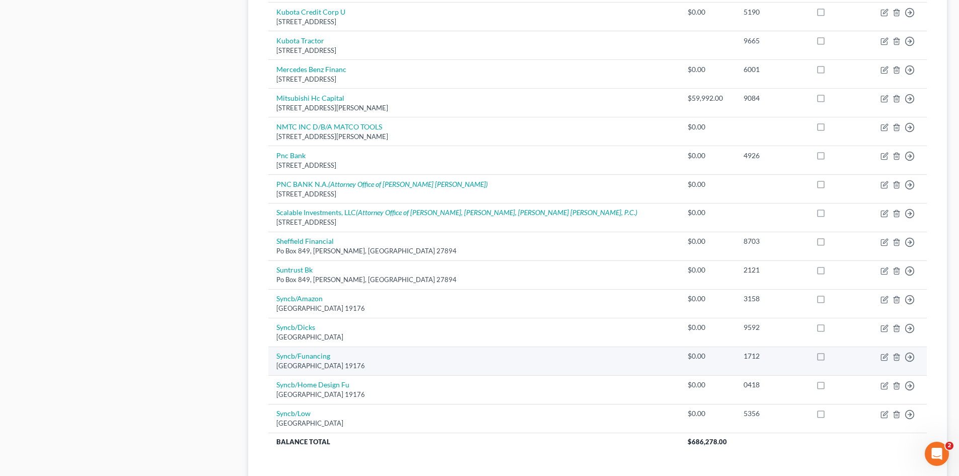
scroll to position [639, 0]
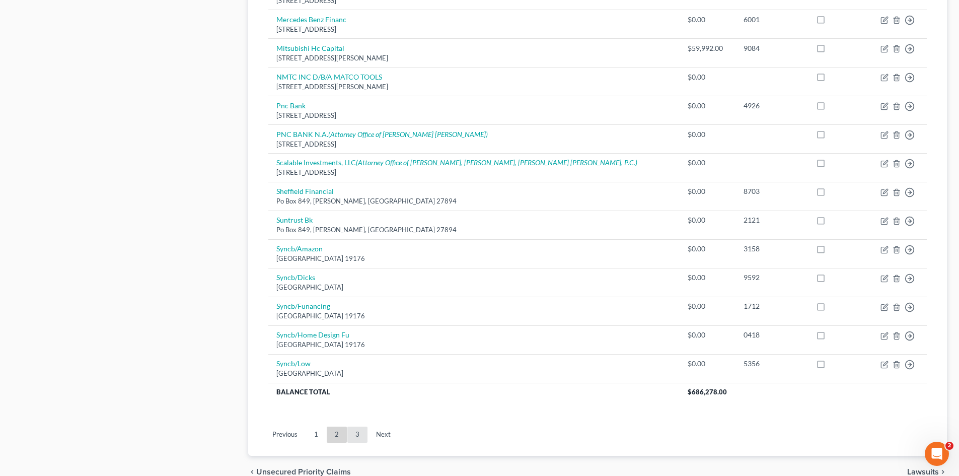
click at [363, 437] on link "3" at bounding box center [357, 434] width 20 height 16
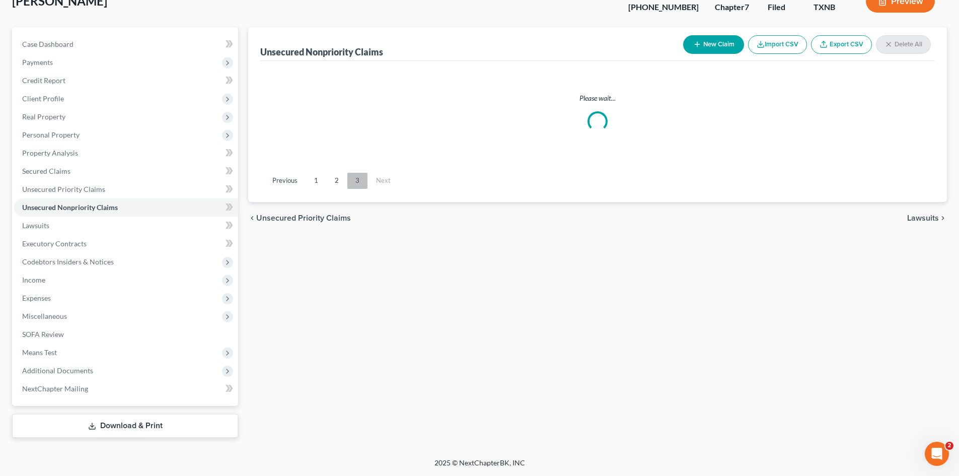
scroll to position [69, 0]
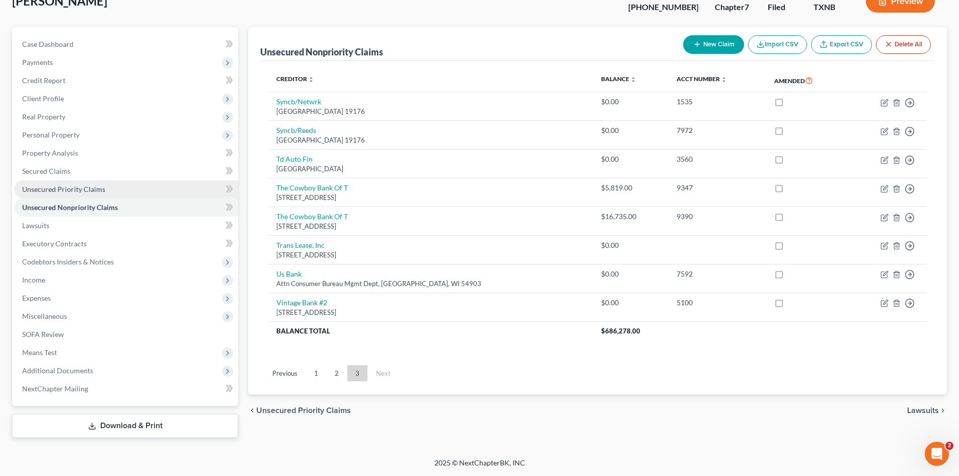
click at [77, 187] on span "Unsecured Priority Claims" at bounding box center [63, 189] width 83 height 9
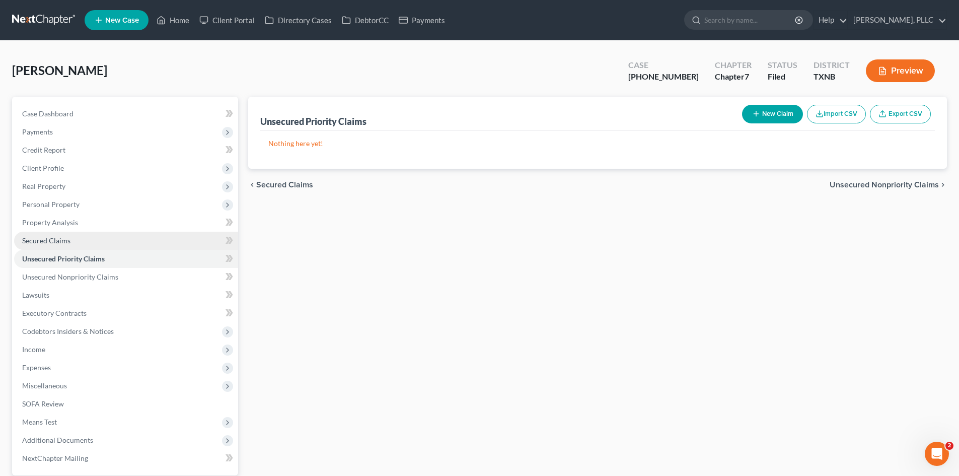
click at [74, 233] on link "Secured Claims" at bounding box center [126, 241] width 224 height 18
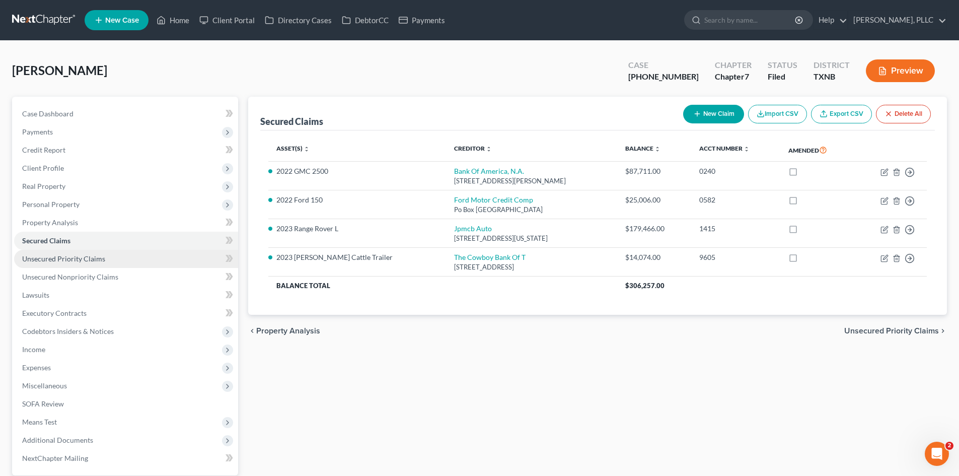
click at [89, 260] on span "Unsecured Priority Claims" at bounding box center [63, 258] width 83 height 9
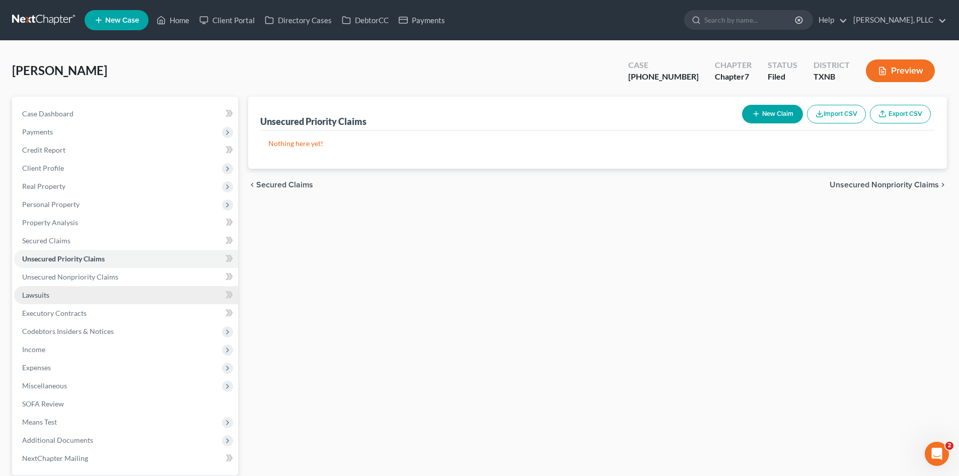
click at [119, 292] on link "Lawsuits" at bounding box center [126, 295] width 224 height 18
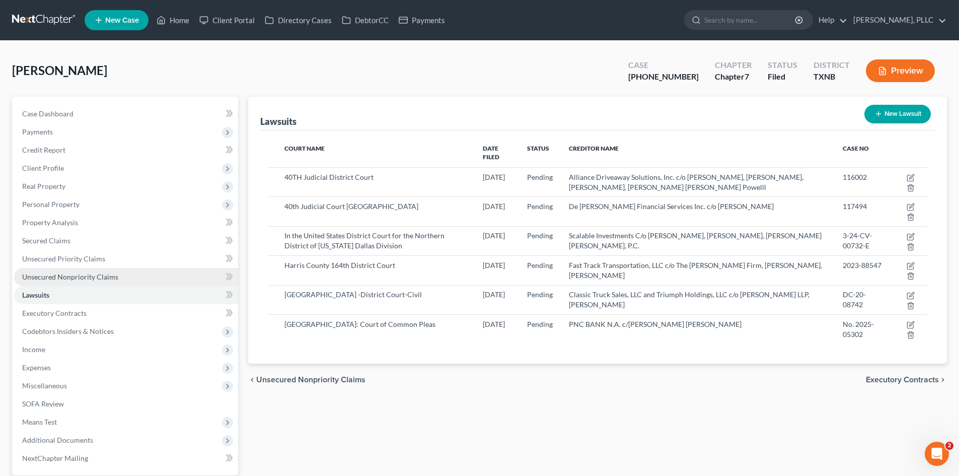
click at [114, 273] on span "Unsecured Nonpriority Claims" at bounding box center [70, 276] width 96 height 9
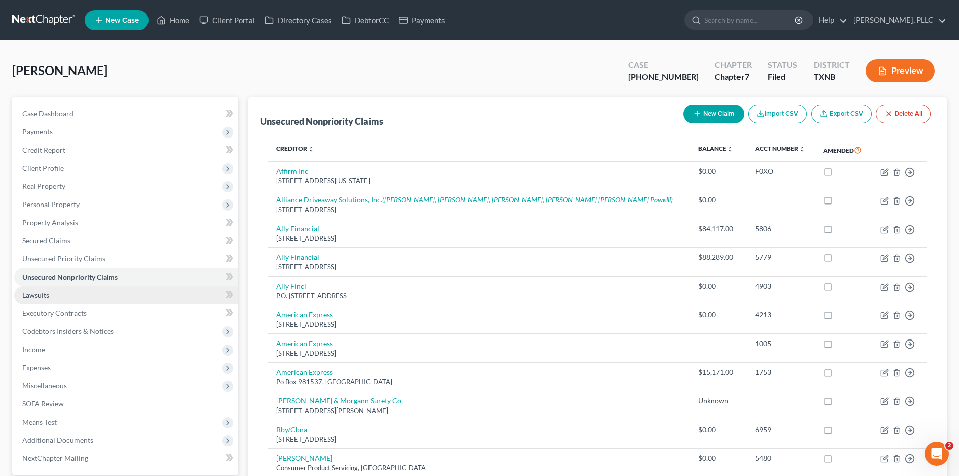
click at [38, 295] on span "Lawsuits" at bounding box center [35, 294] width 27 height 9
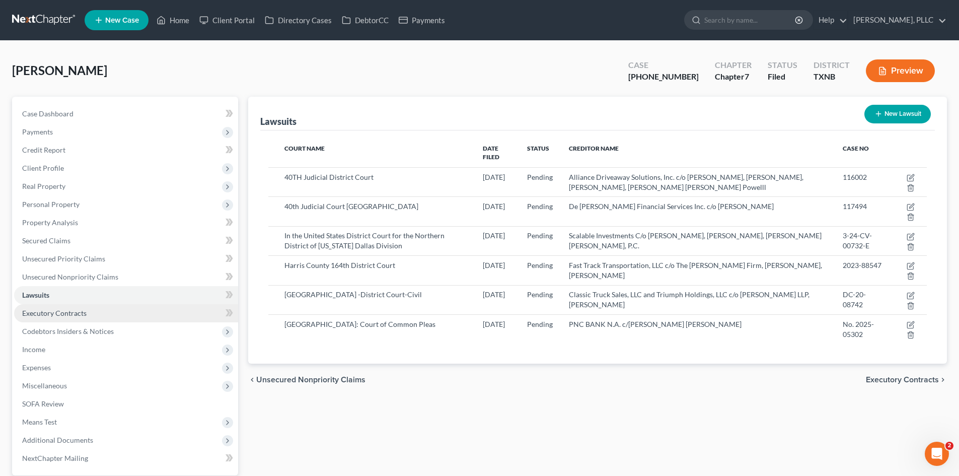
click at [36, 317] on link "Executory Contracts" at bounding box center [126, 313] width 224 height 18
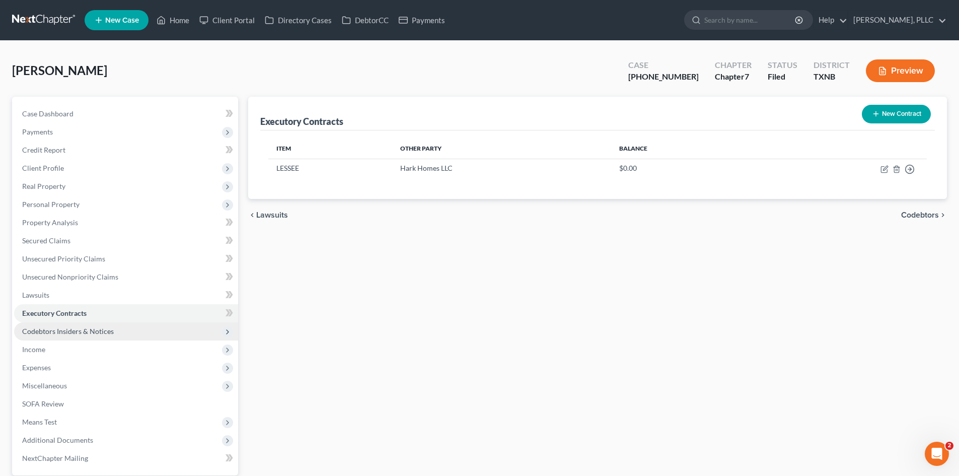
click at [95, 327] on span "Codebtors Insiders & Notices" at bounding box center [68, 331] width 92 height 9
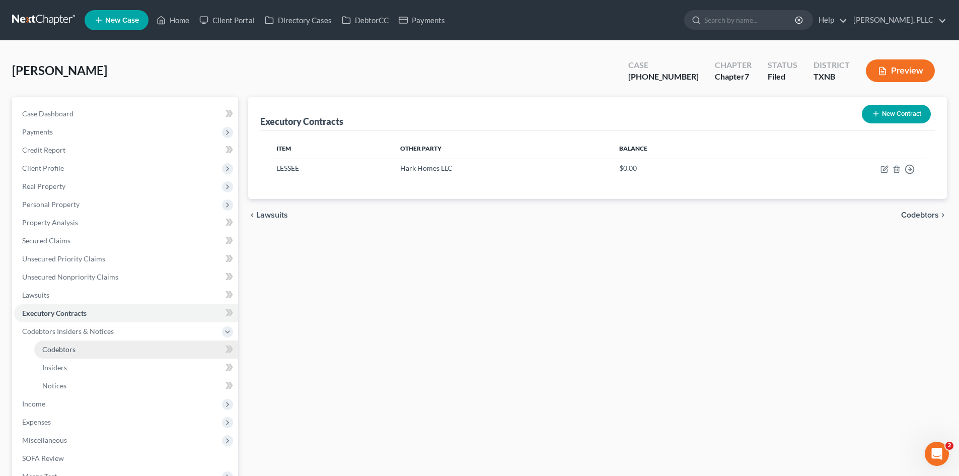
click at [84, 341] on link "Codebtors" at bounding box center [136, 349] width 204 height 18
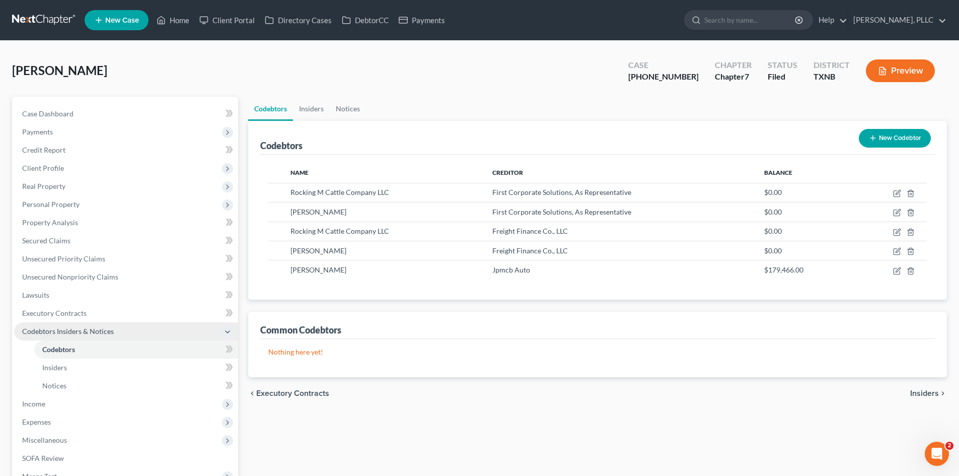
click at [83, 333] on span "Codebtors Insiders & Notices" at bounding box center [68, 331] width 92 height 9
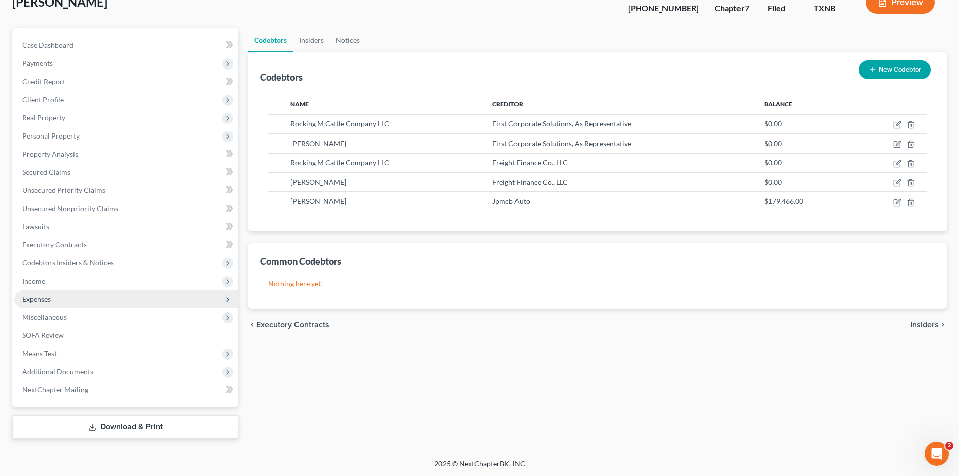
scroll to position [69, 0]
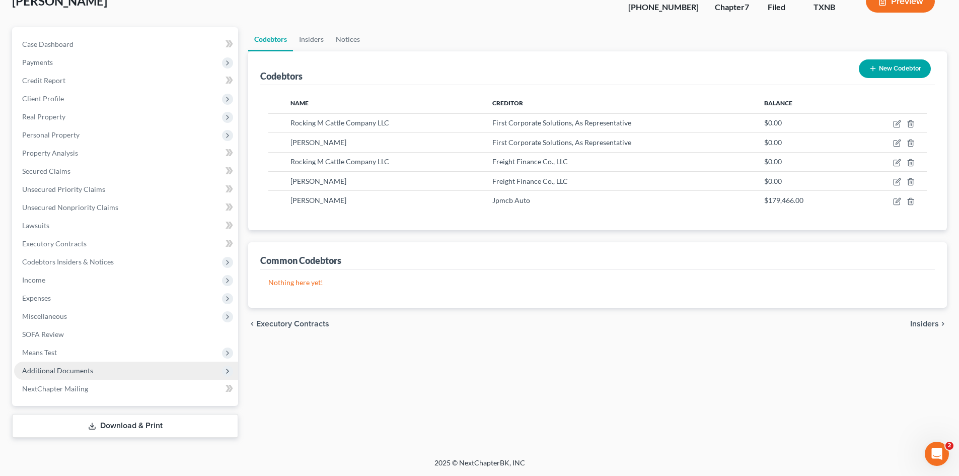
click at [77, 374] on span "Additional Documents" at bounding box center [57, 370] width 71 height 9
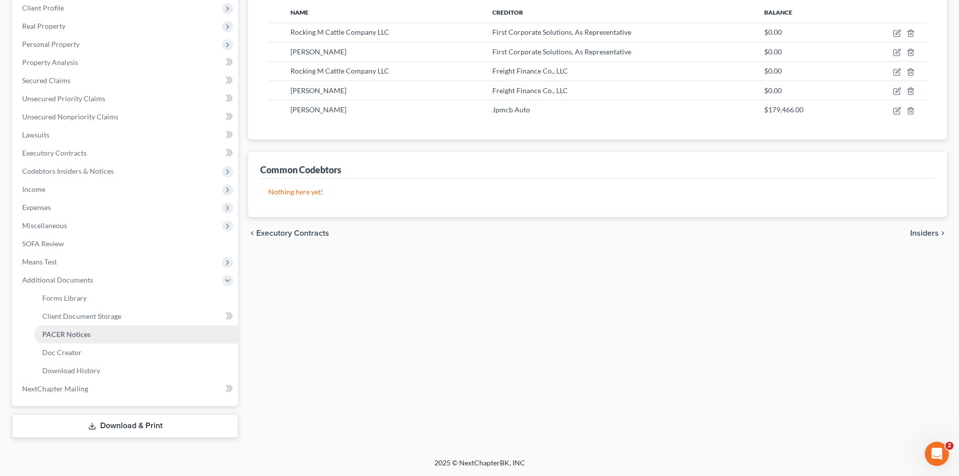
click at [80, 337] on span "PACER Notices" at bounding box center [66, 334] width 48 height 9
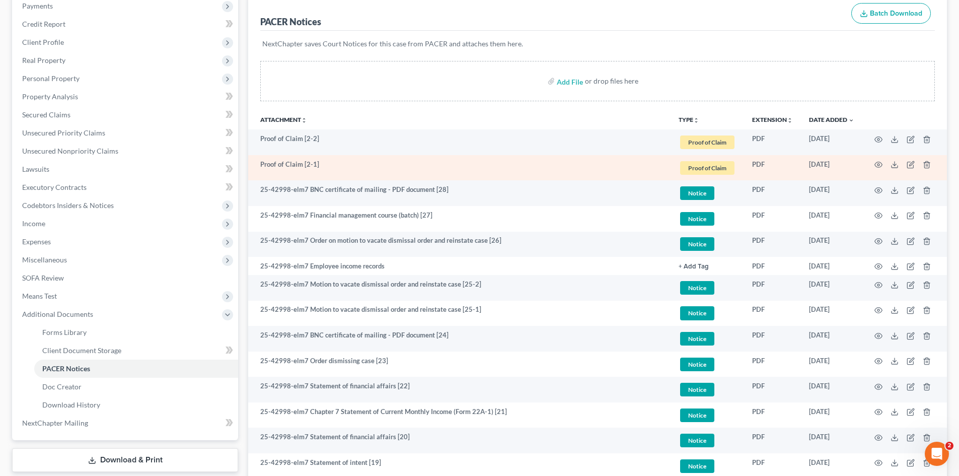
scroll to position [151, 0]
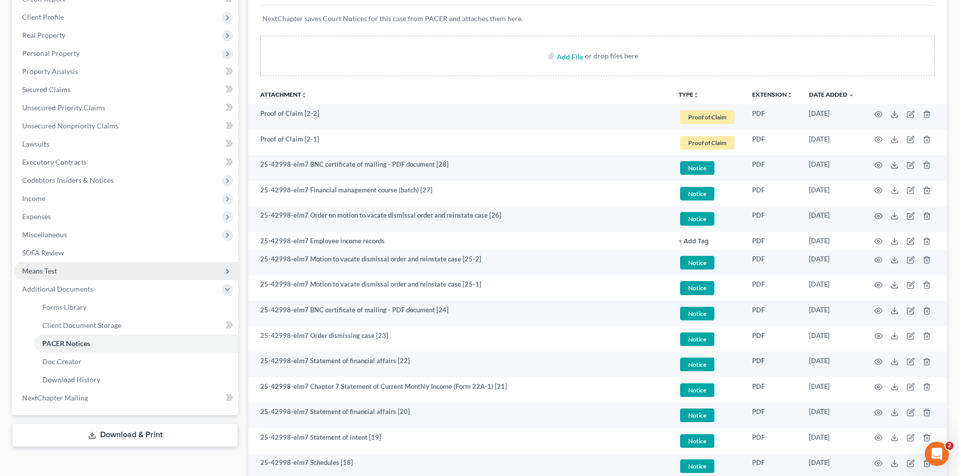
click at [102, 266] on span "Means Test" at bounding box center [126, 271] width 224 height 18
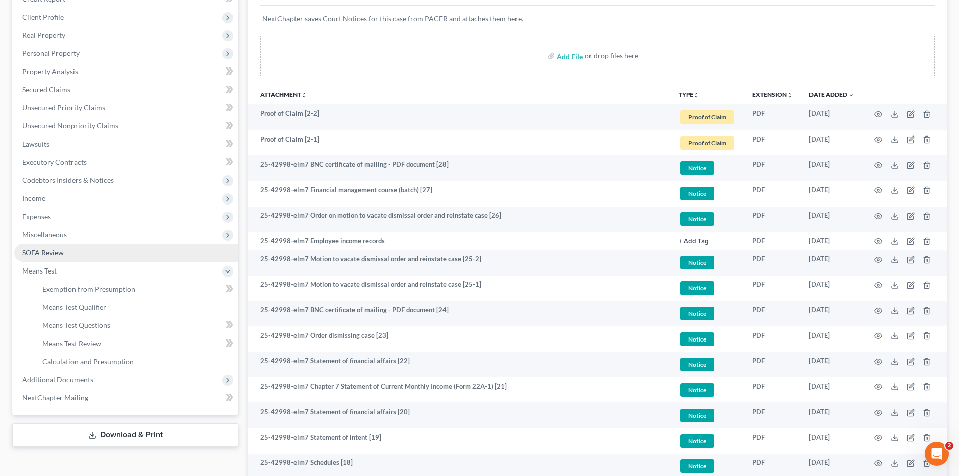
click at [86, 249] on link "SOFA Review" at bounding box center [126, 253] width 224 height 18
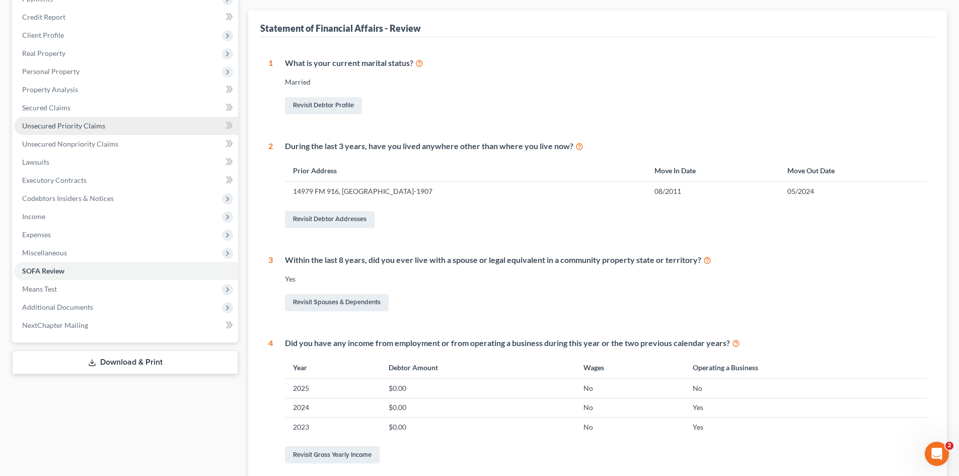
scroll to position [101, 0]
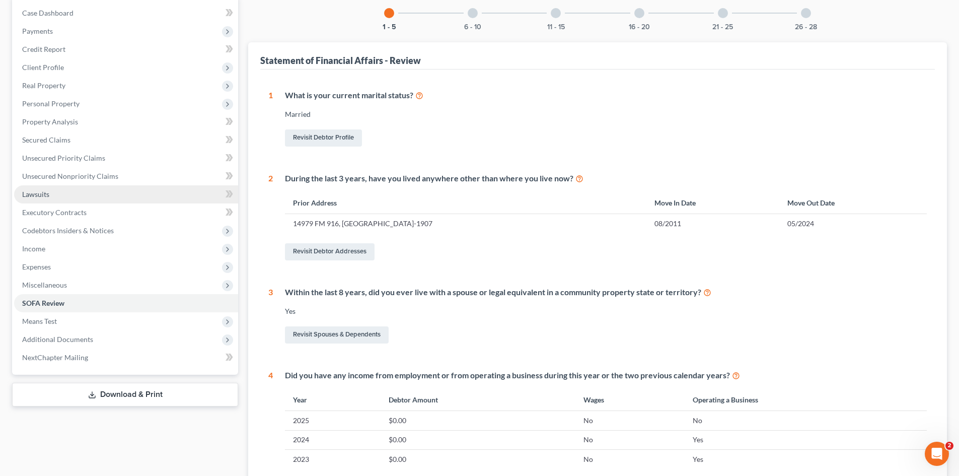
click at [100, 190] on link "Lawsuits" at bounding box center [126, 194] width 224 height 18
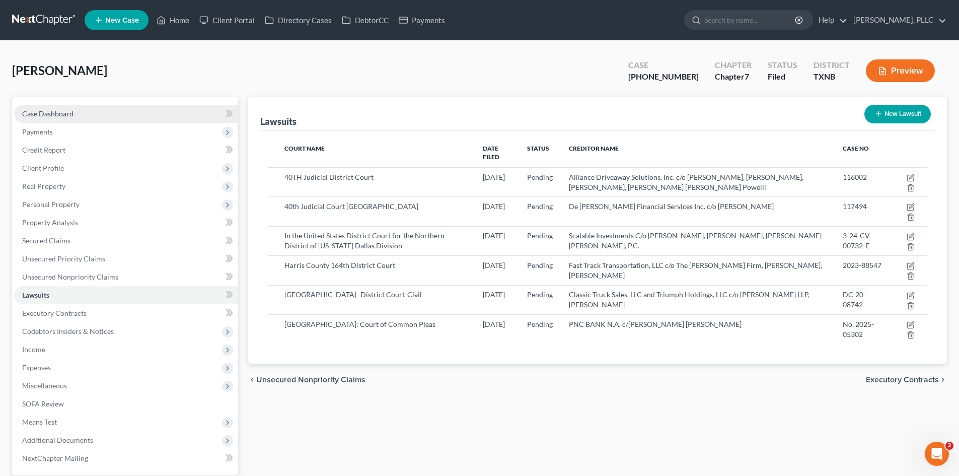
click at [73, 111] on link "Case Dashboard" at bounding box center [126, 114] width 224 height 18
select select "3"
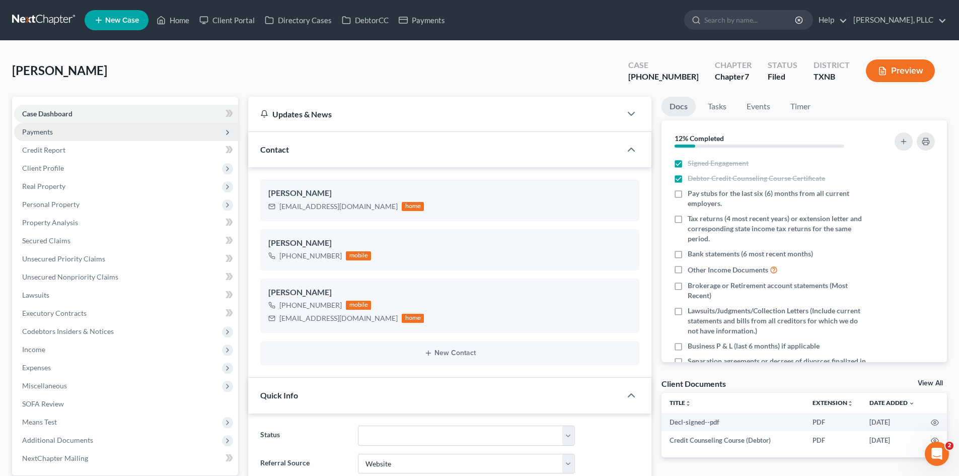
click at [82, 125] on span "Payments" at bounding box center [126, 132] width 224 height 18
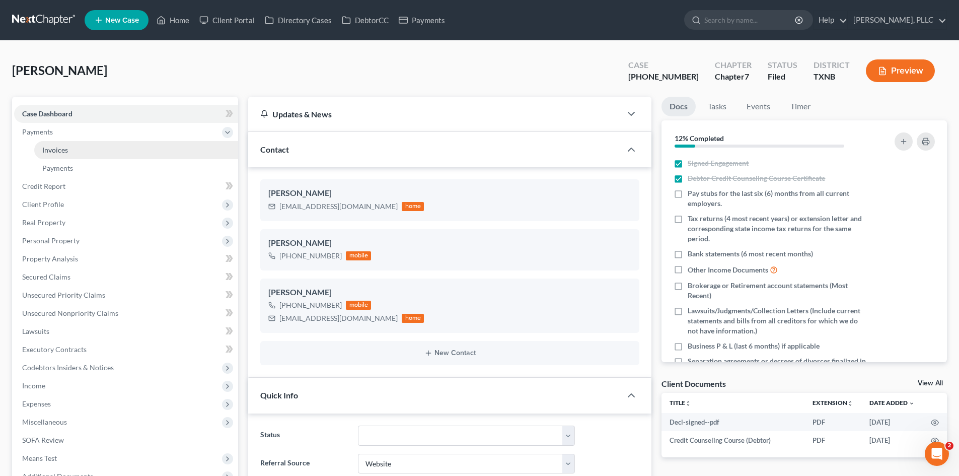
scroll to position [1201, 0]
click at [86, 156] on link "Invoices" at bounding box center [136, 150] width 204 height 18
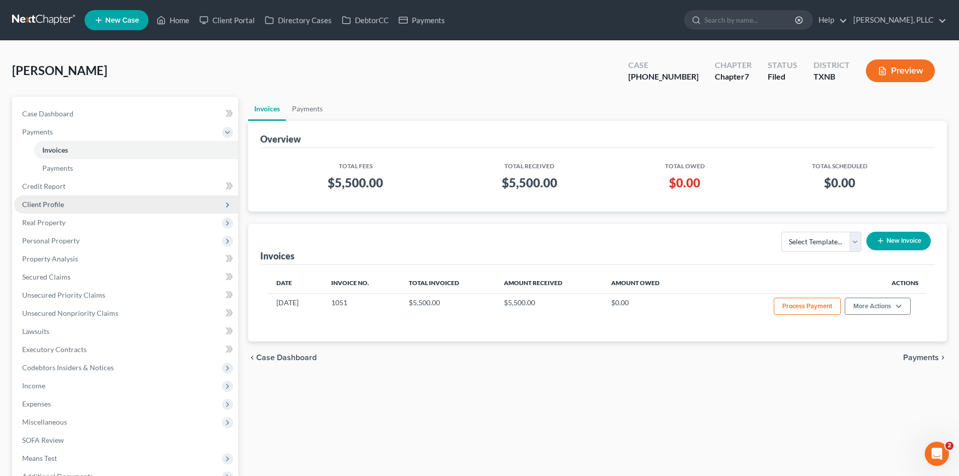
click at [78, 206] on span "Client Profile" at bounding box center [126, 204] width 224 height 18
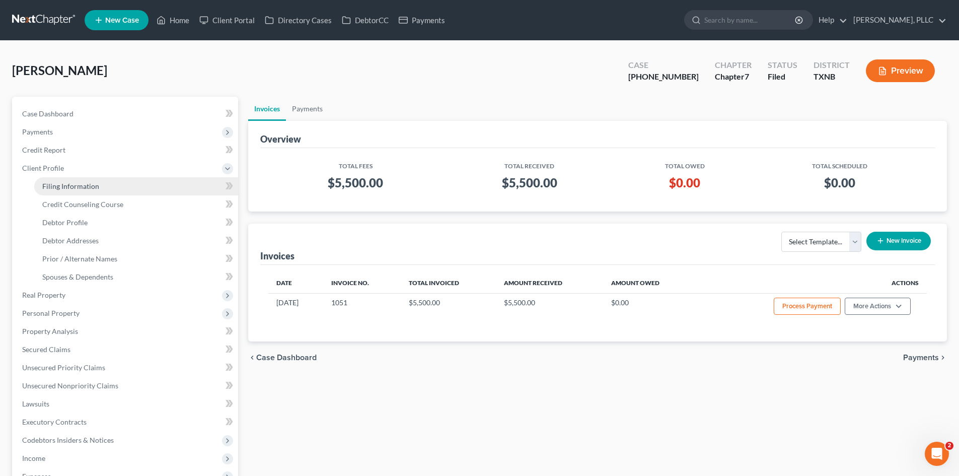
click at [94, 188] on span "Filing Information" at bounding box center [70, 186] width 57 height 9
select select "1"
select select "0"
select select "45"
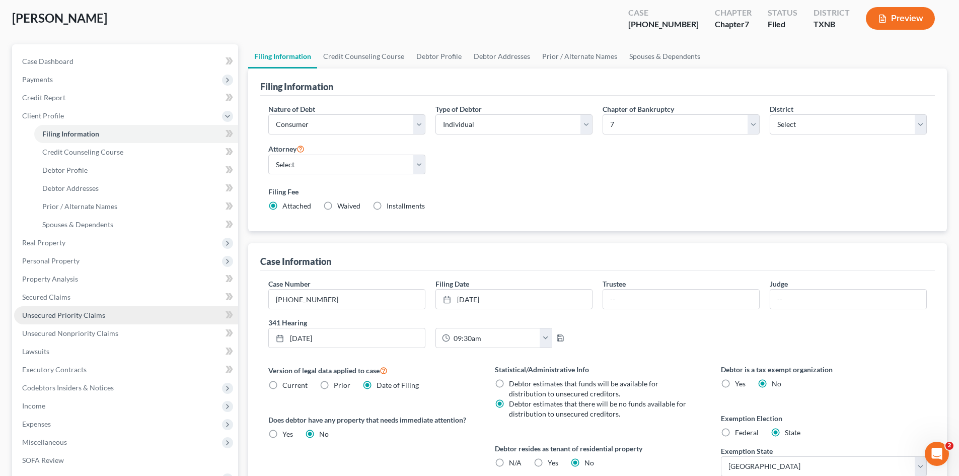
scroll to position [101, 0]
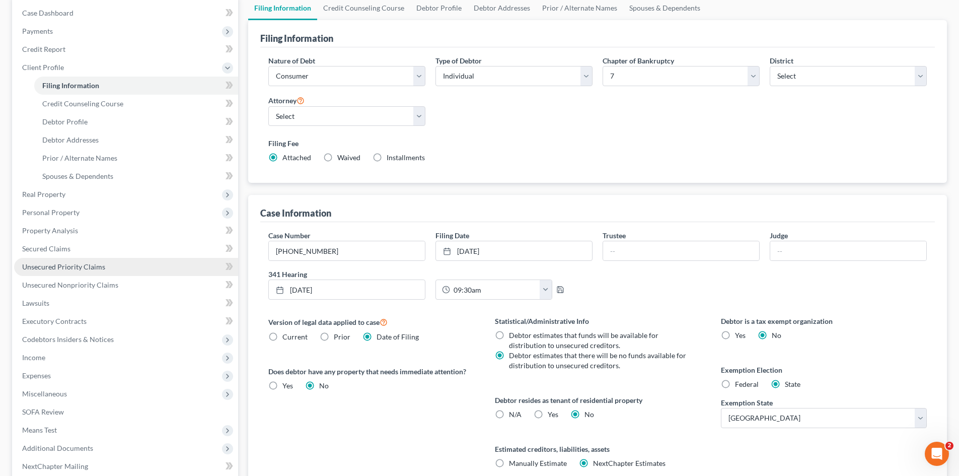
click at [73, 262] on span "Unsecured Priority Claims" at bounding box center [63, 266] width 83 height 9
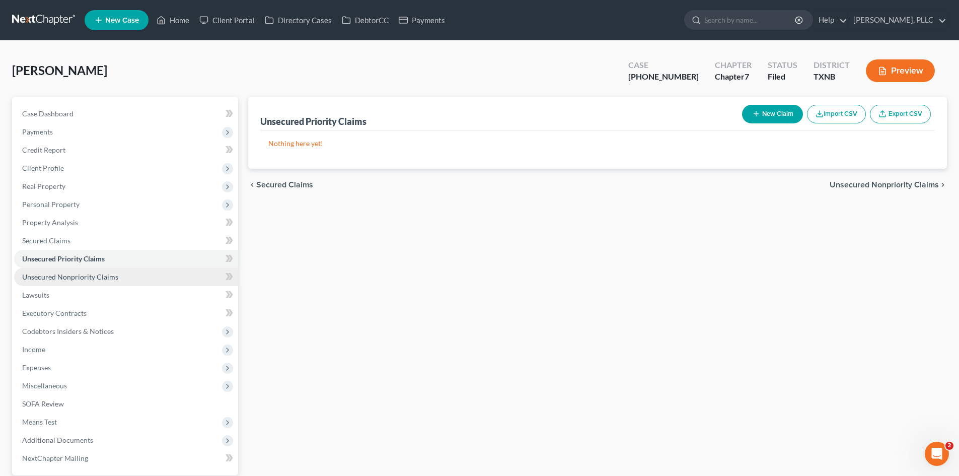
click at [94, 272] on span "Unsecured Nonpriority Claims" at bounding box center [70, 276] width 96 height 9
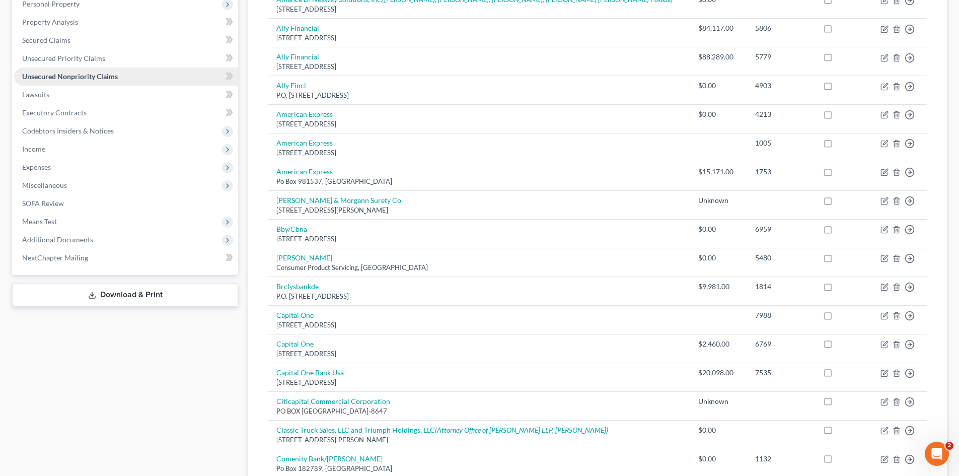
scroll to position [186, 0]
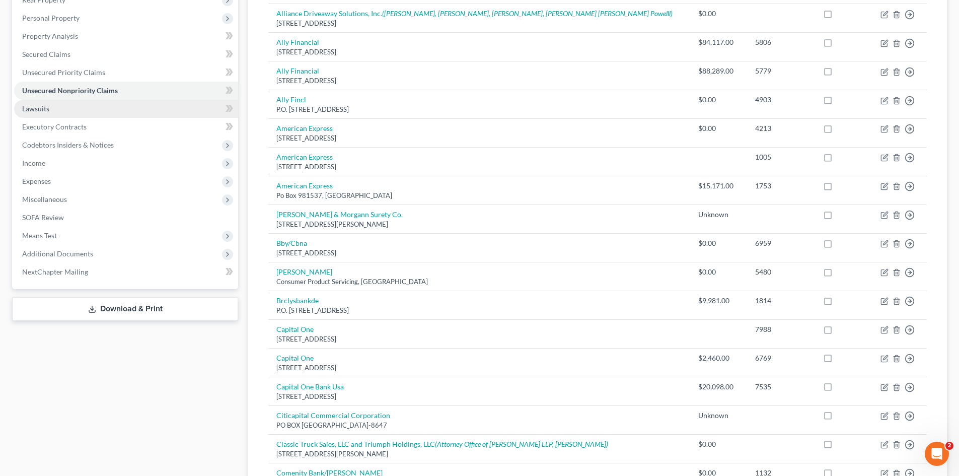
click at [78, 115] on link "Lawsuits" at bounding box center [126, 109] width 224 height 18
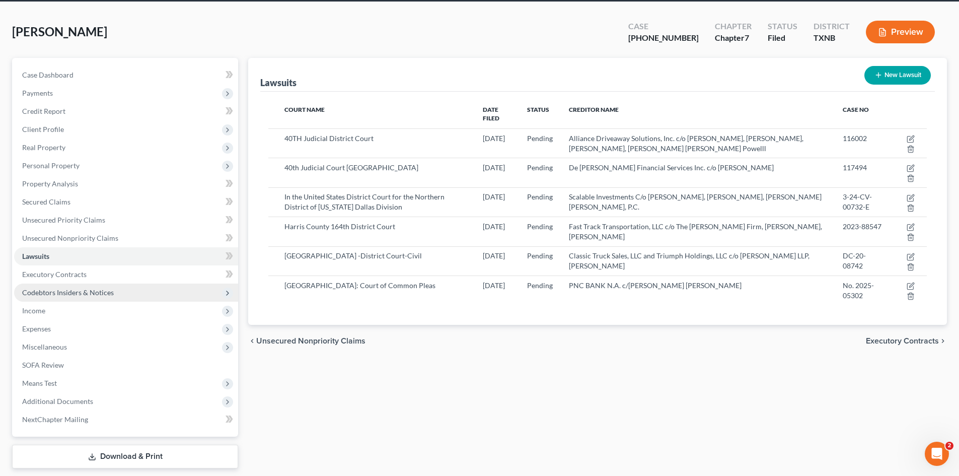
scroll to position [50, 0]
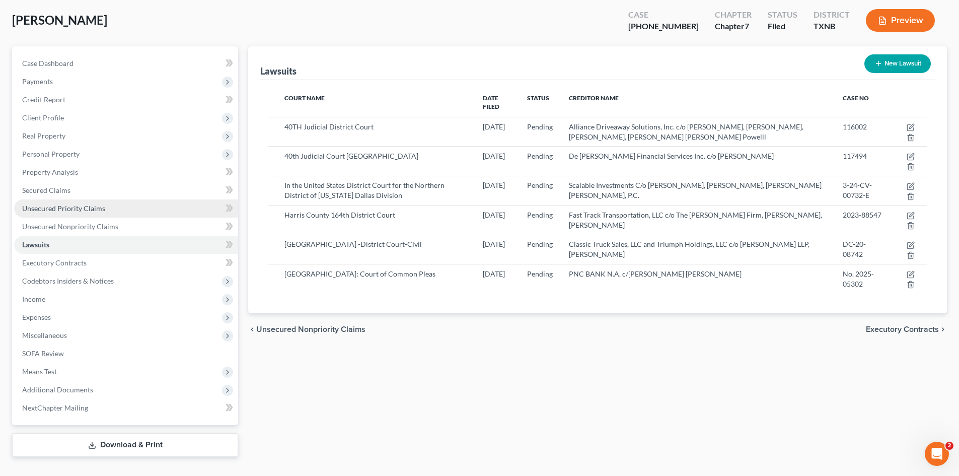
click at [95, 200] on link "Unsecured Priority Claims" at bounding box center [126, 208] width 224 height 18
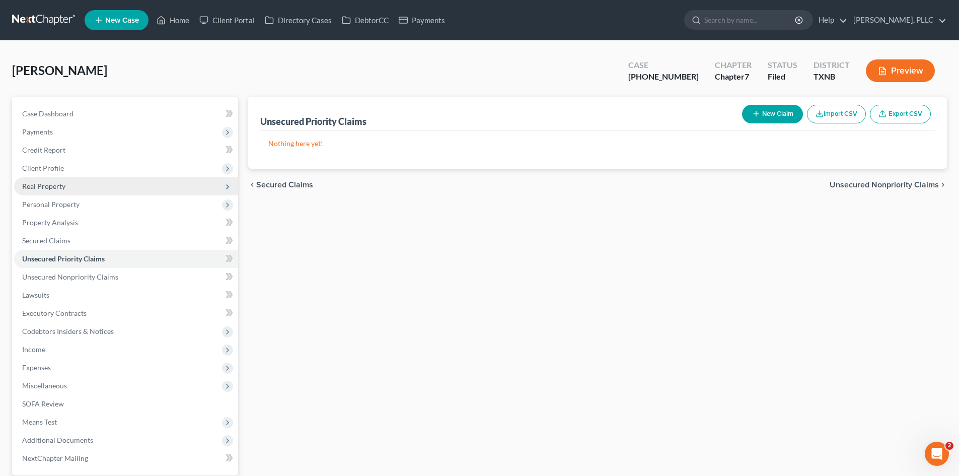
click at [60, 179] on span "Real Property" at bounding box center [126, 186] width 224 height 18
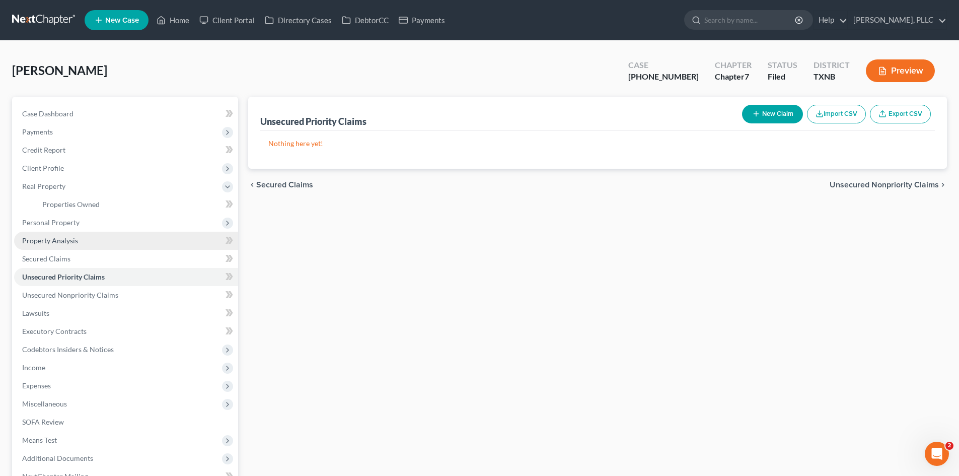
click at [72, 235] on link "Property Analysis" at bounding box center [126, 241] width 224 height 18
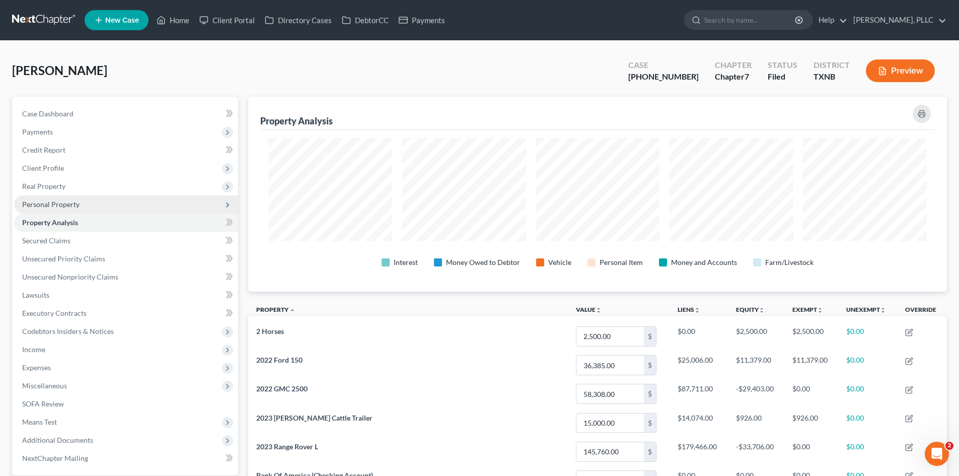
scroll to position [195, 699]
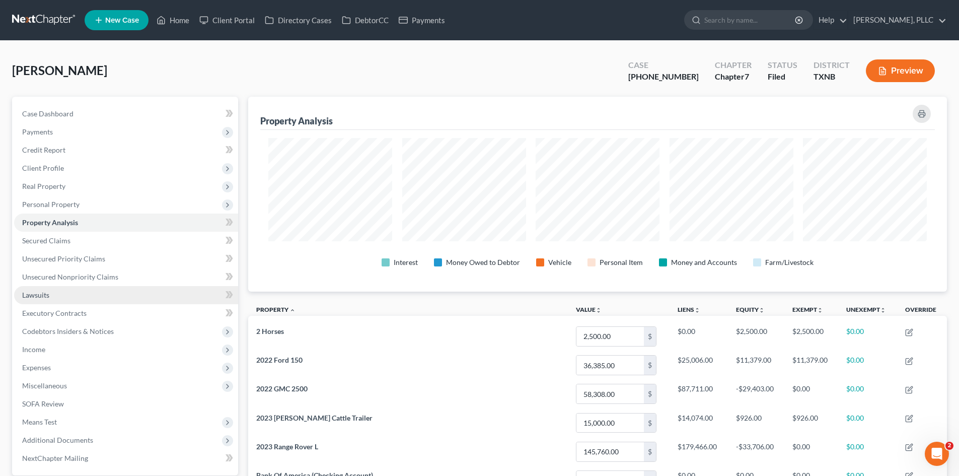
click at [64, 293] on link "Lawsuits" at bounding box center [126, 295] width 224 height 18
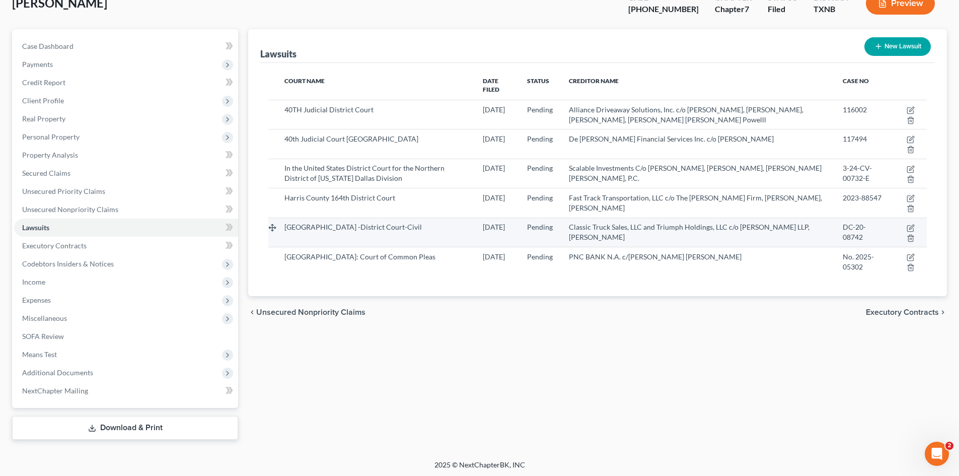
scroll to position [69, 0]
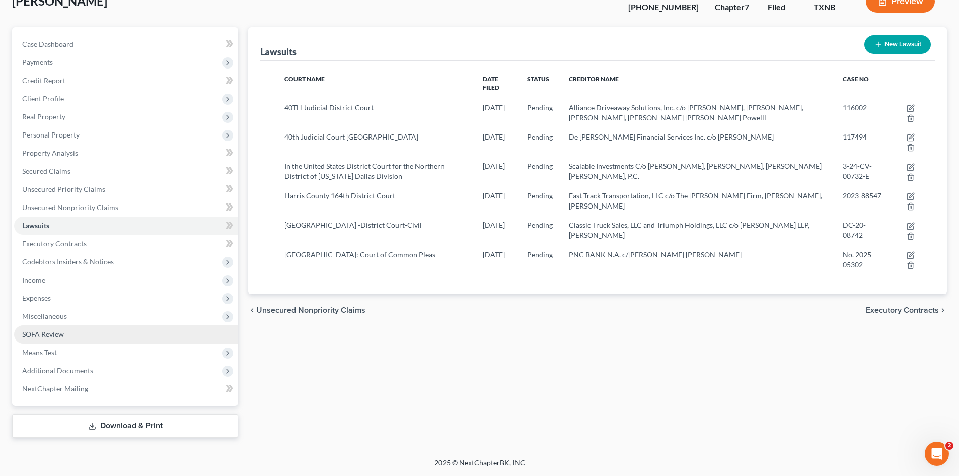
click at [54, 337] on span "SOFA Review" at bounding box center [43, 334] width 42 height 9
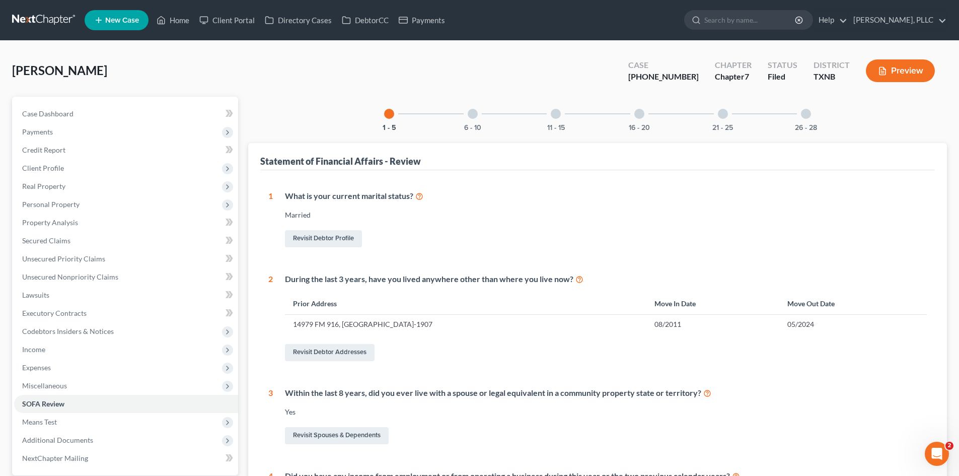
click at [882, 62] on button "Preview" at bounding box center [900, 70] width 69 height 23
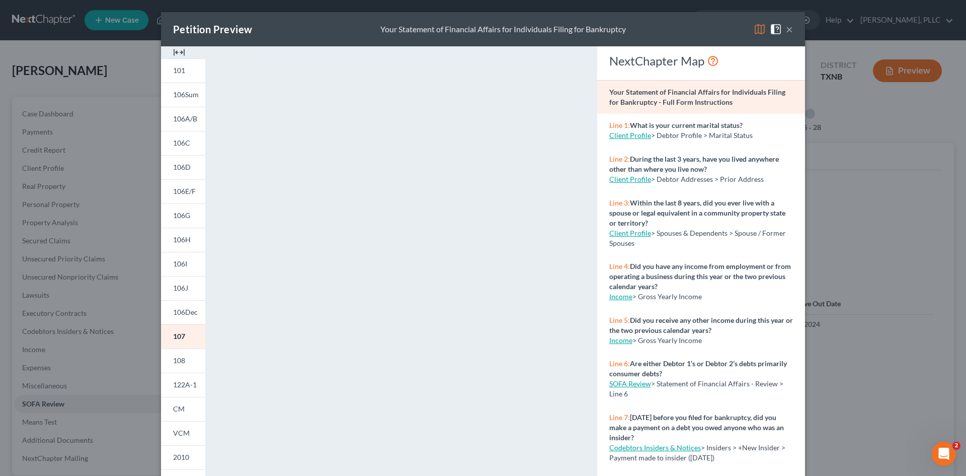
click at [173, 51] on img at bounding box center [179, 52] width 12 height 12
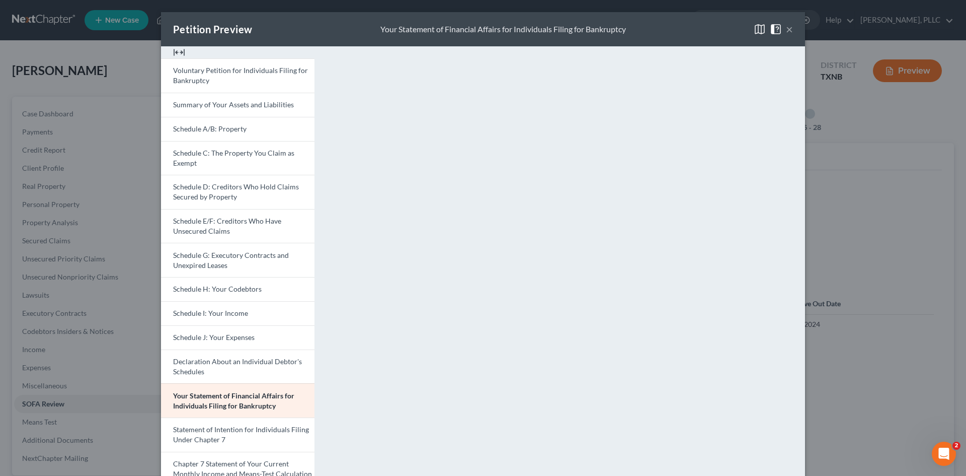
click at [787, 30] on button "×" at bounding box center [789, 29] width 7 height 12
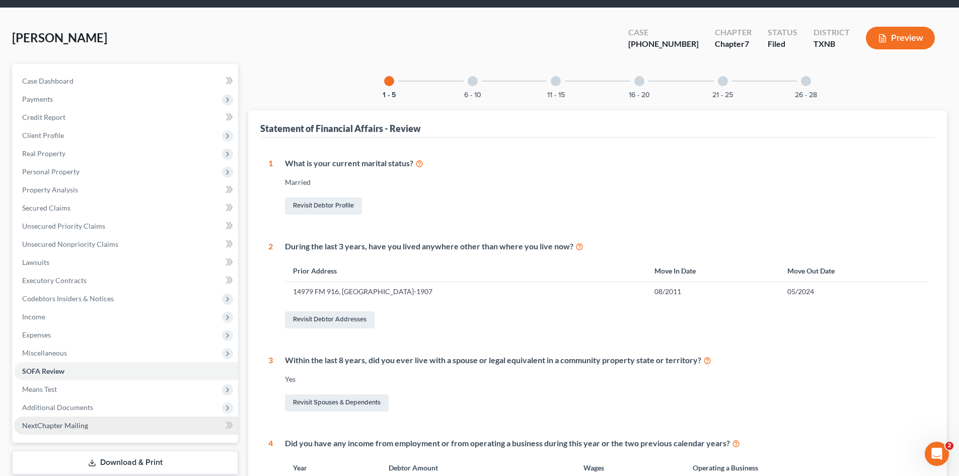
scroll to position [50, 0]
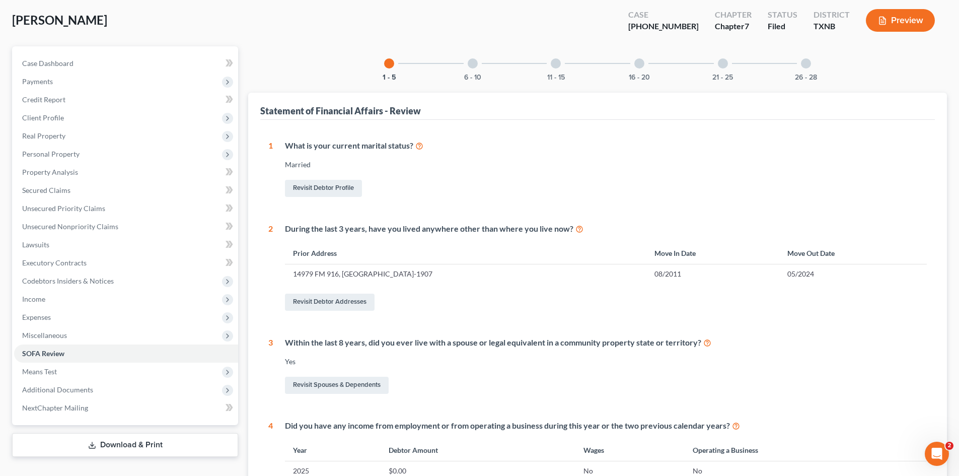
click at [474, 67] on div at bounding box center [473, 63] width 10 height 10
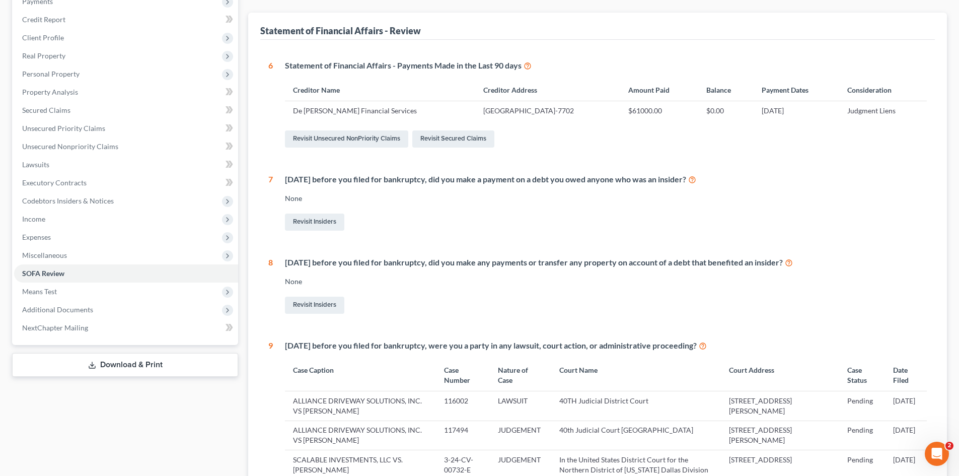
scroll to position [119, 0]
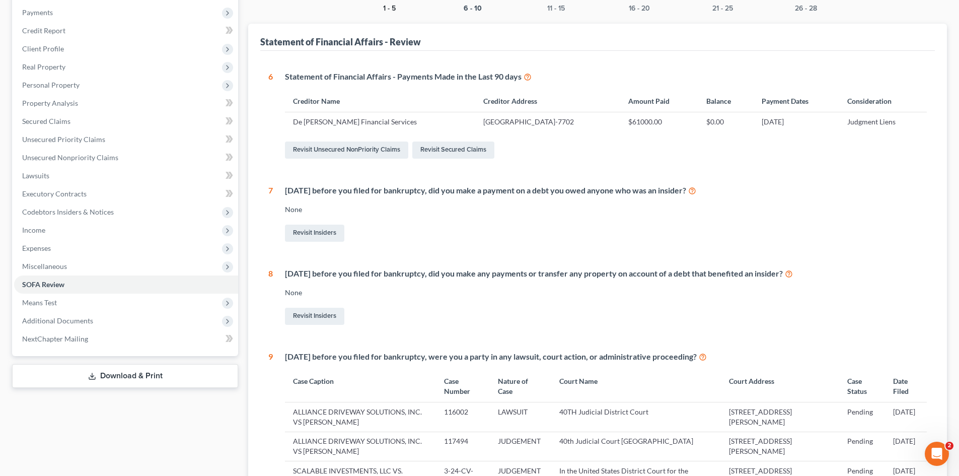
click at [394, 9] on button "1 - 5" at bounding box center [389, 8] width 13 height 7
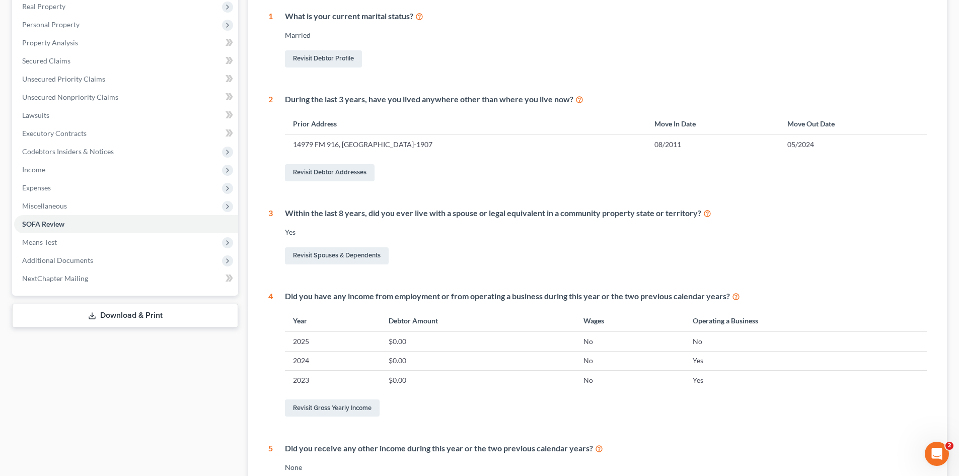
scroll to position [161, 0]
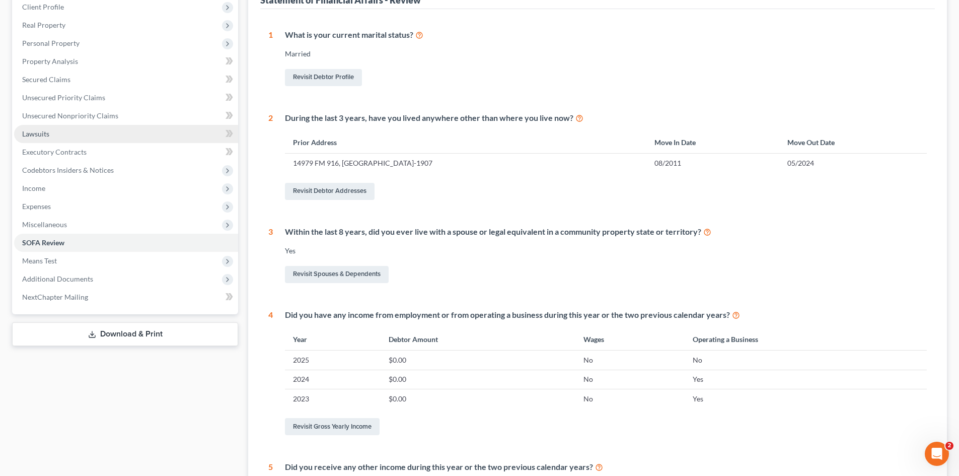
click at [77, 132] on link "Lawsuits" at bounding box center [126, 134] width 224 height 18
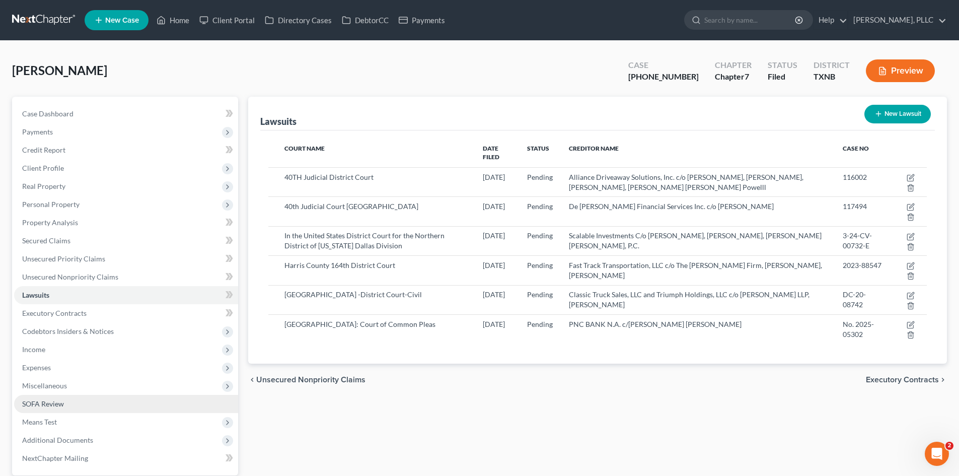
click at [70, 405] on link "SOFA Review" at bounding box center [126, 404] width 224 height 18
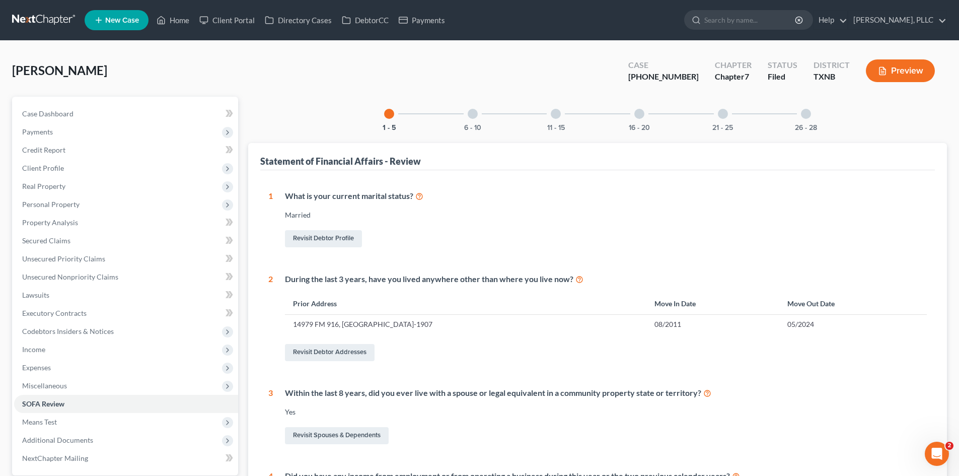
click at [465, 120] on div "6 - 10" at bounding box center [473, 114] width 34 height 34
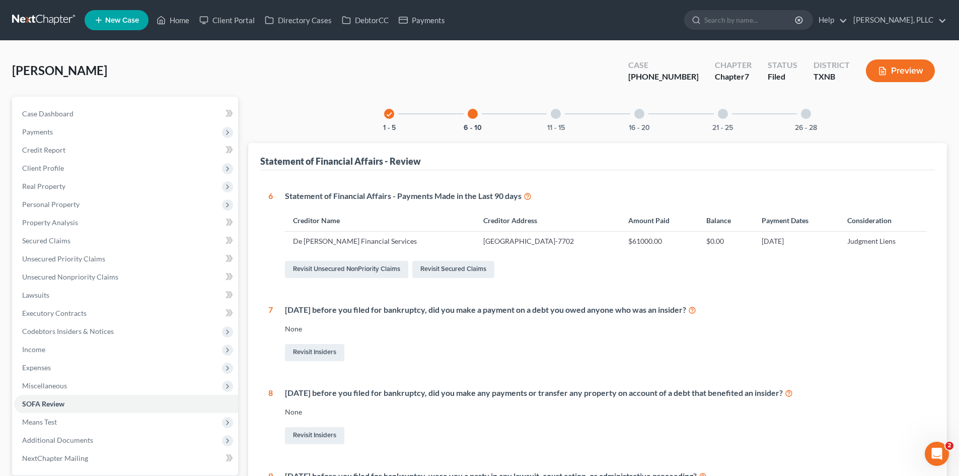
click at [558, 116] on div at bounding box center [556, 114] width 10 height 10
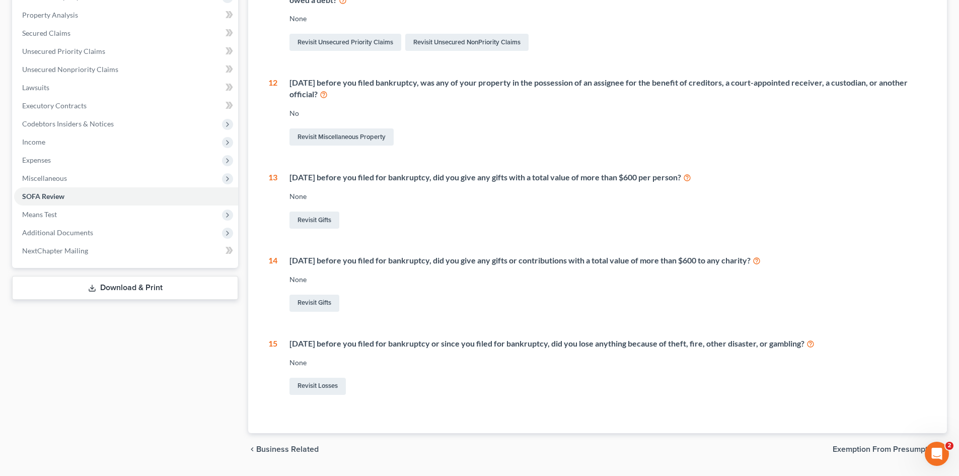
scroll to position [185, 0]
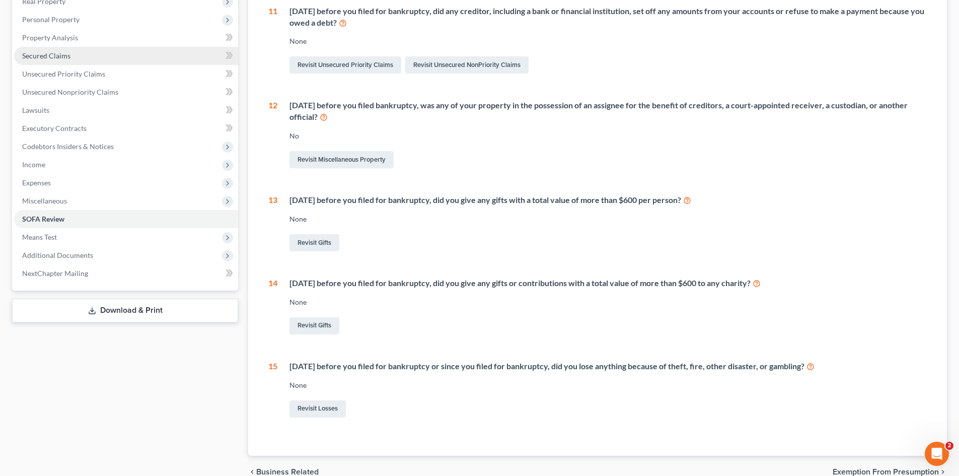
click at [135, 56] on link "Secured Claims" at bounding box center [126, 56] width 224 height 18
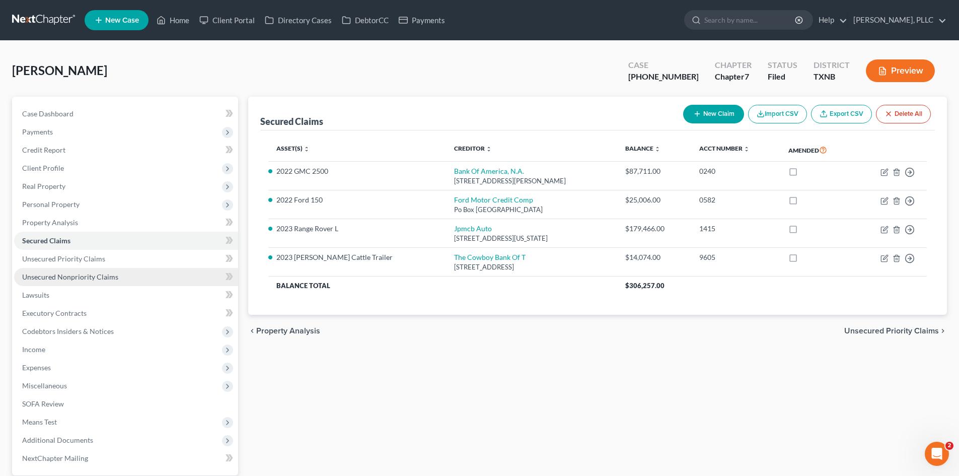
click at [139, 277] on link "Unsecured Nonpriority Claims" at bounding box center [126, 277] width 224 height 18
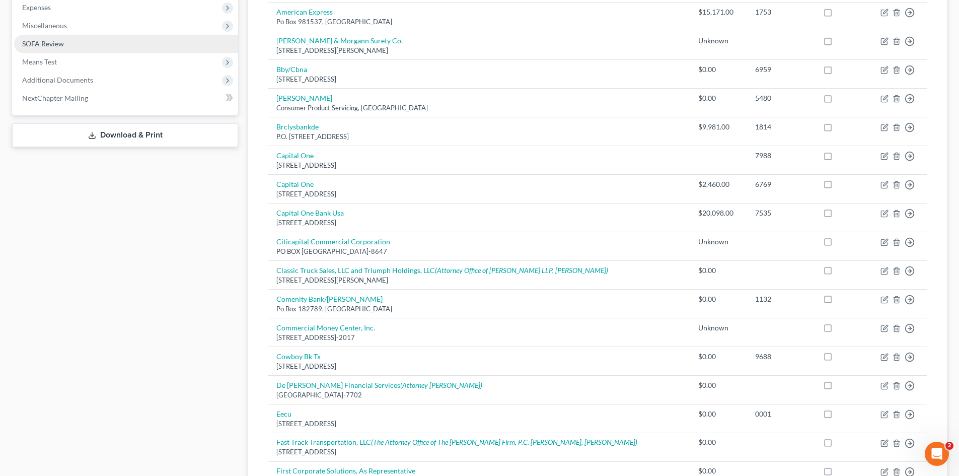
scroll to position [337, 0]
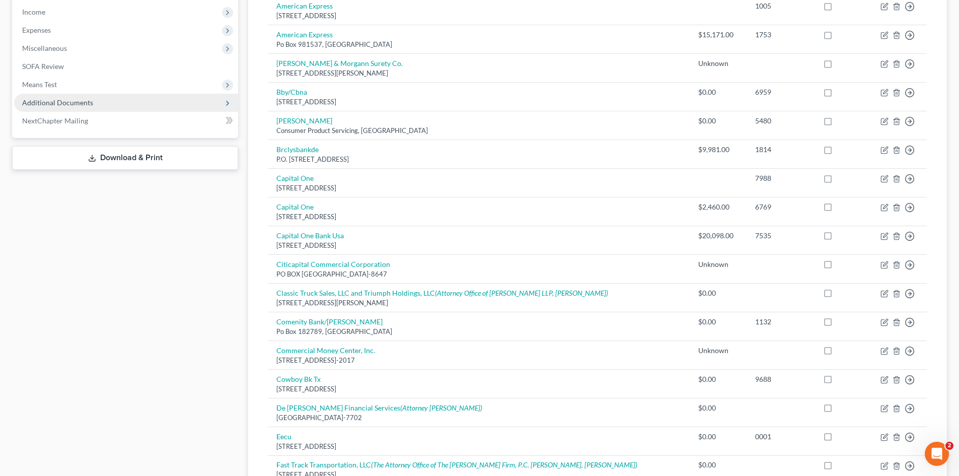
click at [106, 95] on span "Additional Documents" at bounding box center [126, 103] width 224 height 18
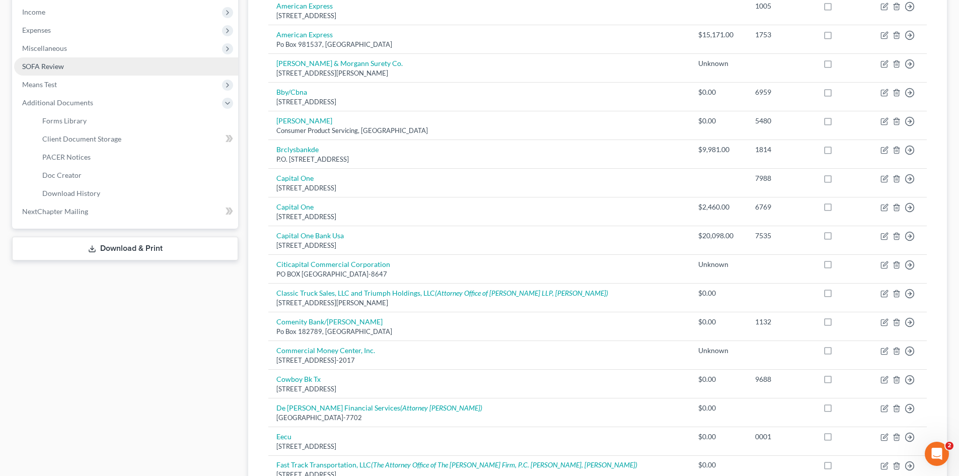
click at [59, 64] on span "SOFA Review" at bounding box center [43, 66] width 42 height 9
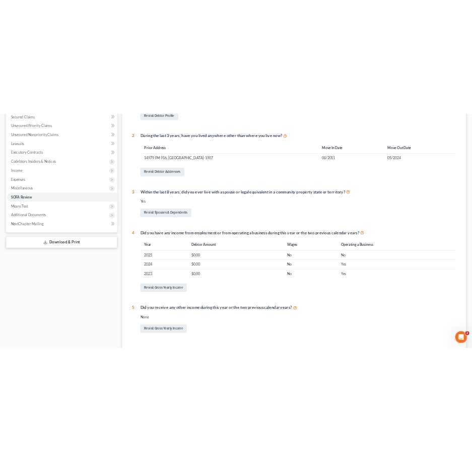
scroll to position [252, 0]
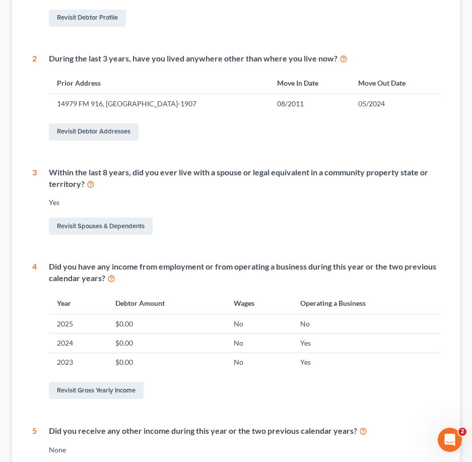
drag, startPoint x: 298, startPoint y: 193, endPoint x: 30, endPoint y: 150, distance: 271.3
click at [289, 194] on div "Within the last 8 years, did you ever live with a spouse or legal equivalent in…" at bounding box center [238, 202] width 403 height 70
drag, startPoint x: 417, startPoint y: 380, endPoint x: 100, endPoint y: 341, distance: 319.0
click at [393, 377] on div "Did you have any income from employment or from operating a business during thi…" at bounding box center [238, 331] width 403 height 140
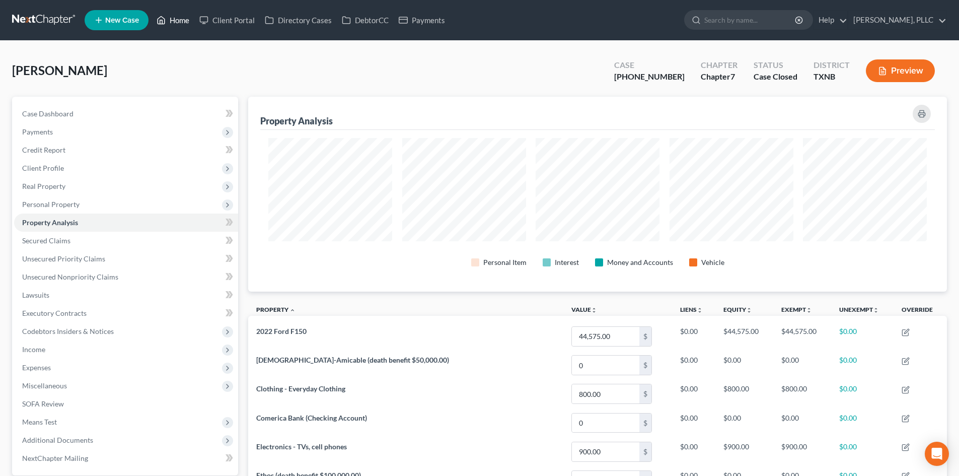
click at [177, 18] on link "Home" at bounding box center [173, 20] width 43 height 18
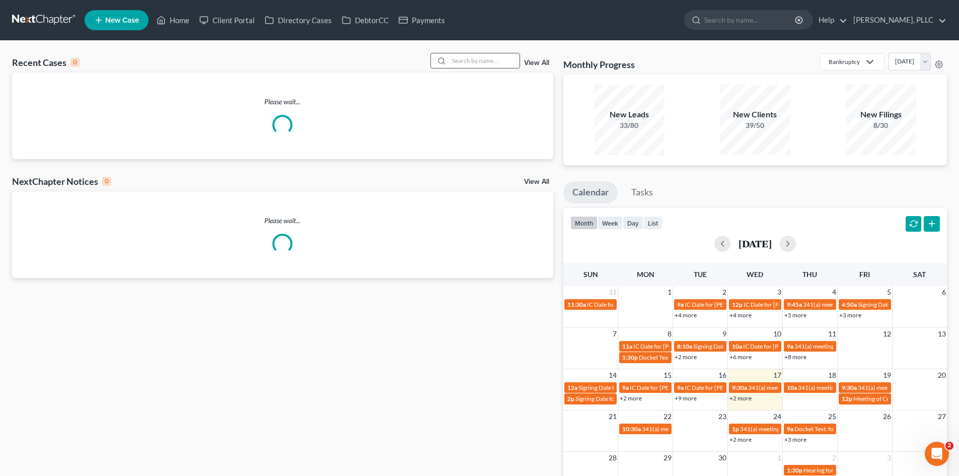
click at [500, 61] on input "search" at bounding box center [484, 60] width 70 height 15
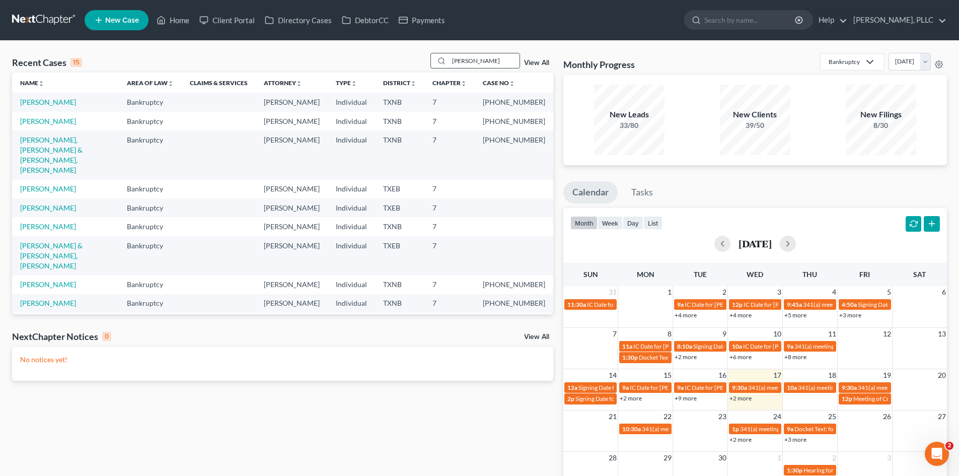
type input "[PERSON_NAME]"
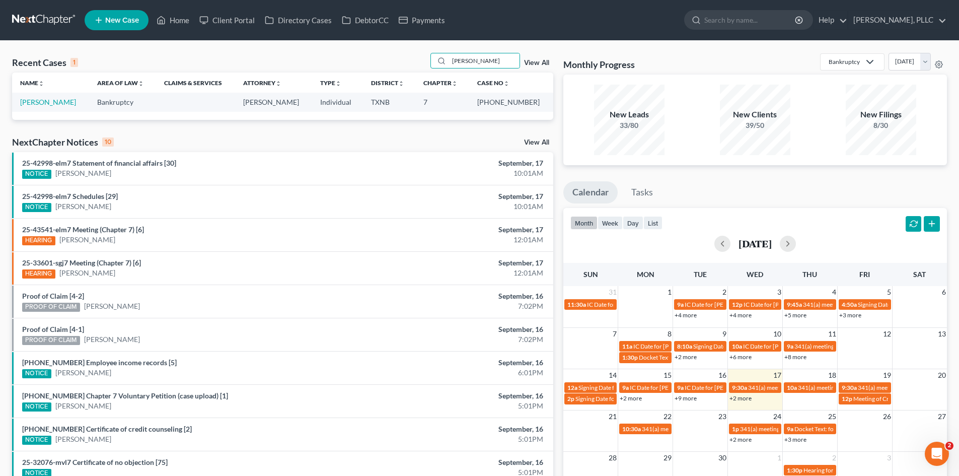
click at [55, 97] on td "[PERSON_NAME]" at bounding box center [50, 102] width 77 height 19
click at [82, 98] on td "[PERSON_NAME]" at bounding box center [50, 102] width 77 height 19
click at [66, 104] on link "[PERSON_NAME]" at bounding box center [48, 102] width 56 height 9
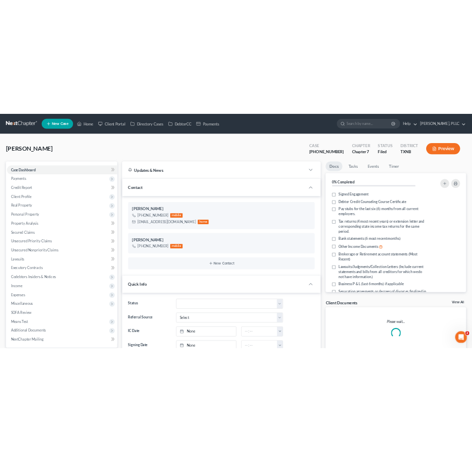
scroll to position [1692, 0]
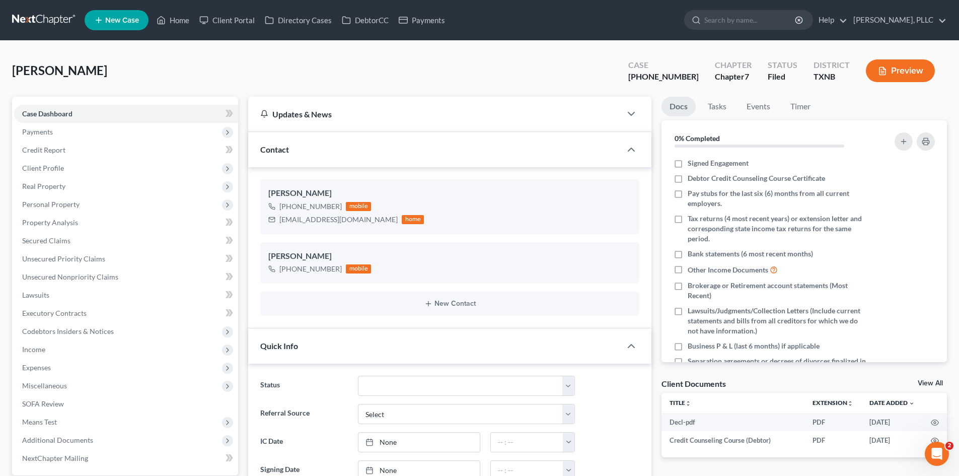
drag, startPoint x: 0, startPoint y: 2, endPoint x: 958, endPoint y: 62, distance: 959.8
click at [11, 2] on nav "Home New Case Client Portal Directory Cases DebtorCC Payments [PERSON_NAME], PL…" at bounding box center [479, 20] width 959 height 40
click at [409, 17] on link "Payments" at bounding box center [422, 20] width 56 height 18
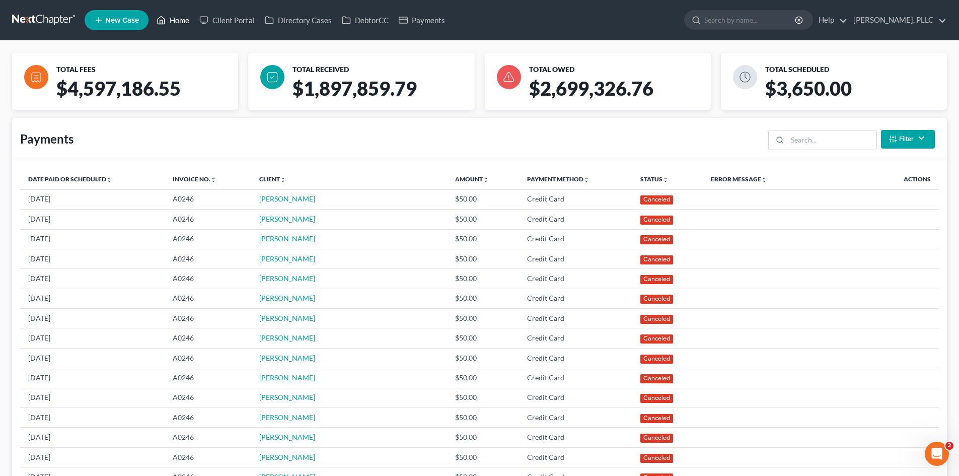
click at [165, 25] on icon at bounding box center [161, 20] width 9 height 12
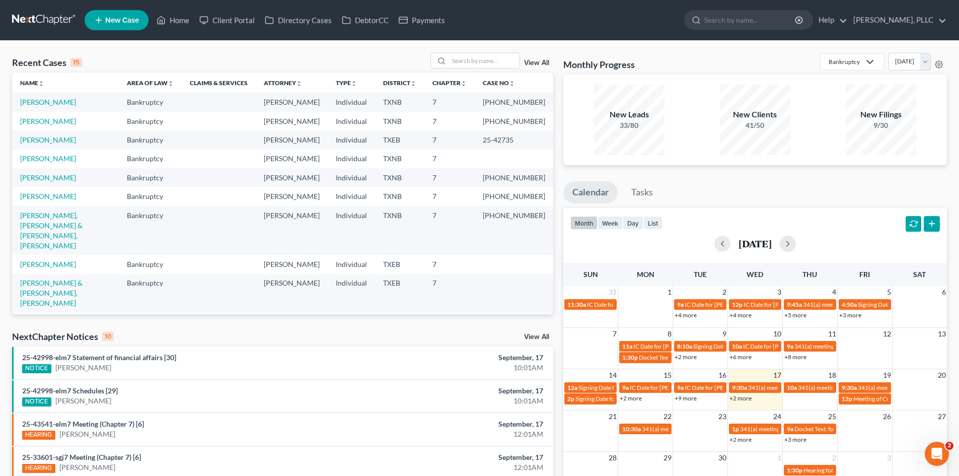
click at [350, 49] on div "Recent Cases 15 View All Name unfold_more expand_more expand_less Area of Law u…" at bounding box center [479, 373] width 959 height 665
click at [485, 62] on input "search" at bounding box center [484, 60] width 70 height 15
type input "[PERSON_NAME]"
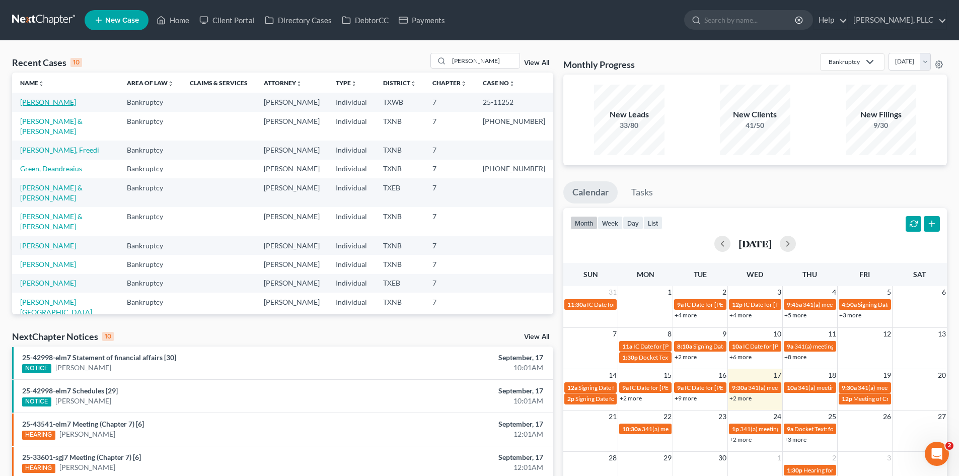
click at [52, 102] on link "[PERSON_NAME]" at bounding box center [48, 102] width 56 height 9
select select "1"
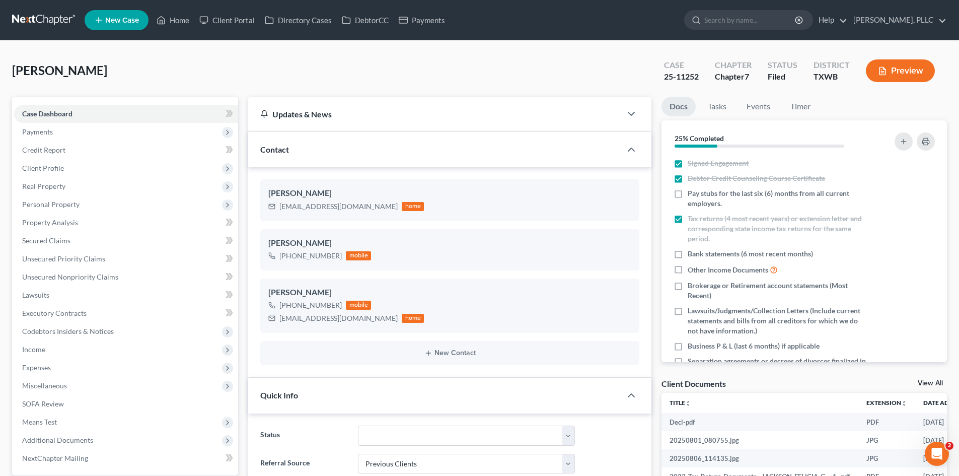
scroll to position [584, 0]
click at [66, 123] on span "Payments" at bounding box center [126, 132] width 224 height 18
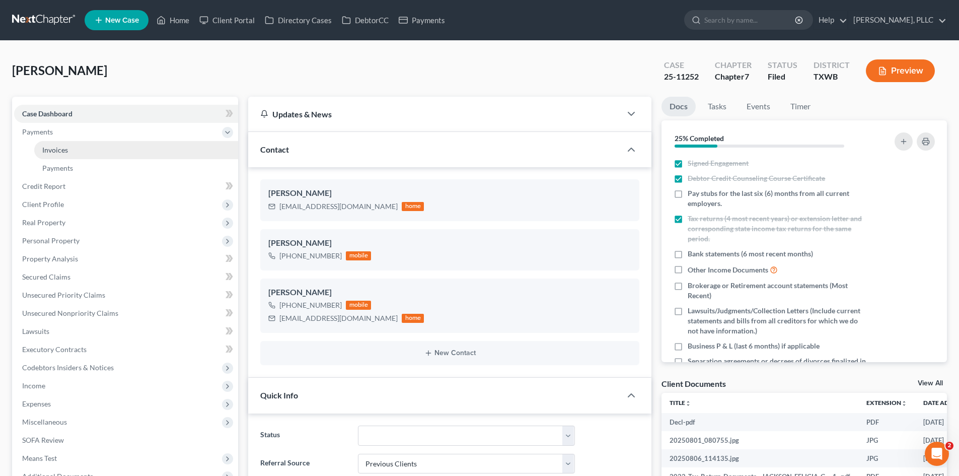
click at [157, 151] on link "Invoices" at bounding box center [136, 150] width 204 height 18
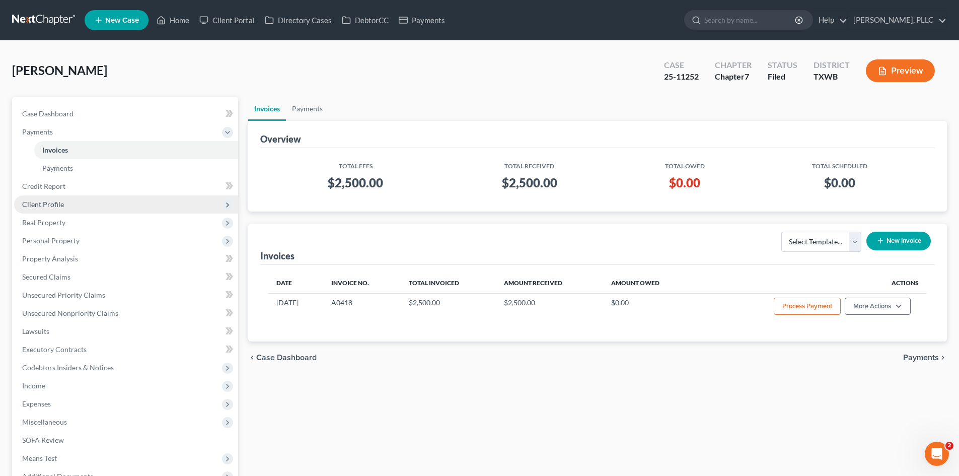
click at [102, 204] on span "Client Profile" at bounding box center [126, 204] width 224 height 18
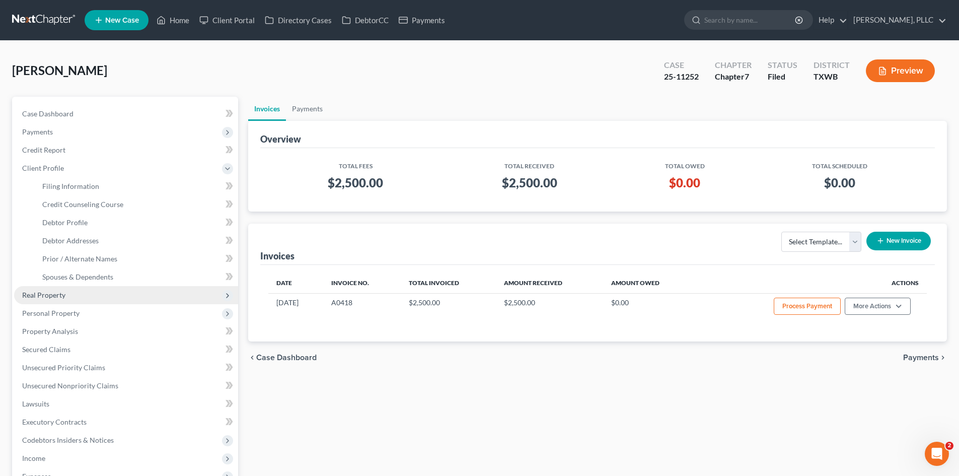
click at [105, 300] on span "Real Property" at bounding box center [126, 295] width 224 height 18
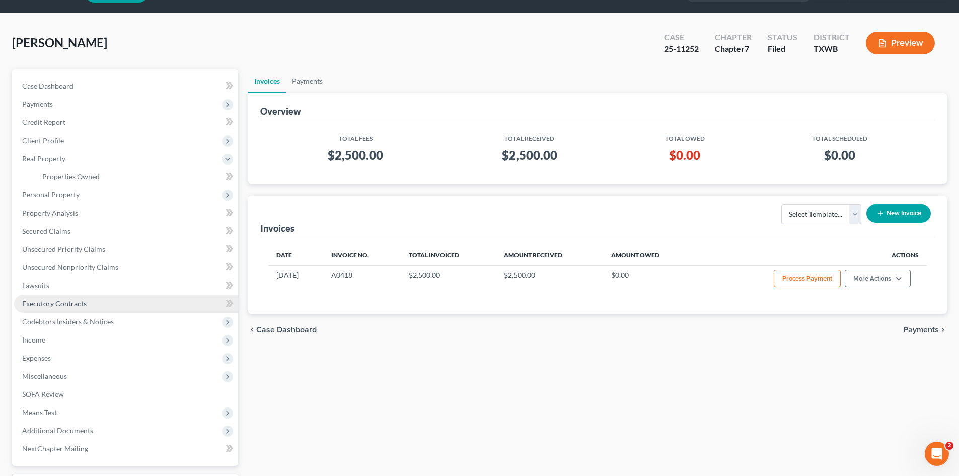
scroll to position [88, 0]
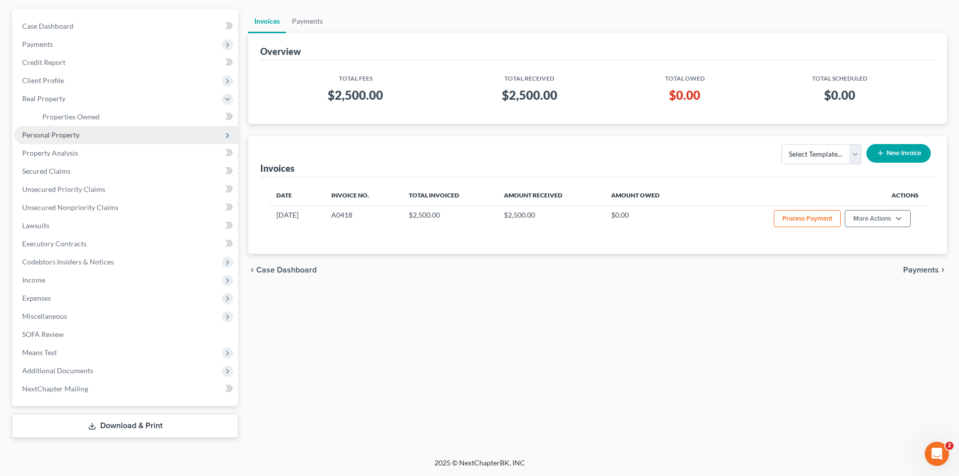
drag, startPoint x: 78, startPoint y: 139, endPoint x: 85, endPoint y: 138, distance: 6.6
click at [78, 138] on span "Personal Property" at bounding box center [126, 135] width 224 height 18
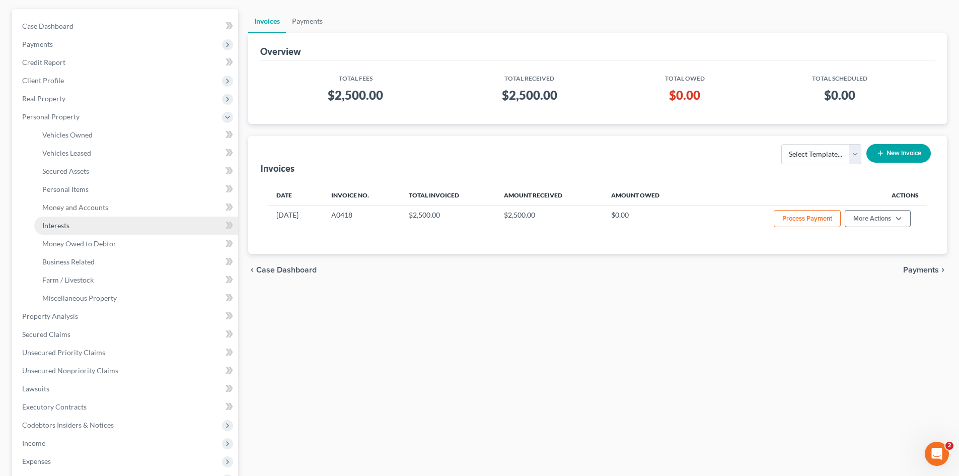
click at [100, 216] on link "Interests" at bounding box center [136, 225] width 204 height 18
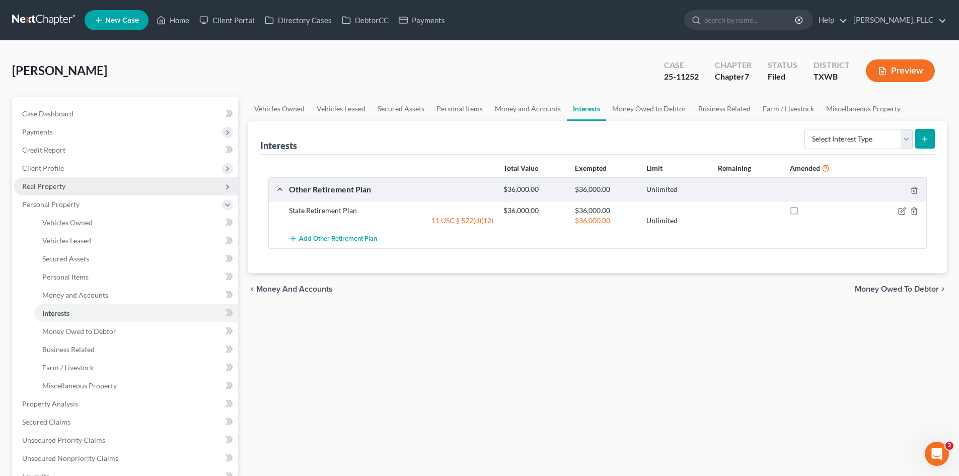
click at [61, 188] on span "Real Property" at bounding box center [43, 186] width 43 height 9
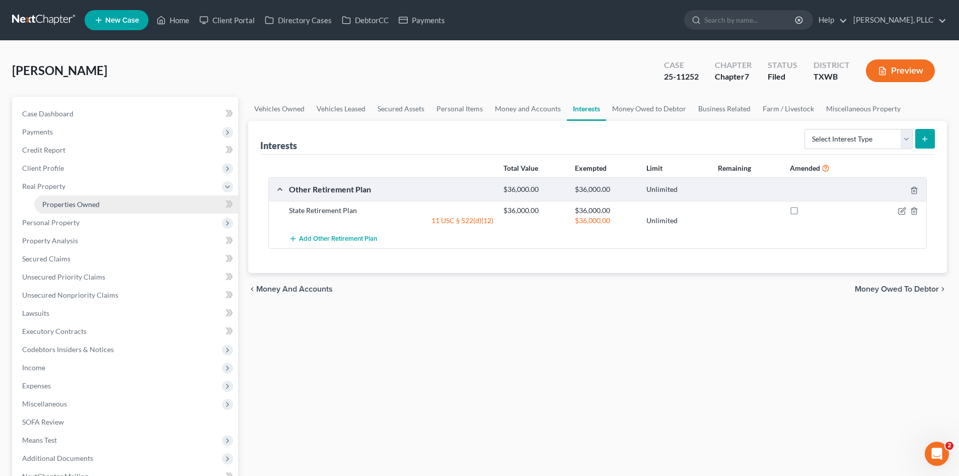
click at [75, 199] on link "Properties Owned" at bounding box center [136, 204] width 204 height 18
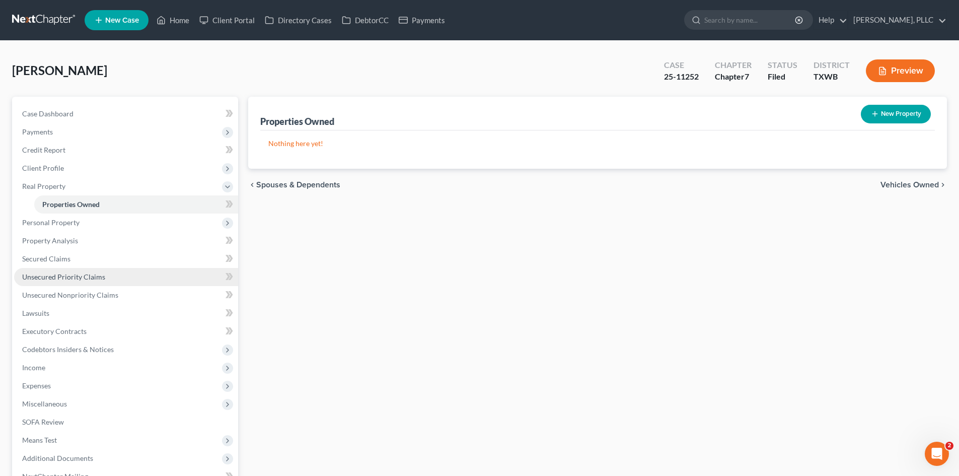
click at [88, 276] on span "Unsecured Priority Claims" at bounding box center [63, 276] width 83 height 9
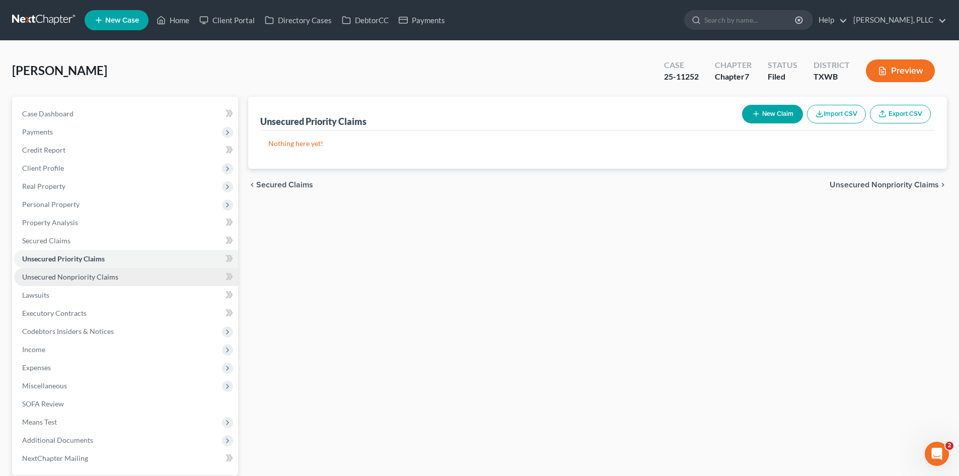
click at [62, 274] on span "Unsecured Nonpriority Claims" at bounding box center [70, 276] width 96 height 9
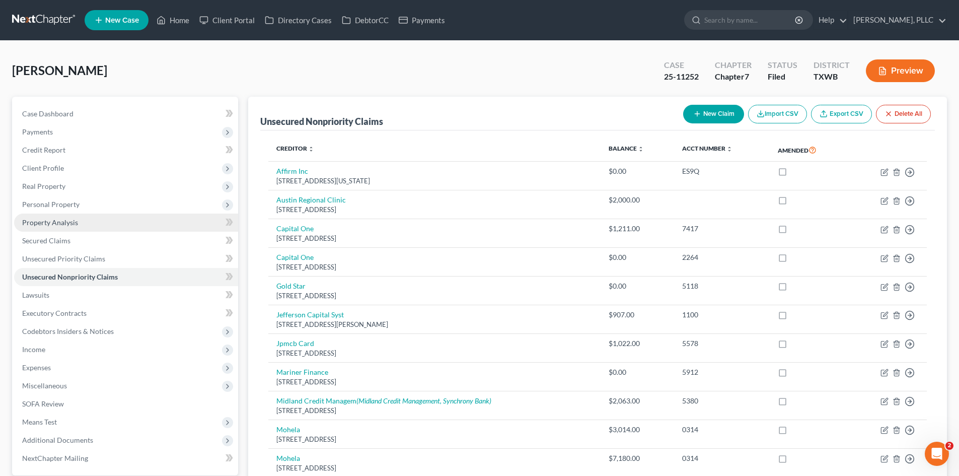
click at [79, 217] on link "Property Analysis" at bounding box center [126, 222] width 224 height 18
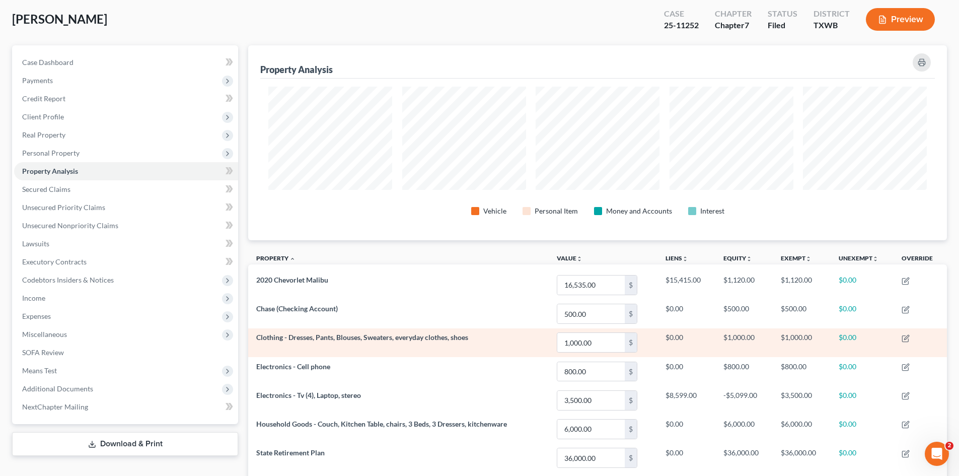
scroll to position [146, 0]
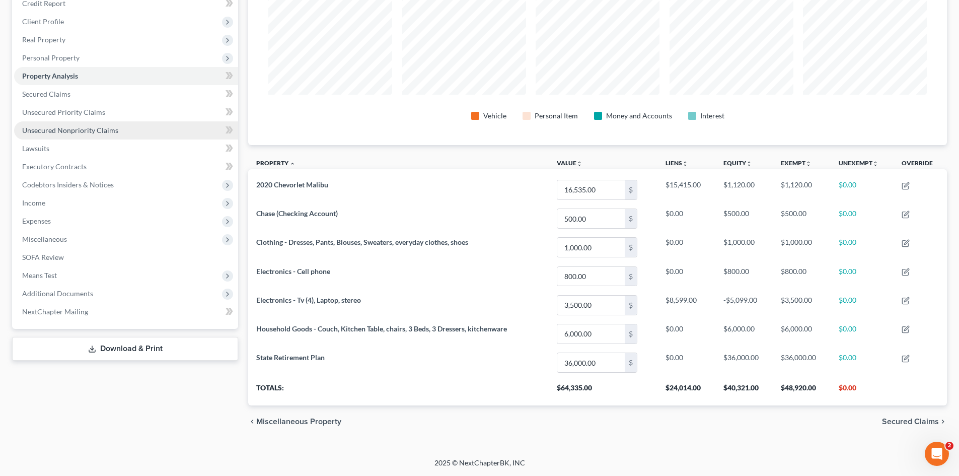
click at [79, 133] on span "Unsecured Nonpriority Claims" at bounding box center [70, 130] width 96 height 9
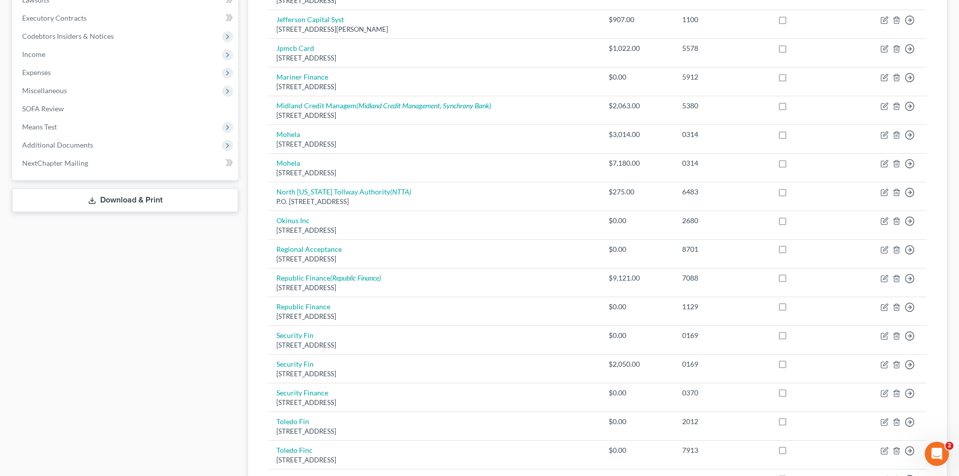
scroll to position [131, 0]
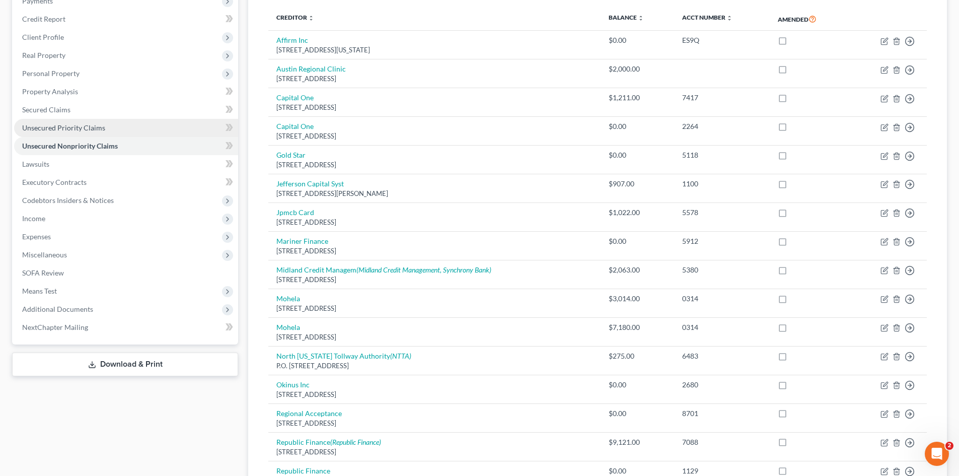
click at [95, 126] on span "Unsecured Priority Claims" at bounding box center [63, 127] width 83 height 9
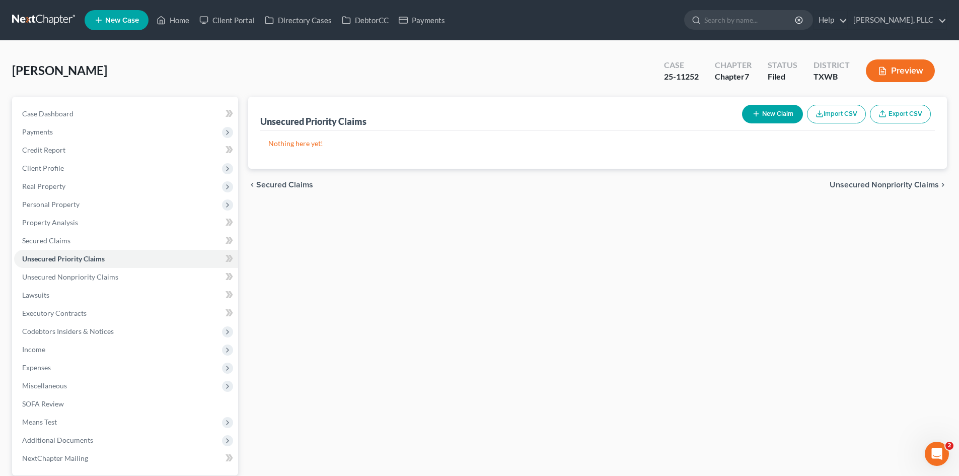
click at [136, 103] on div "Case Dashboard Payments Invoices Payments Payments Credit Report Client Profile…" at bounding box center [125, 286] width 226 height 379
click at [138, 114] on link "Case Dashboard" at bounding box center [126, 114] width 224 height 18
select select "1"
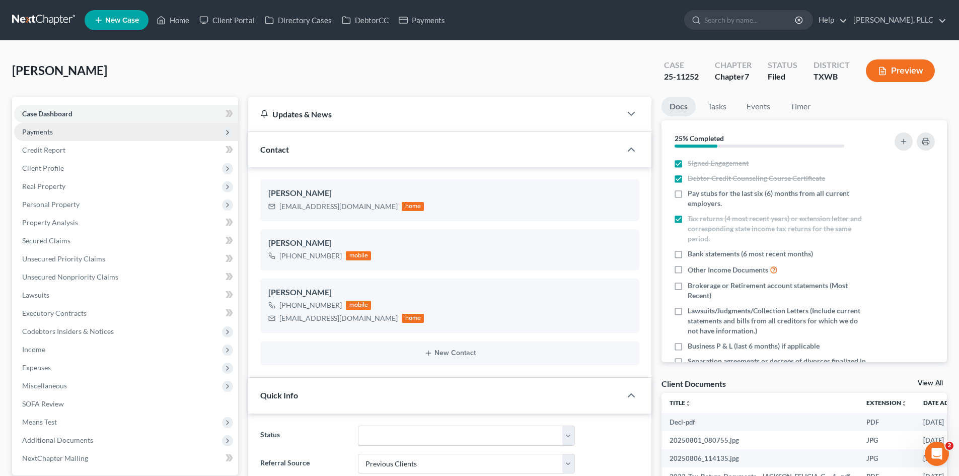
scroll to position [584, 0]
click at [86, 128] on span "Payments" at bounding box center [126, 132] width 224 height 18
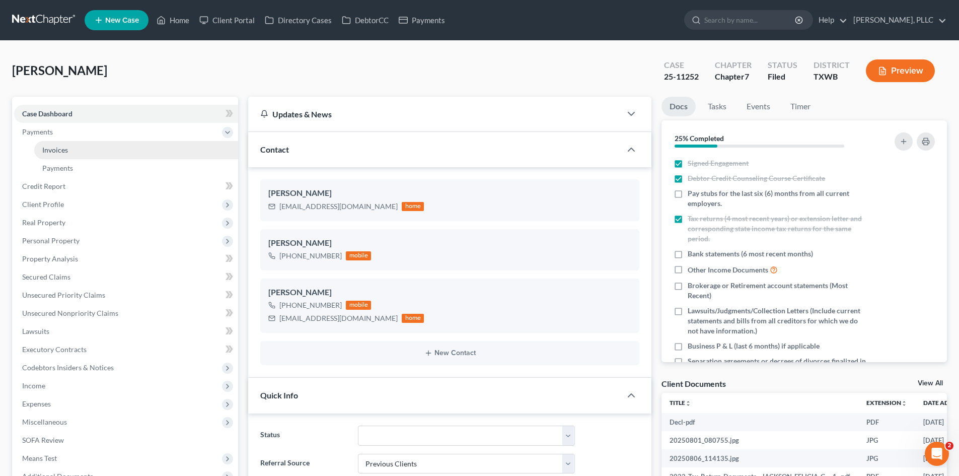
click at [103, 146] on link "Invoices" at bounding box center [136, 150] width 204 height 18
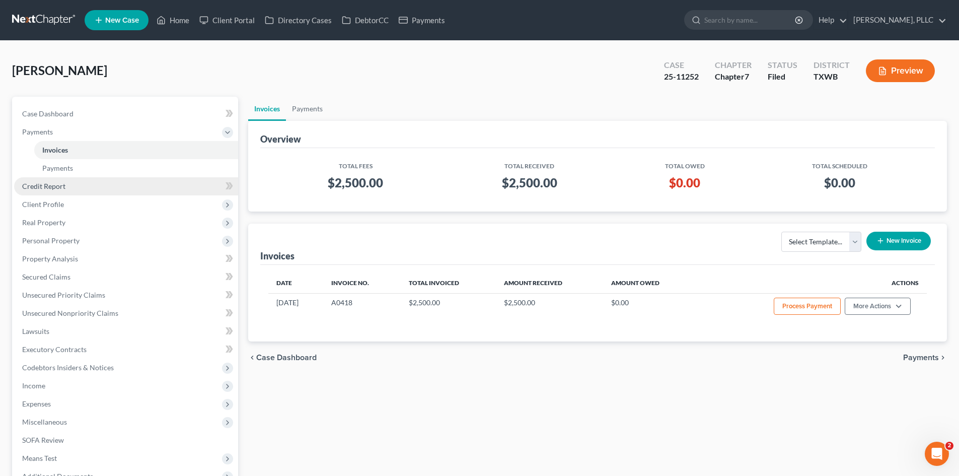
click at [113, 190] on link "Credit Report" at bounding box center [126, 186] width 224 height 18
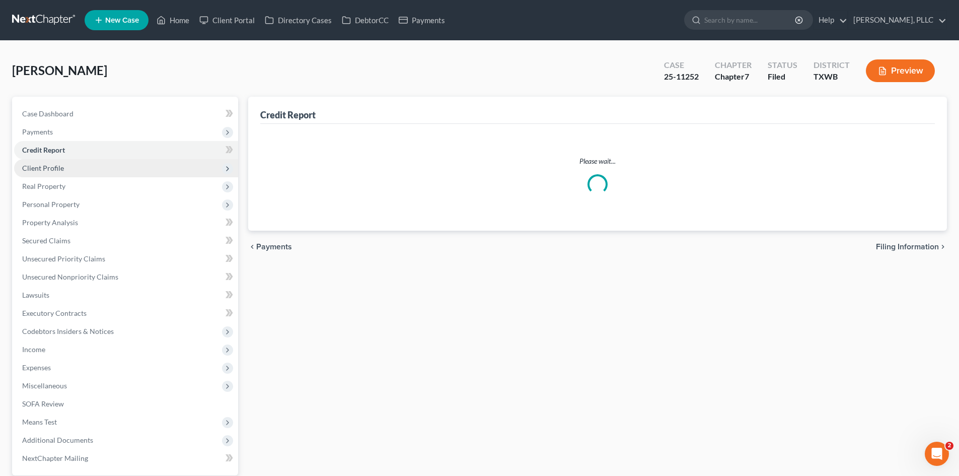
click at [108, 177] on span "Client Profile" at bounding box center [126, 168] width 224 height 18
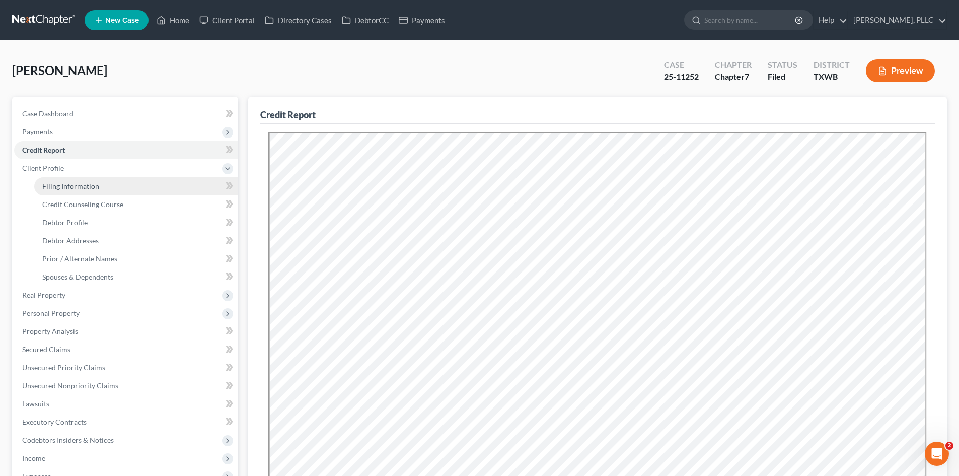
click at [98, 183] on link "Filing Information" at bounding box center [136, 186] width 204 height 18
select select "1"
select select "0"
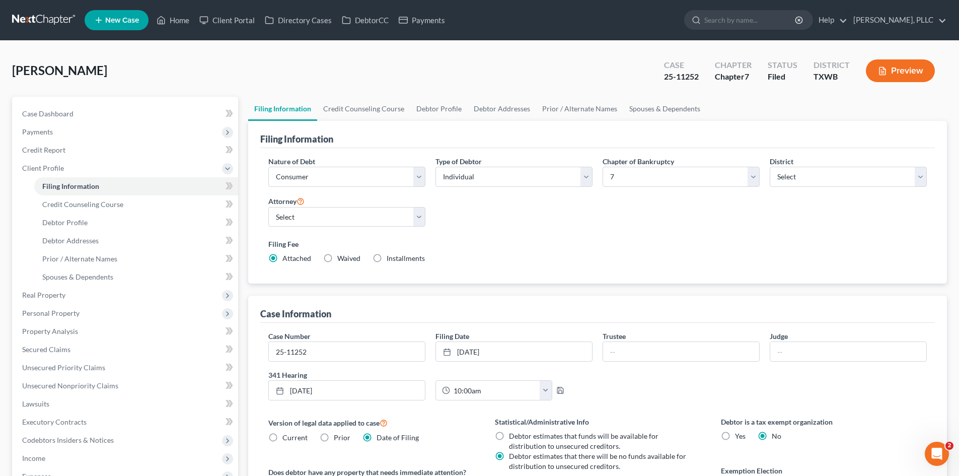
click at [645, 121] on div "Filing Information" at bounding box center [597, 134] width 675 height 27
click at [649, 109] on link "Spouses & Dependents" at bounding box center [664, 109] width 83 height 24
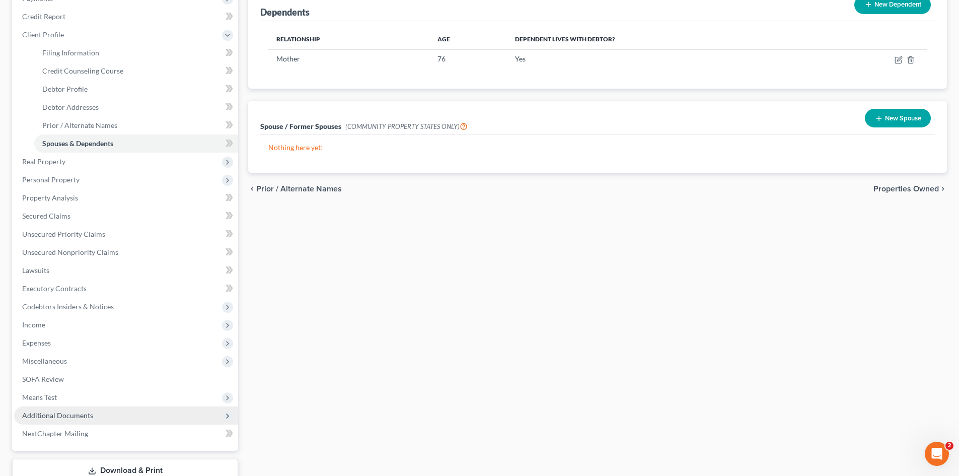
scroll to position [151, 0]
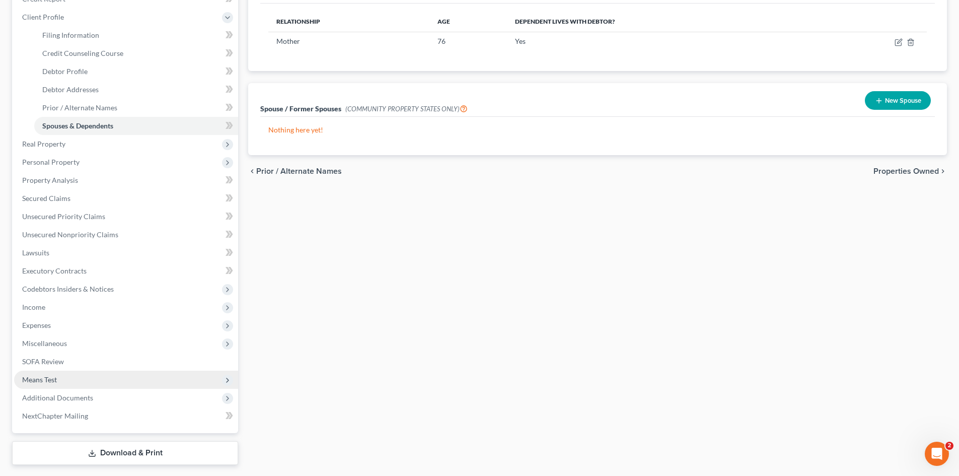
click at [53, 383] on span "Means Test" at bounding box center [39, 379] width 35 height 9
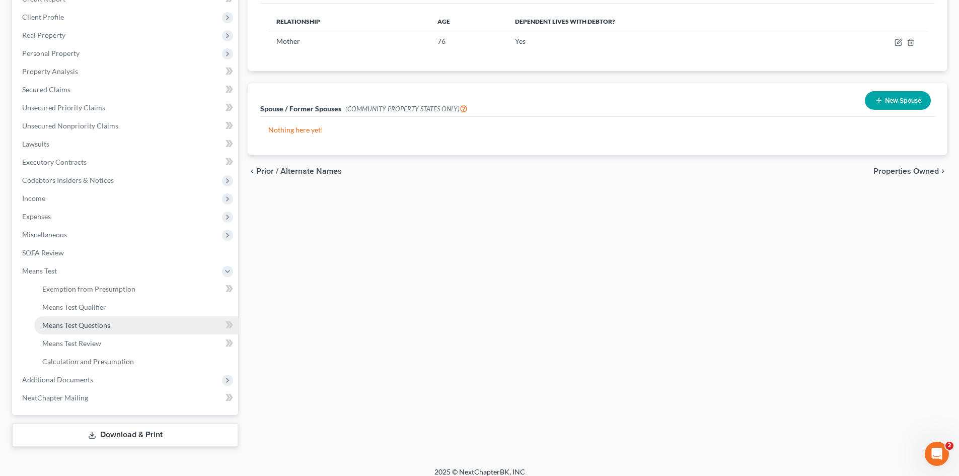
click at [89, 328] on span "Means Test Questions" at bounding box center [76, 325] width 68 height 9
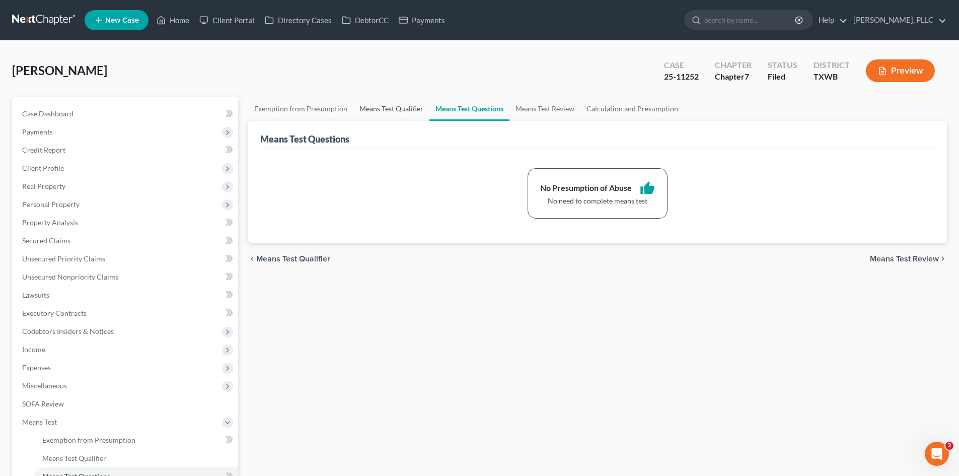
click at [370, 113] on link "Means Test Qualifier" at bounding box center [391, 109] width 76 height 24
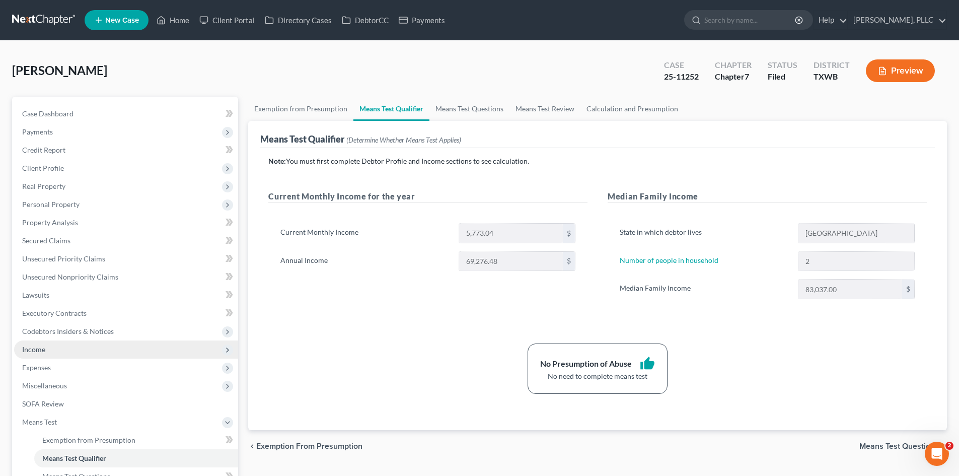
click at [80, 351] on span "Income" at bounding box center [126, 349] width 224 height 18
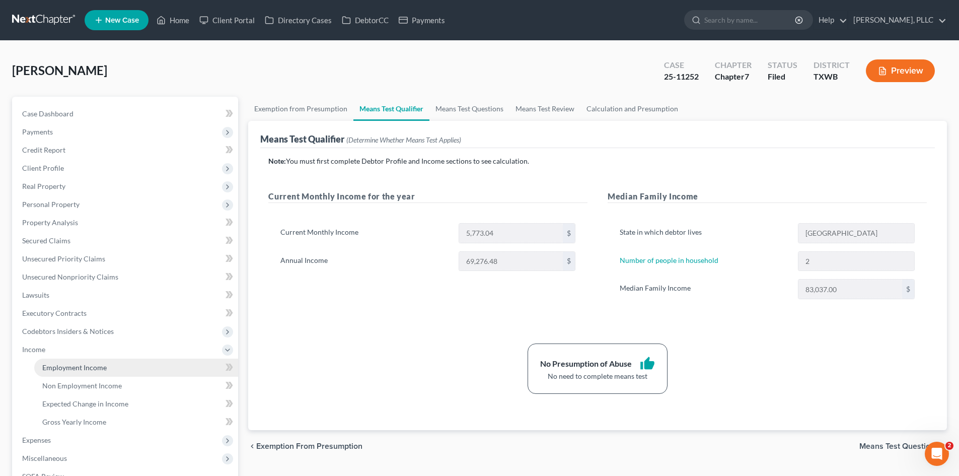
click at [96, 369] on span "Employment Income" at bounding box center [74, 367] width 64 height 9
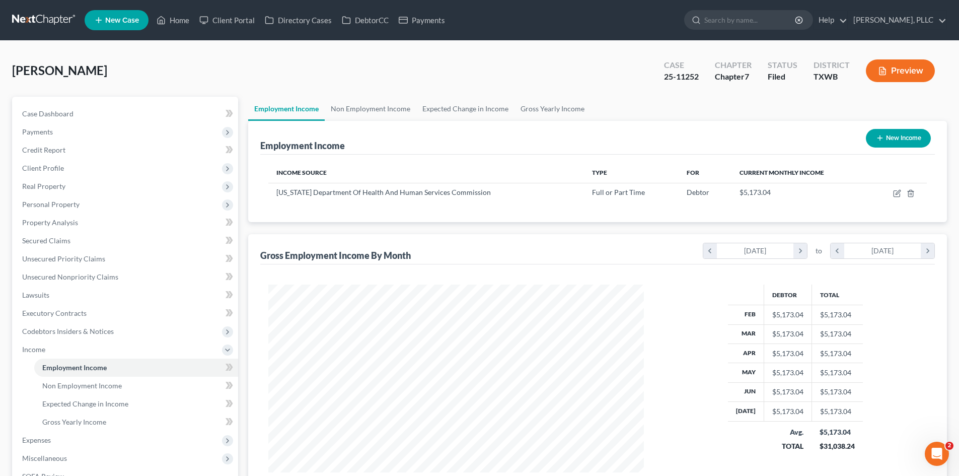
scroll to position [188, 396]
click at [365, 103] on link "Non Employment Income" at bounding box center [371, 109] width 92 height 24
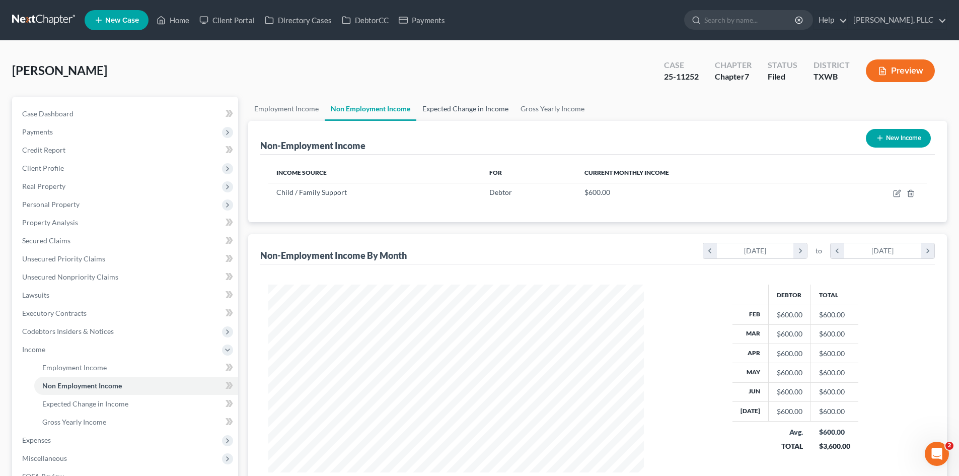
scroll to position [188, 396]
click at [290, 109] on link "Employment Income" at bounding box center [286, 109] width 77 height 24
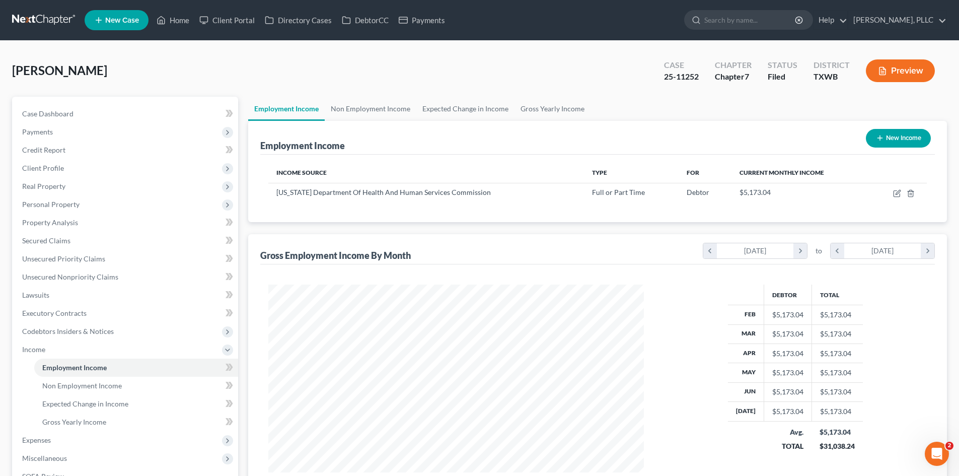
scroll to position [188, 396]
click at [503, 104] on link "Expected Change in Income" at bounding box center [465, 109] width 98 height 24
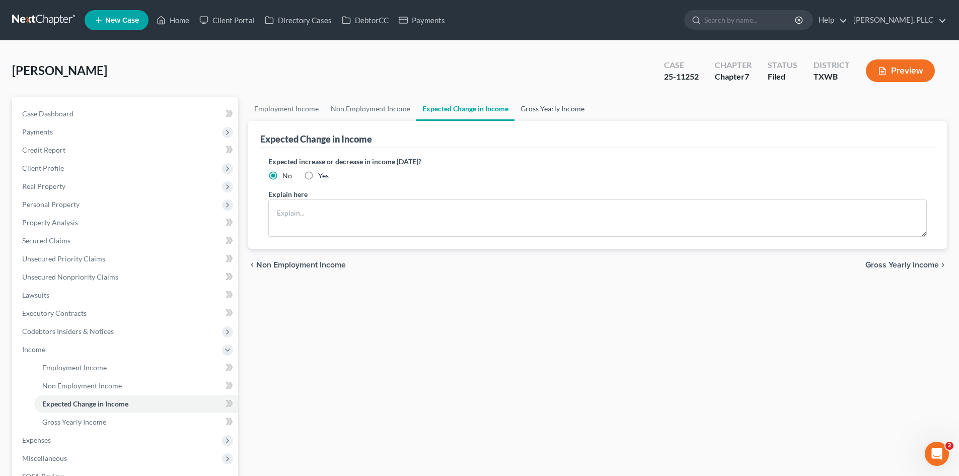
click at [557, 111] on link "Gross Yearly Income" at bounding box center [552, 109] width 76 height 24
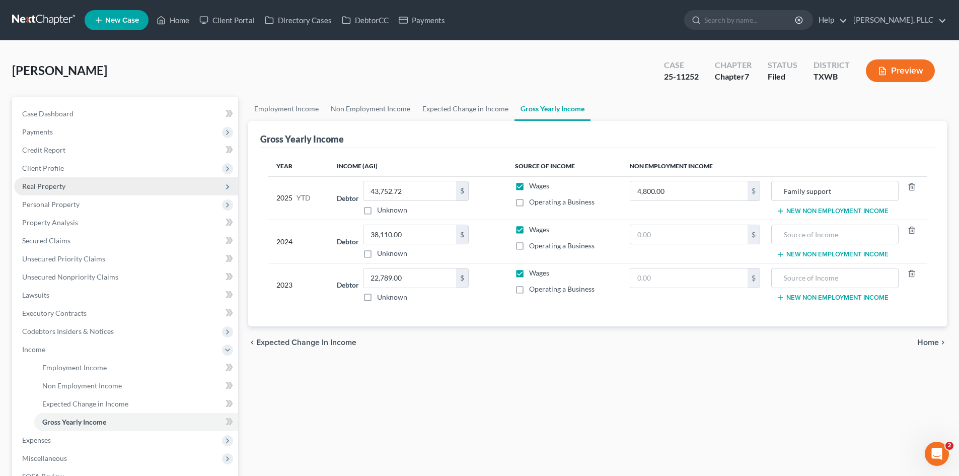
click at [60, 178] on span "Real Property" at bounding box center [126, 186] width 224 height 18
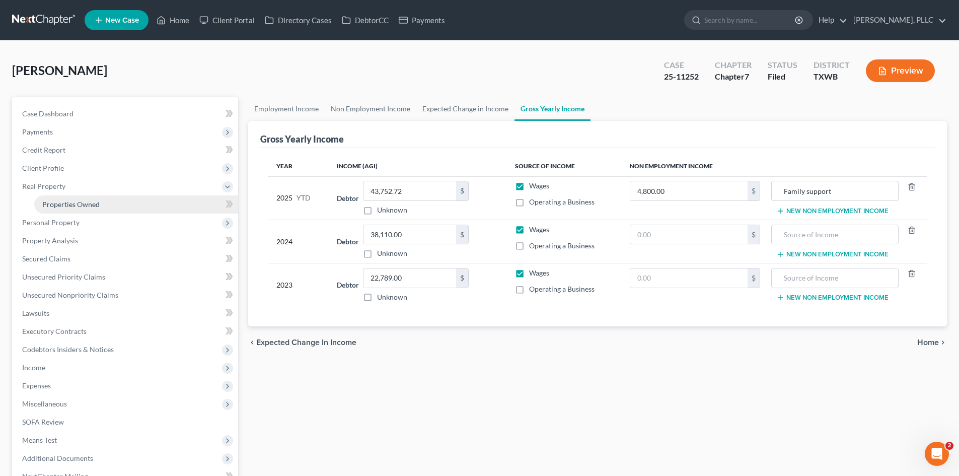
click at [77, 201] on span "Properties Owned" at bounding box center [70, 204] width 57 height 9
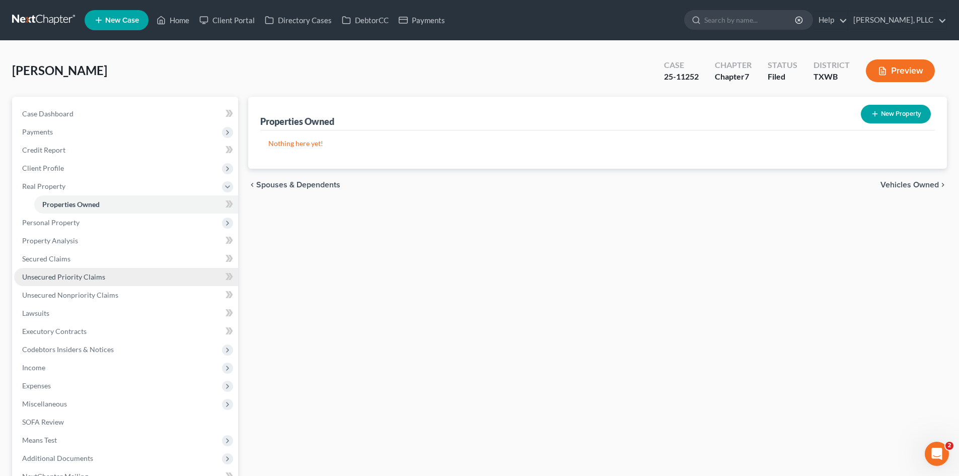
click at [60, 280] on span "Unsecured Priority Claims" at bounding box center [63, 276] width 83 height 9
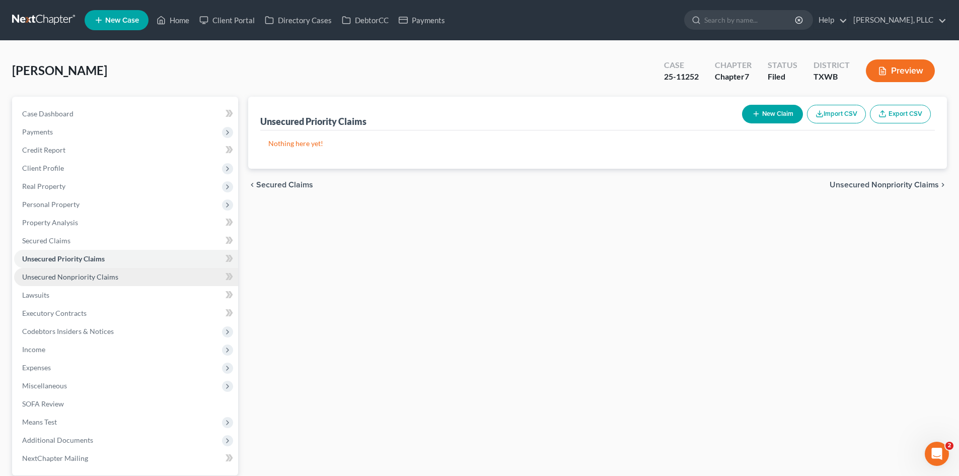
click at [59, 275] on span "Unsecured Nonpriority Claims" at bounding box center [70, 276] width 96 height 9
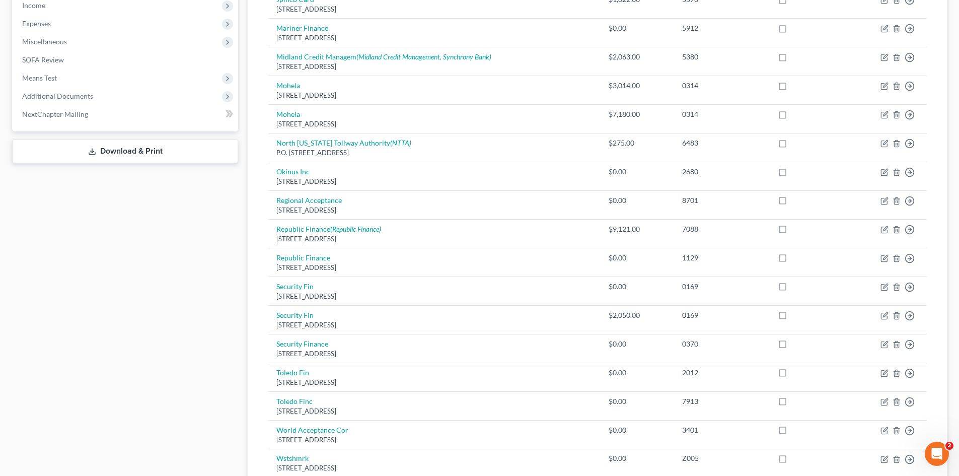
scroll to position [352, 0]
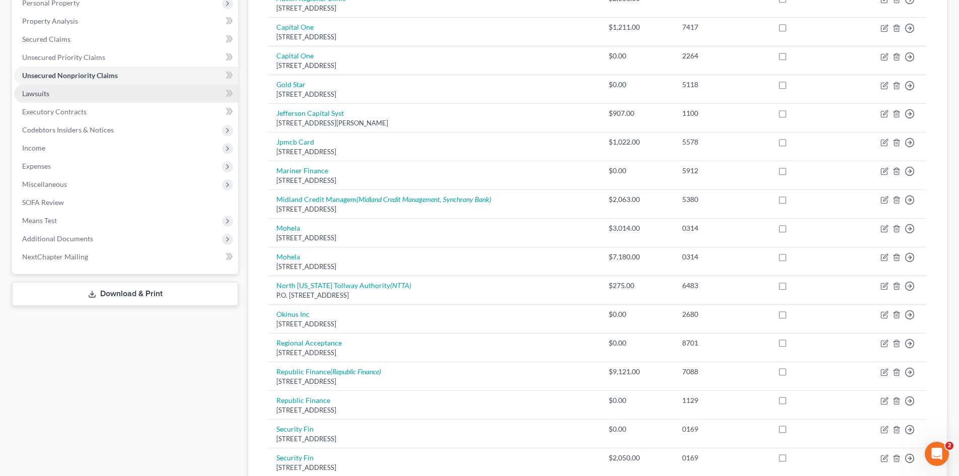
click at [50, 93] on link "Lawsuits" at bounding box center [126, 94] width 224 height 18
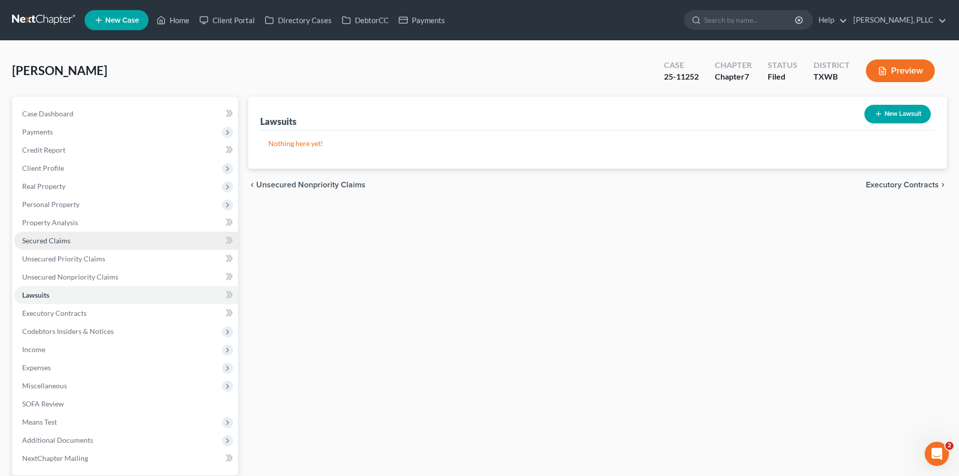
click at [77, 244] on link "Secured Claims" at bounding box center [126, 241] width 224 height 18
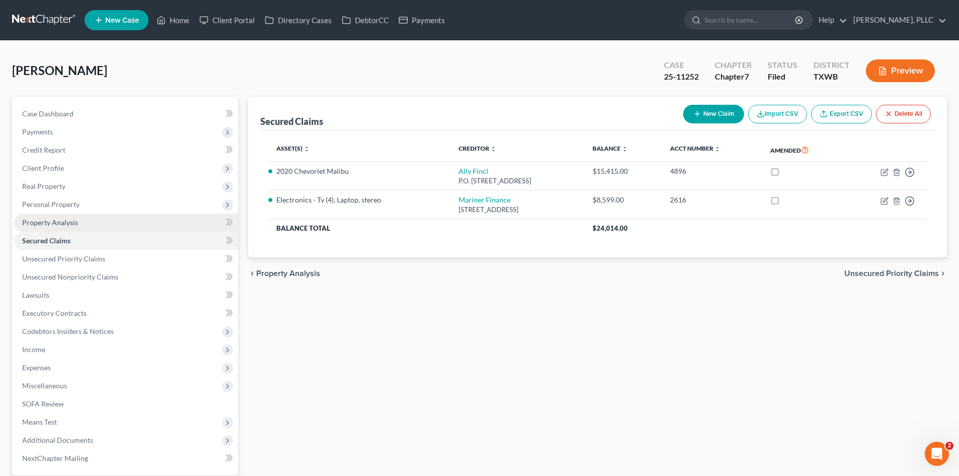
click at [49, 223] on span "Property Analysis" at bounding box center [50, 222] width 56 height 9
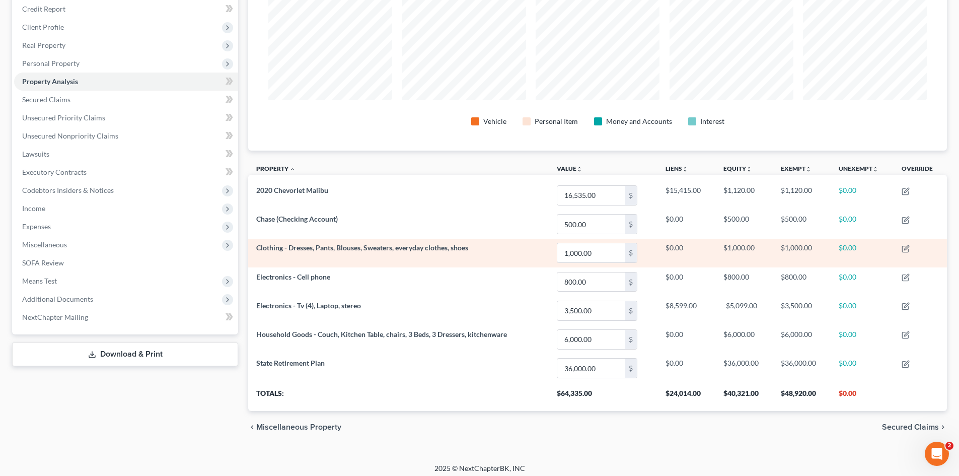
scroll to position [146, 0]
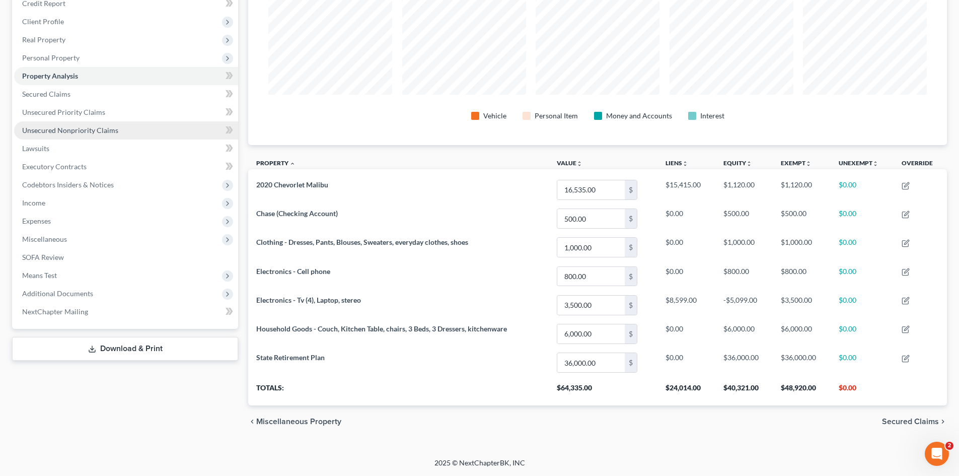
click at [78, 130] on span "Unsecured Nonpriority Claims" at bounding box center [70, 130] width 96 height 9
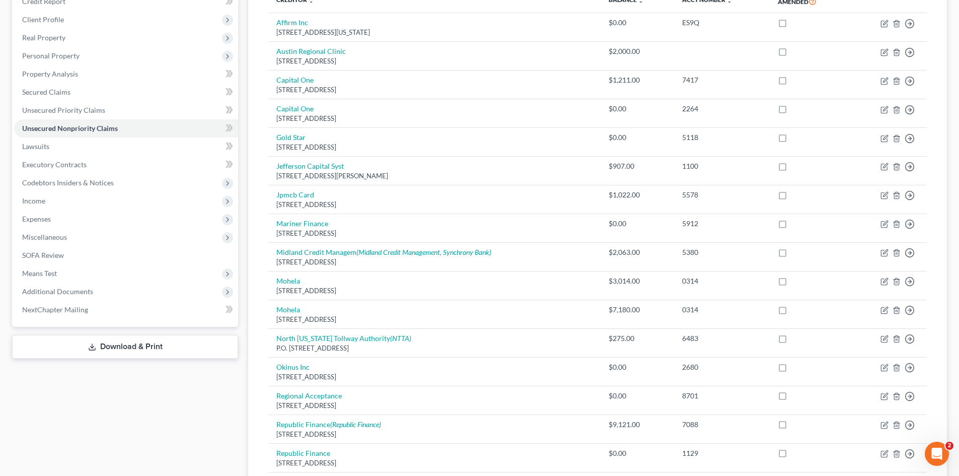
scroll to position [151, 0]
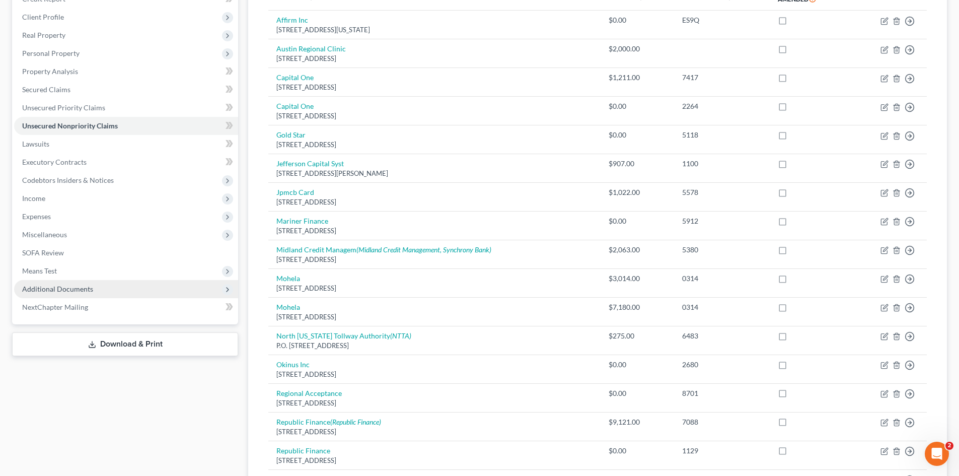
click at [65, 290] on span "Additional Documents" at bounding box center [57, 288] width 71 height 9
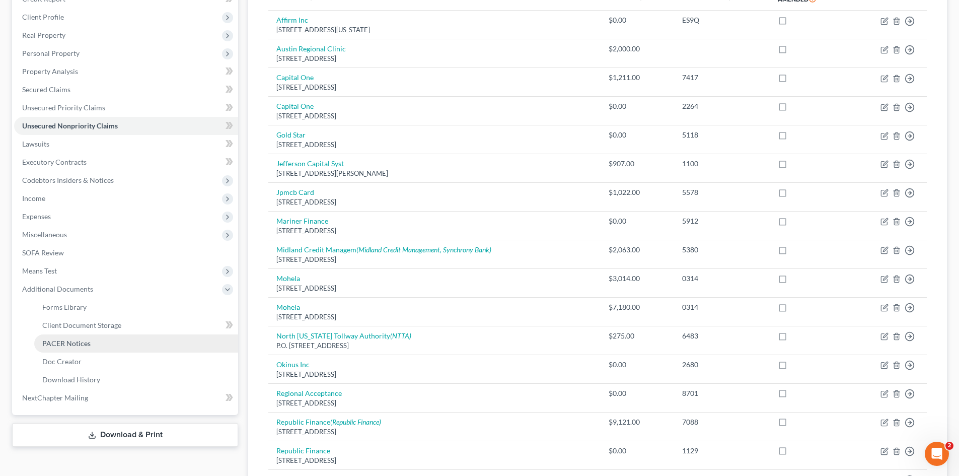
click at [88, 341] on span "PACER Notices" at bounding box center [66, 343] width 48 height 9
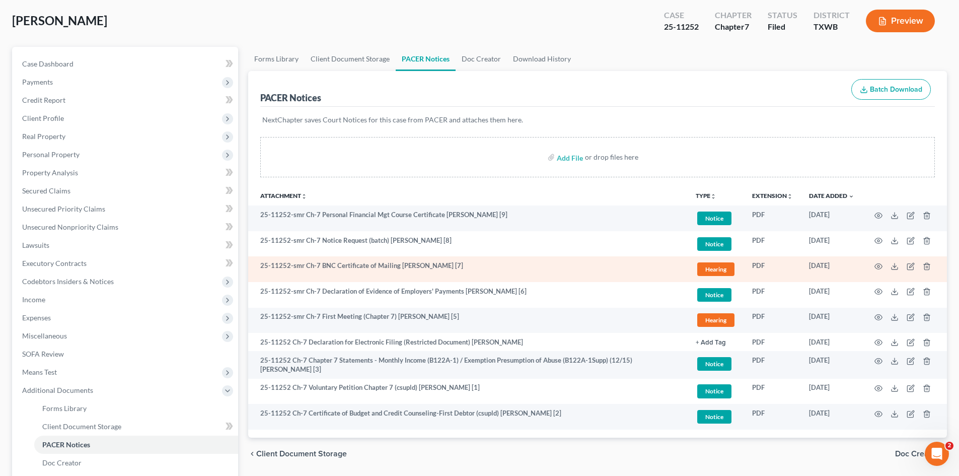
scroll to position [50, 0]
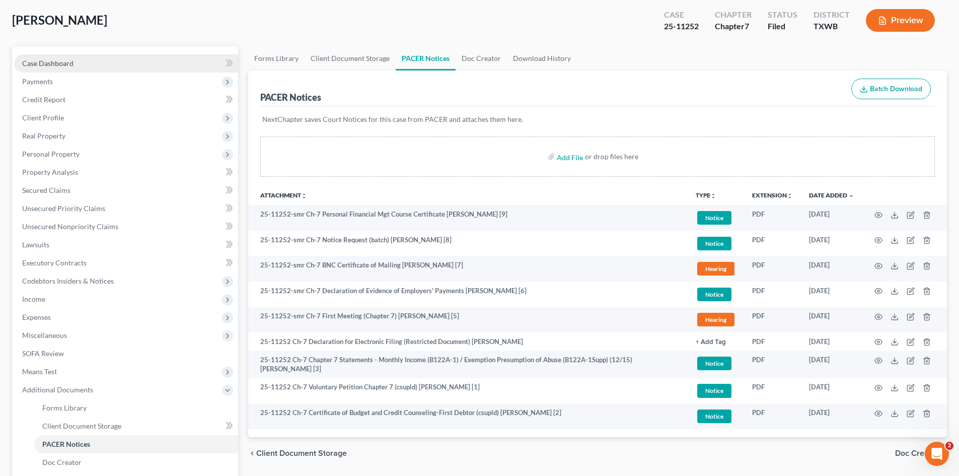
click at [101, 64] on link "Case Dashboard" at bounding box center [126, 63] width 224 height 18
select select "1"
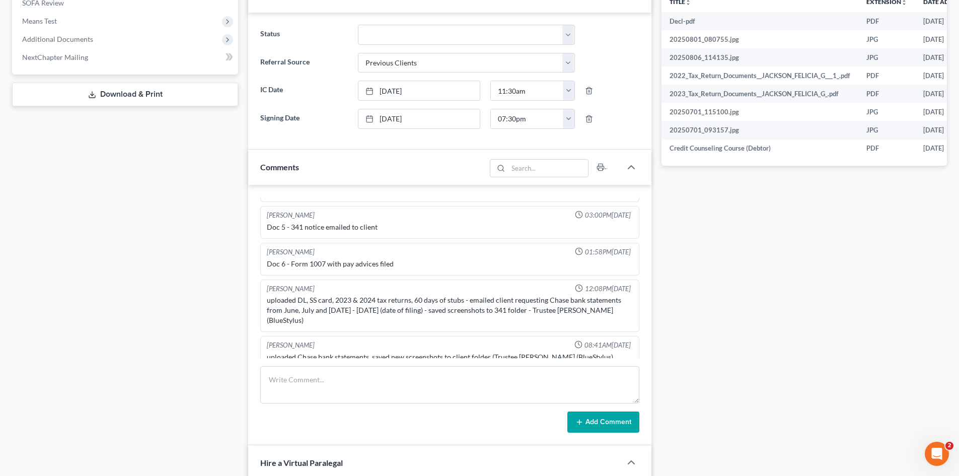
scroll to position [403, 0]
